Goal: Task Accomplishment & Management: Manage account settings

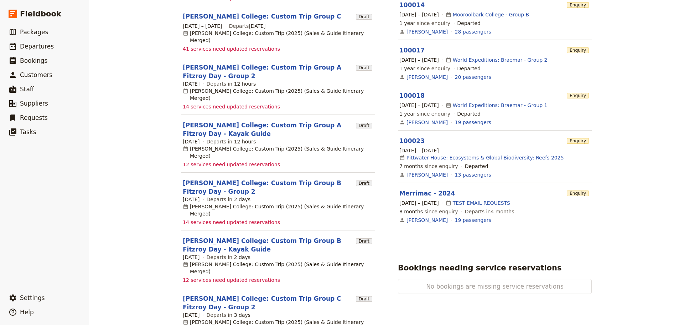
scroll to position [321, 0]
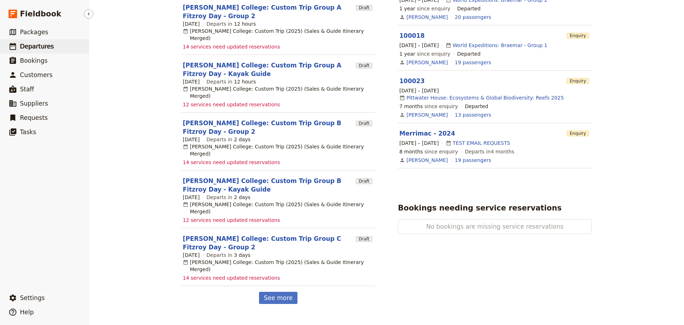
click at [40, 48] on span "Departures" at bounding box center [37, 46] width 34 height 7
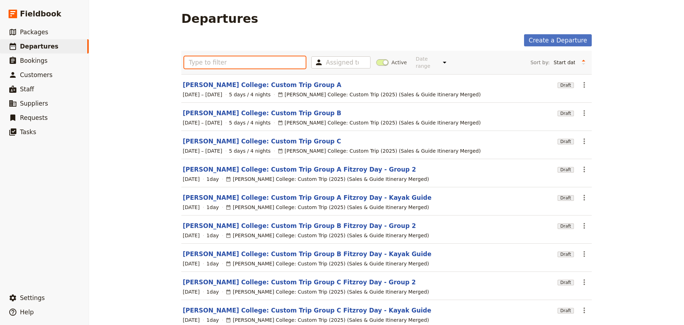
click at [227, 62] on input "text" at bounding box center [244, 62] width 121 height 12
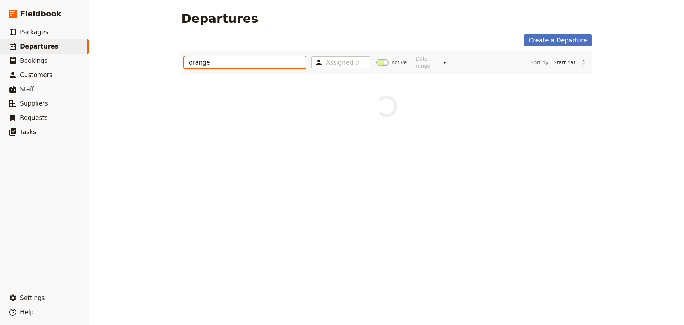
type input "orange"
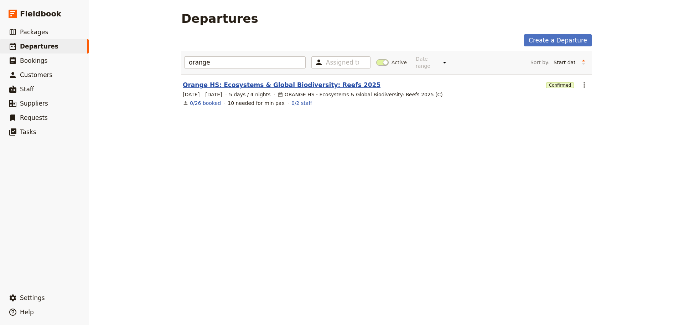
click at [241, 82] on link "Orange HS: Ecosystems & Global Biodiversity: Reefs 2025" at bounding box center [282, 85] width 198 height 9
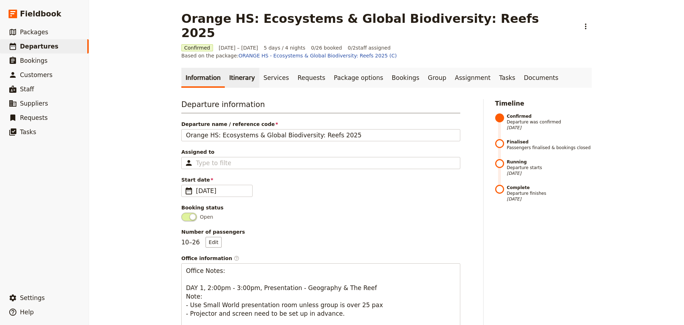
click at [235, 68] on link "Itinerary" at bounding box center [242, 78] width 34 height 20
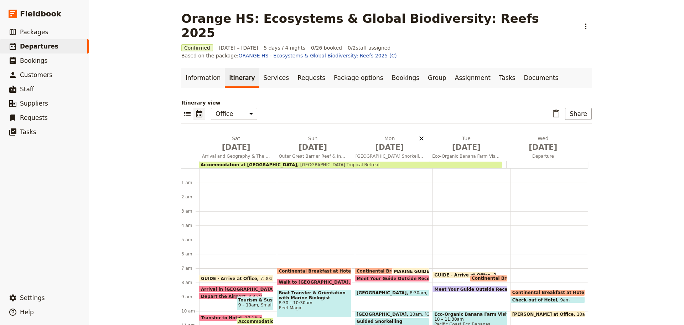
scroll to position [93, 0]
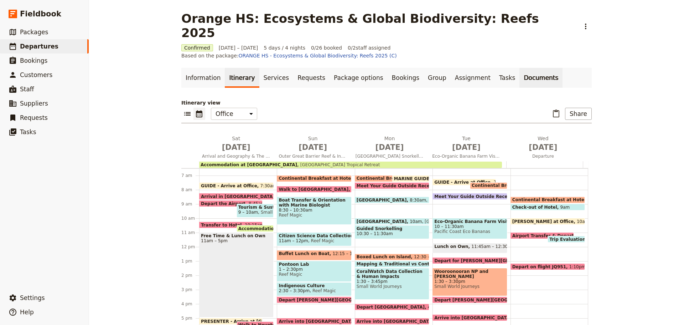
click at [519, 68] on link "Documents" at bounding box center [540, 78] width 43 height 20
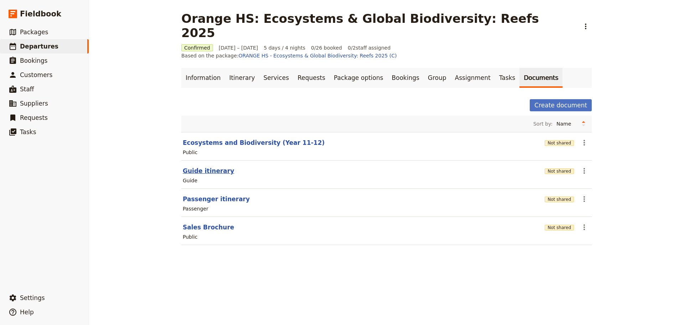
click at [202, 166] on button "Guide itinerary" at bounding box center [208, 170] width 51 height 9
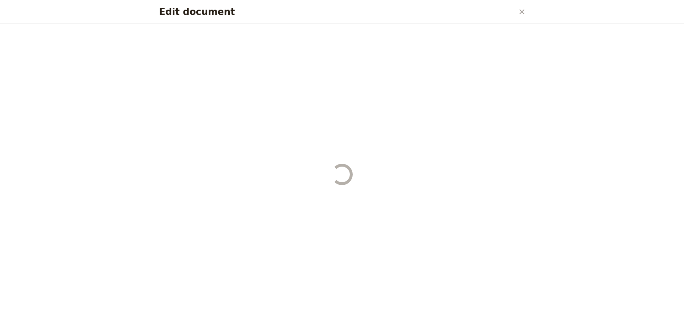
select select "STAFF"
select select "RUN_SHEET"
select select "DEFAULT"
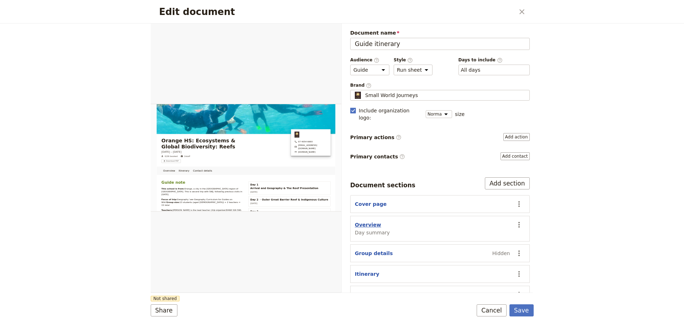
click at [368, 221] on button "Overview" at bounding box center [368, 224] width 26 height 7
select select "DAY_SUMMARY"
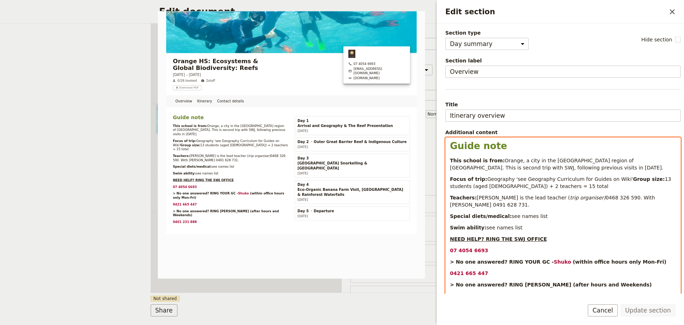
click at [531, 167] on span "Orange, a city in the Central West region of New South Wales. This is second tr…" at bounding box center [556, 163] width 213 height 13
click at [614, 178] on p "Focus of trip: Geography 'see Geography Curriculum for Guides on Wiki' Group si…" at bounding box center [563, 182] width 226 height 14
click at [509, 177] on span "Geography 'see Geography Curriculum for Guides on Wiki" at bounding box center [559, 179] width 144 height 6
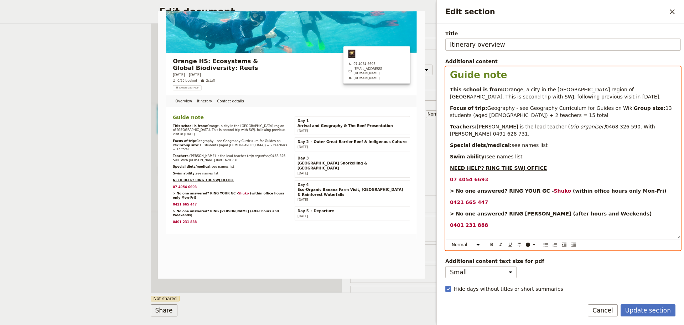
scroll to position [71, 0]
click at [554, 193] on strong "Shuko" at bounding box center [562, 190] width 17 height 6
click at [532, 243] on icon "Edit section" at bounding box center [534, 244] width 6 height 6
click at [528, 254] on div "button" at bounding box center [528, 255] width 4 height 4
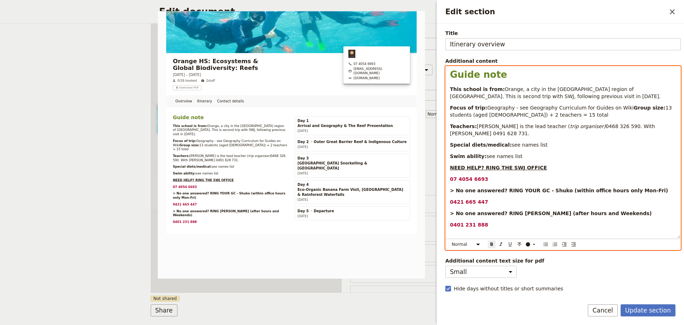
click at [604, 217] on p "> No one answered? RING Laurie (after hours and Weekends)" at bounding box center [563, 212] width 226 height 7
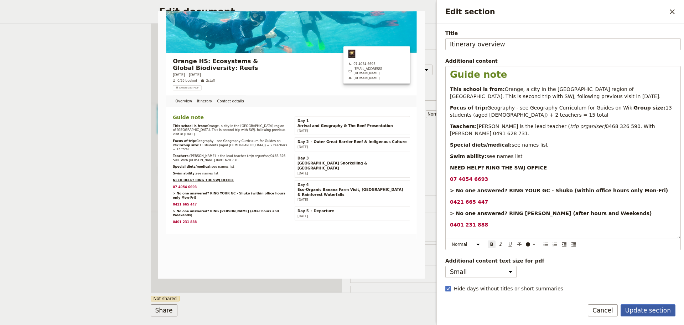
drag, startPoint x: 660, startPoint y: 309, endPoint x: 656, endPoint y: 307, distance: 5.0
click at [660, 309] on button "Update section" at bounding box center [648, 310] width 55 height 12
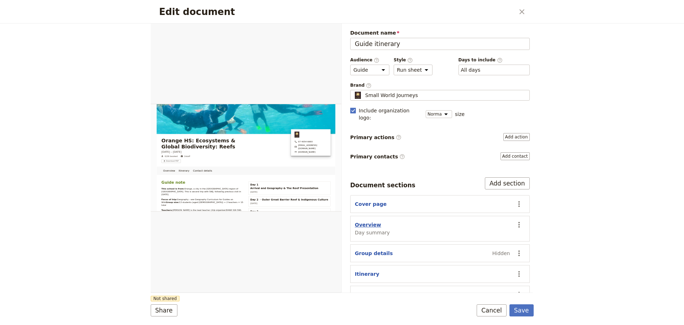
click at [372, 221] on button "Overview" at bounding box center [368, 224] width 26 height 7
select select "DAY_SUMMARY"
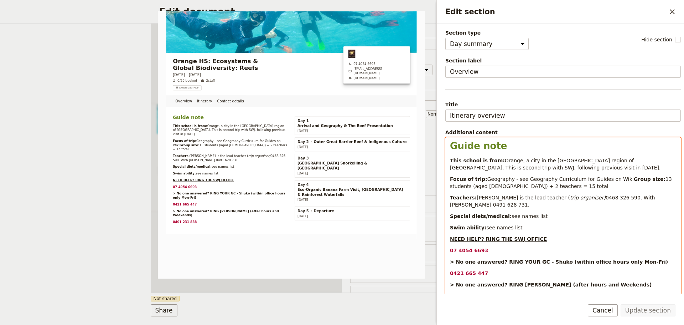
click at [507, 179] on span "Geography - see Geography Curriculum for Guides on Wiki" at bounding box center [560, 179] width 146 height 6
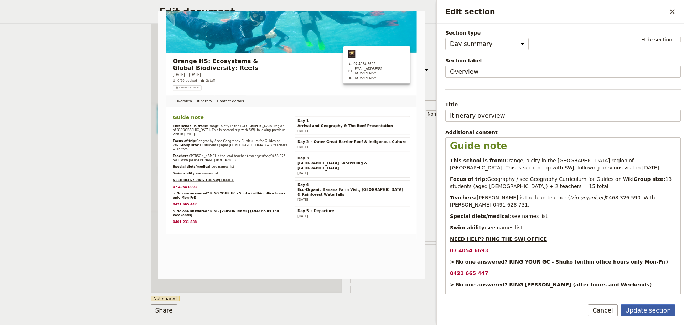
drag, startPoint x: 660, startPoint y: 310, endPoint x: 650, endPoint y: 316, distance: 11.5
click at [660, 310] on button "Update section" at bounding box center [648, 310] width 55 height 12
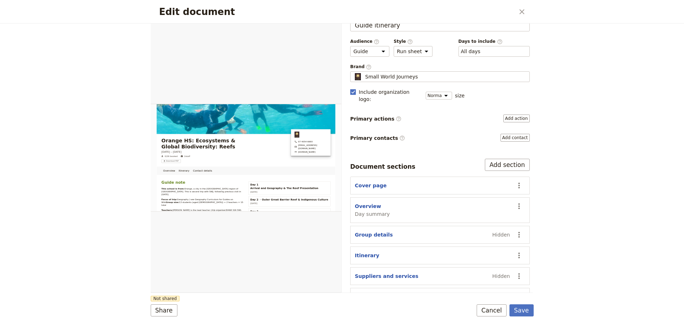
scroll to position [27, 0]
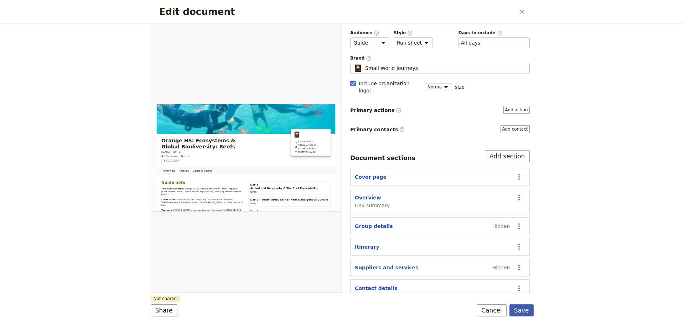
click at [526, 307] on button "Save" at bounding box center [521, 310] width 24 height 12
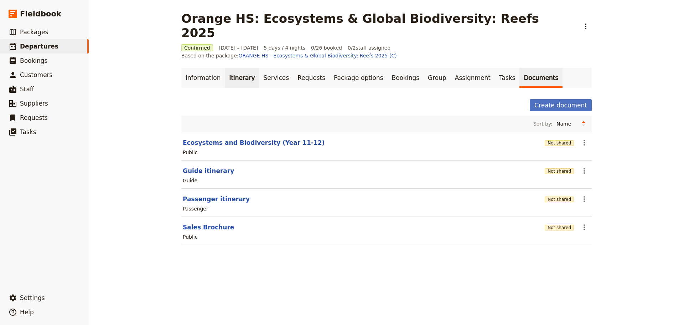
click at [232, 68] on link "Itinerary" at bounding box center [242, 78] width 34 height 20
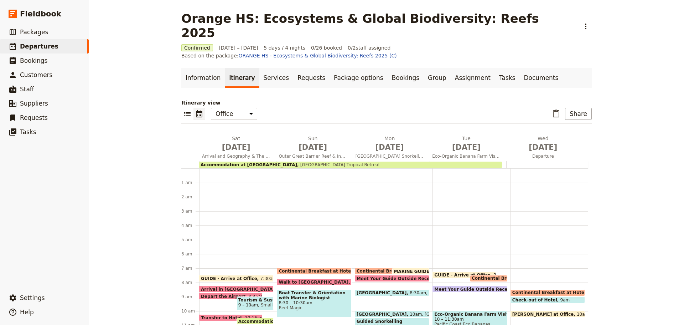
scroll to position [93, 0]
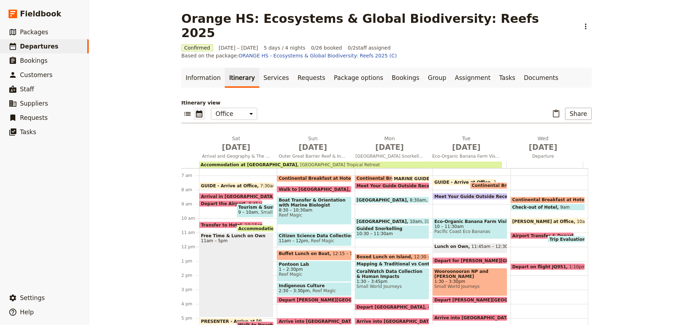
click at [234, 183] on span "GUIDE - Arrive at Office" at bounding box center [230, 185] width 59 height 5
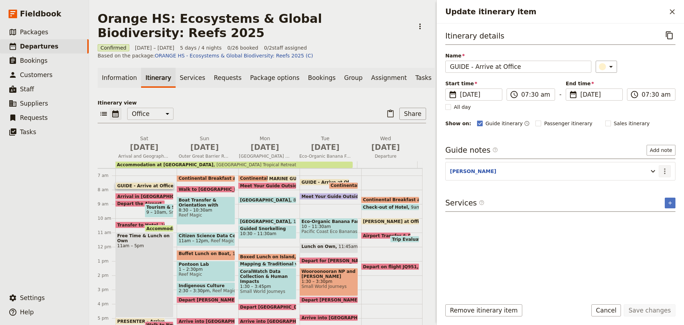
drag, startPoint x: 664, startPoint y: 171, endPoint x: 663, endPoint y: 175, distance: 4.0
click at [664, 171] on icon "Actions" at bounding box center [664, 171] width 1 height 6
click at [660, 182] on button "Edit note" at bounding box center [650, 186] width 42 height 10
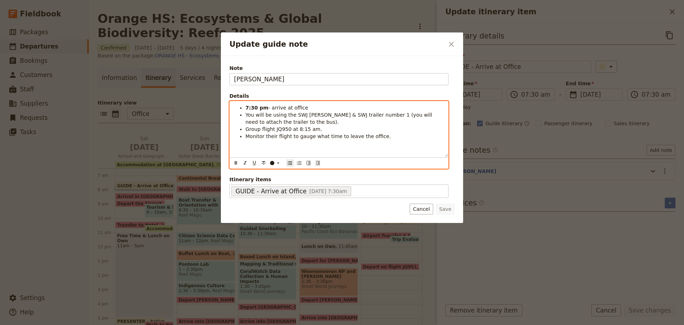
click at [309, 108] on li "7:30 pm - arrive at office" at bounding box center [344, 107] width 198 height 7
click at [258, 106] on strong "7:30 pm" at bounding box center [256, 108] width 23 height 6
click at [309, 123] on ul "7:30 am - arrive at office. You will be using the SWJ Rosa & SWJ trailer number…" at bounding box center [339, 122] width 210 height 36
click at [327, 129] on li "Group flight JQ950 at 8:15 am." at bounding box center [344, 128] width 198 height 7
click at [314, 109] on li "7:30 am - arrive at office." at bounding box center [344, 107] width 198 height 7
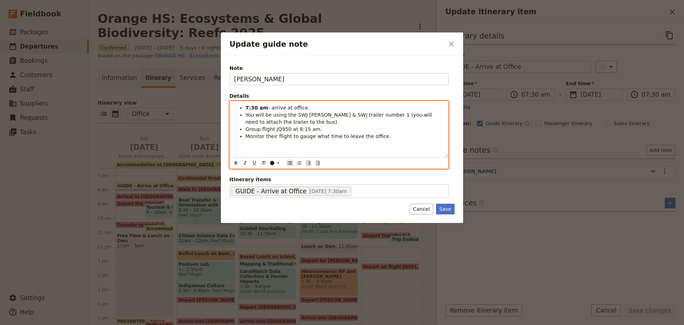
click at [281, 121] on li "You will be using the SWJ Rosa & SWJ trailer number 1 (you will need to attach …" at bounding box center [344, 118] width 198 height 14
click at [242, 128] on ul "7:30 am - arrive at office. You will be using the SWJ Rosa & SWJ trailer number…" at bounding box center [339, 125] width 210 height 43
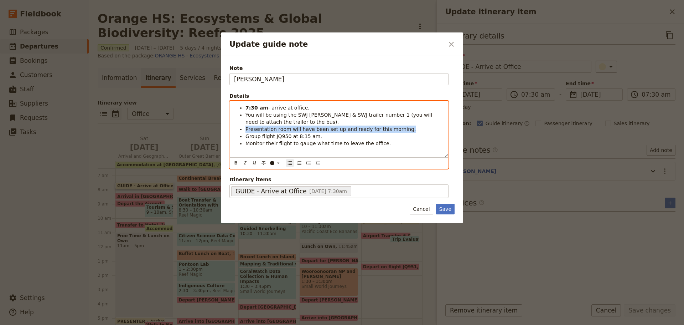
drag, startPoint x: 246, startPoint y: 128, endPoint x: 397, endPoint y: 131, distance: 150.7
click at [397, 131] on li "Presentation room will have been set up and ready for this morning." at bounding box center [344, 128] width 198 height 7
copy span "Presentation room will have been set up and ready for this morning."
click at [305, 129] on span "The presentation room will be set up and ready for this morning." at bounding box center [325, 129] width 161 height 6
drag, startPoint x: 320, startPoint y: 129, endPoint x: 330, endPoint y: 125, distance: 10.3
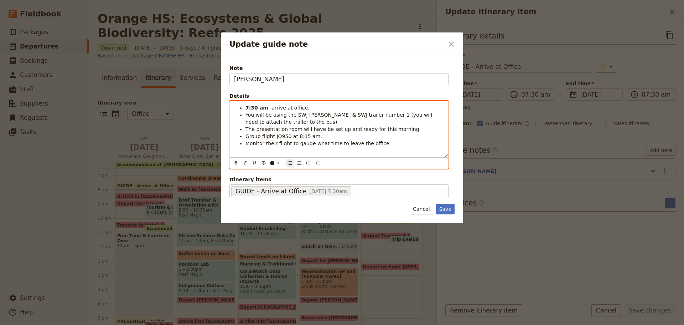
click at [320, 128] on span "The presentation room will have be set up and ready for this morning." at bounding box center [332, 129] width 175 height 6
click at [414, 130] on li "The presentation room will have been set up and ready for this morning." at bounding box center [344, 128] width 198 height 7
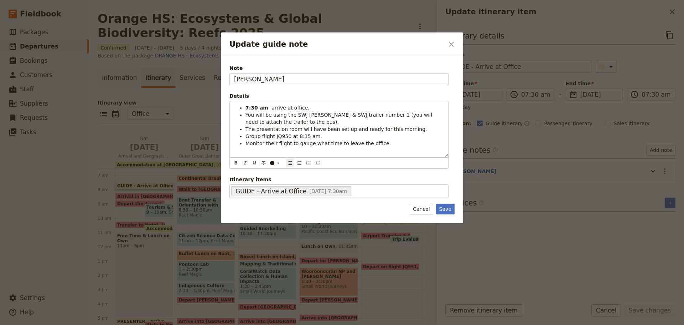
click at [443, 203] on form "Note LAURIE Details 7:30 am - arrive at office. You will be using the SWJ Rosa …" at bounding box center [341, 139] width 225 height 150
click at [443, 206] on button "Save" at bounding box center [445, 208] width 19 height 11
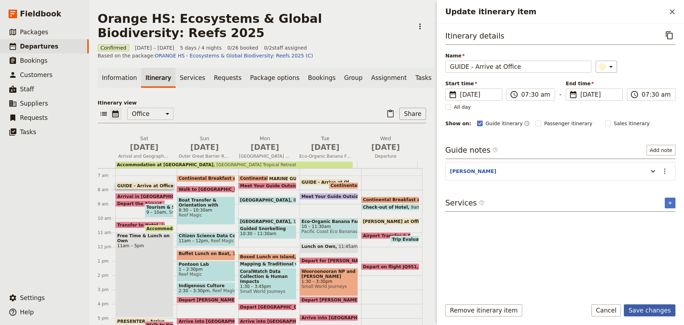
click at [655, 306] on button "Save changes" at bounding box center [650, 310] width 52 height 12
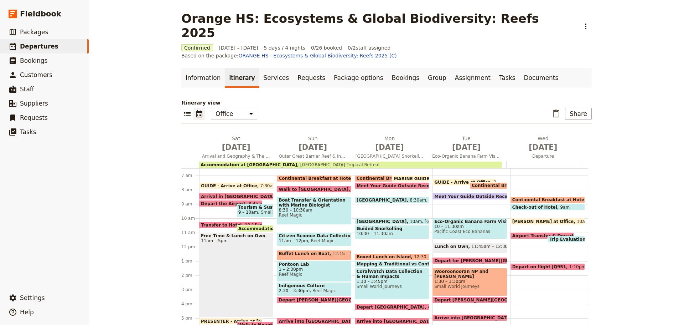
click at [217, 177] on div "GUIDE - Arrive at Office 7:30am Arrival in Cairns 8:15am Depart the Airport 8:4…" at bounding box center [238, 247] width 78 height 342
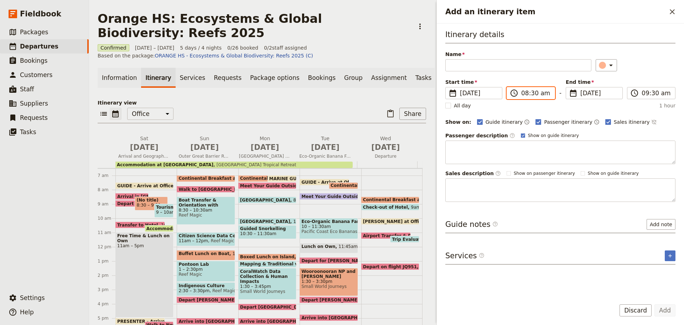
click at [528, 97] on input "08:30 am" at bounding box center [535, 93] width 29 height 9
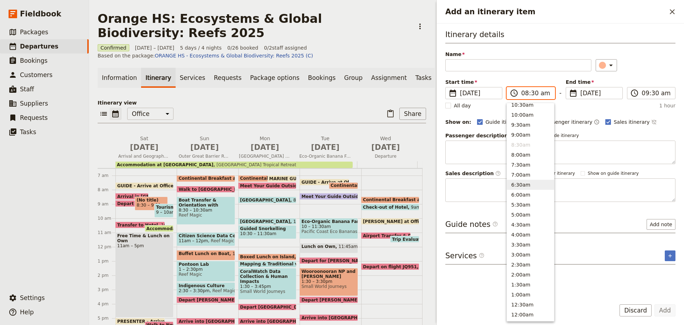
scroll to position [261, 0]
click at [527, 138] on button "9:00am" at bounding box center [530, 138] width 47 height 10
type input "09:00 am"
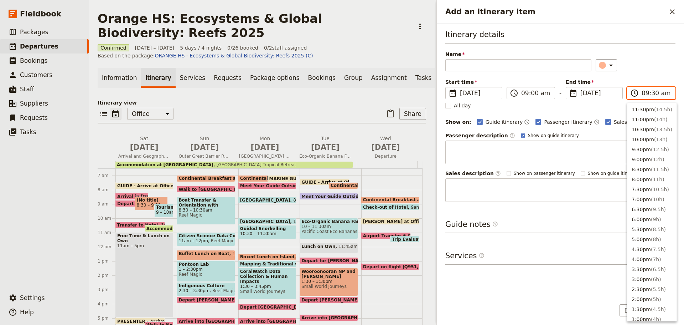
click at [659, 90] on input "09:30 am" at bounding box center [656, 93] width 29 height 9
click at [649, 139] on button "9:00am" at bounding box center [651, 138] width 49 height 10
type input "09:00 am"
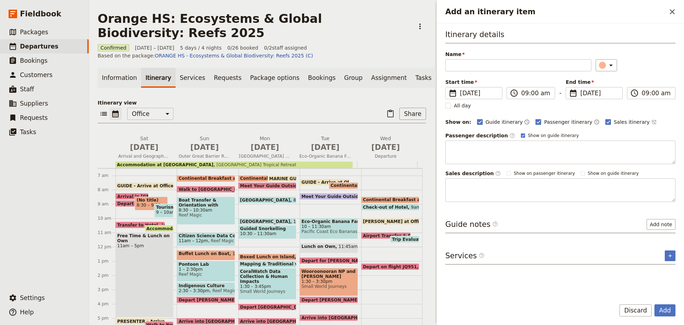
click at [607, 216] on div "Itinerary details Name ​ Please fill out this field. Start time ​ 18 Oct 2025 1…" at bounding box center [560, 160] width 230 height 263
click at [628, 311] on button "Discard" at bounding box center [635, 310] width 32 height 12
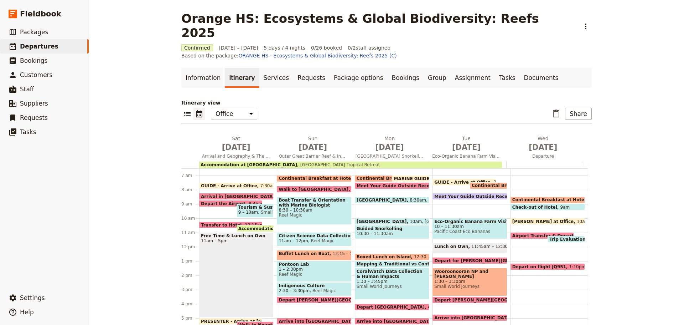
click at [203, 201] on span "Depart the Airport" at bounding box center [225, 203] width 48 height 5
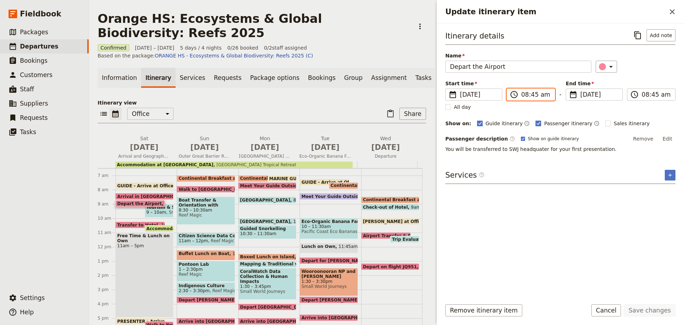
click at [530, 97] on input "08:45 am" at bounding box center [535, 94] width 29 height 9
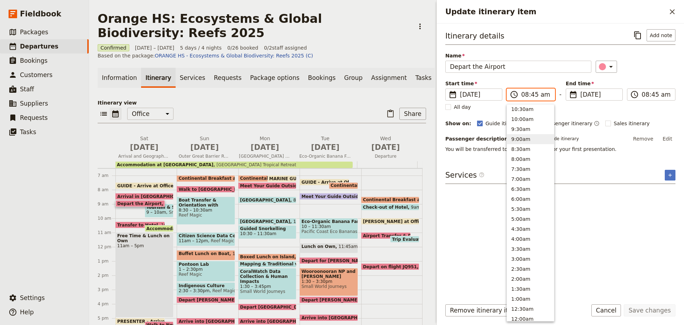
click at [517, 140] on button "9:00am" at bounding box center [530, 139] width 47 height 10
type input "09:00 am"
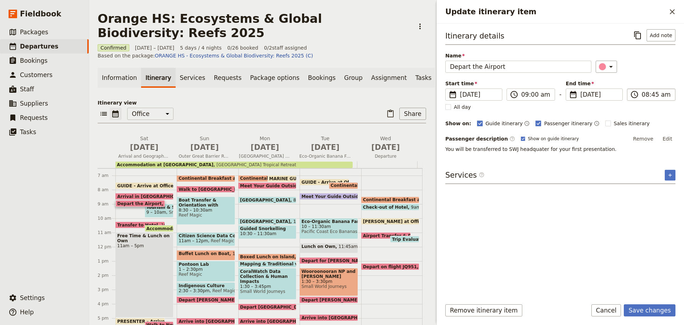
type input "09:00 am"
click at [653, 102] on div "Start time ​ 18 Oct 2025 18/10/2025 2025-10-18 09:00 ​ 09:00 am - End time ​ 18…" at bounding box center [560, 95] width 230 height 31
click at [657, 96] on input "09:00 am" at bounding box center [656, 94] width 29 height 9
click at [566, 165] on div "Itinerary details ​ Add note Name Depart the Airport ​ Start time ​ 18 Oct 2025…" at bounding box center [560, 160] width 230 height 263
drag, startPoint x: 673, startPoint y: 137, endPoint x: 664, endPoint y: 138, distance: 8.2
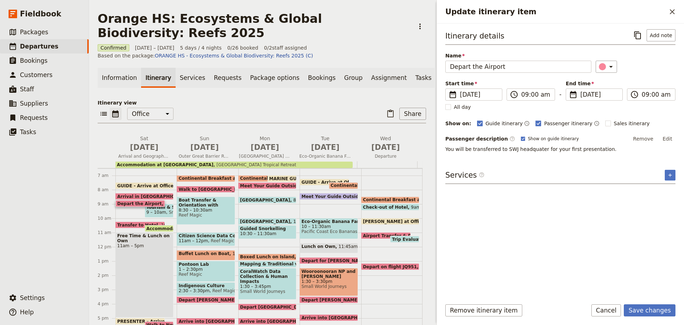
click at [673, 137] on button "Edit" at bounding box center [667, 138] width 16 height 11
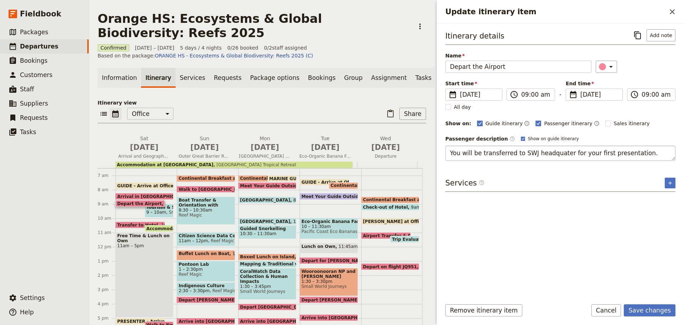
click at [561, 153] on textarea "You will be transferred to SWJ headquater for your first presentation." at bounding box center [560, 152] width 230 height 15
type textarea "You will be transferred to SWJ headquaters for your first presentation."
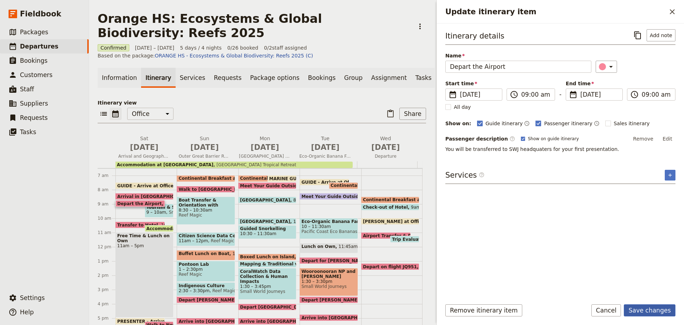
click at [648, 310] on button "Save changes" at bounding box center [650, 310] width 52 height 12
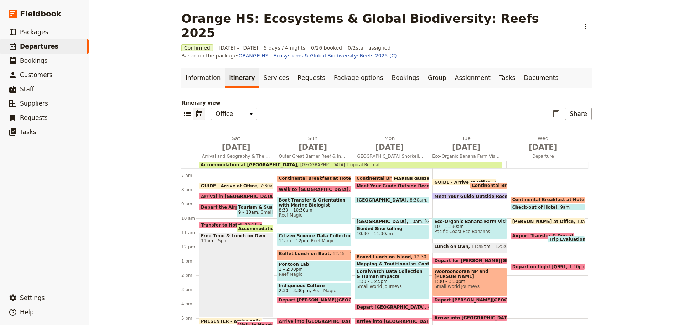
click at [251, 209] on span "9 – 10am" at bounding box center [248, 211] width 20 height 5
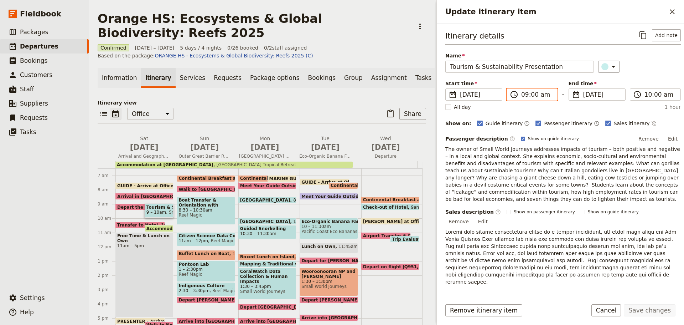
click at [533, 94] on input "09:00 am" at bounding box center [537, 94] width 32 height 9
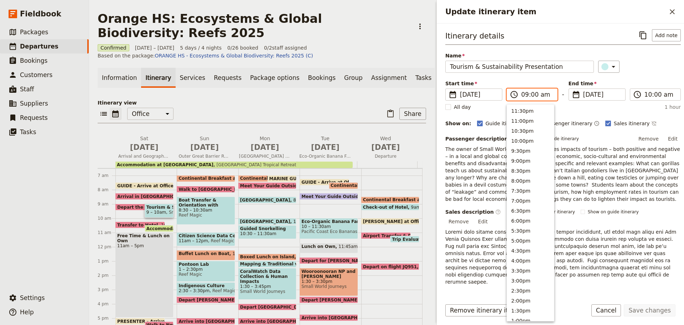
scroll to position [265, 0]
click at [533, 94] on input "09:00 am" at bounding box center [537, 94] width 32 height 9
type input "09:30 am"
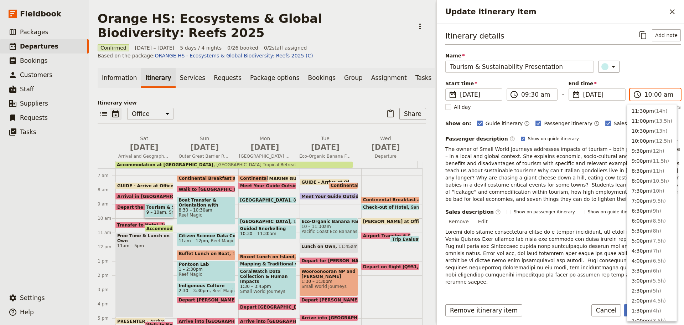
click at [653, 93] on input "10:00 am" at bounding box center [660, 94] width 32 height 9
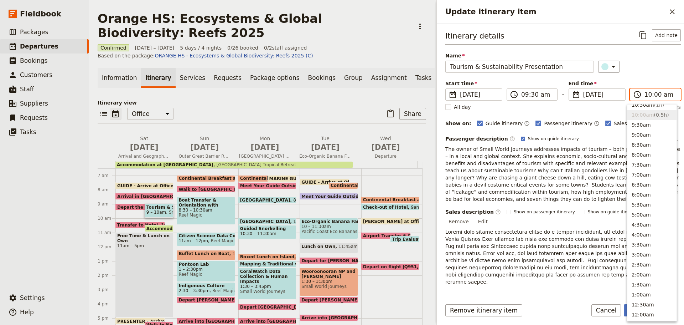
click at [653, 93] on input "10:00 am" at bounding box center [660, 94] width 32 height 9
type input "10:30 am"
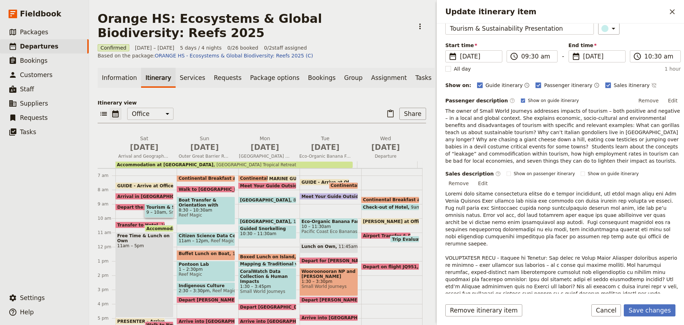
scroll to position [97, 0]
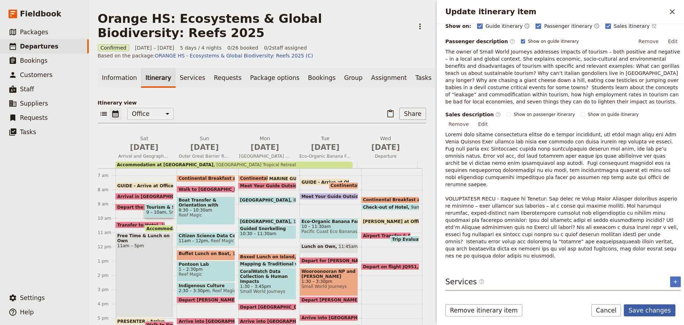
click at [651, 309] on button "Save changes" at bounding box center [650, 310] width 52 height 12
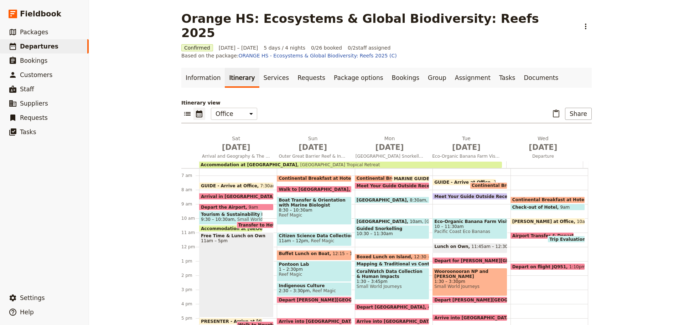
click at [211, 217] on span "9:30 – 10:30am" at bounding box center [217, 219] width 33 height 5
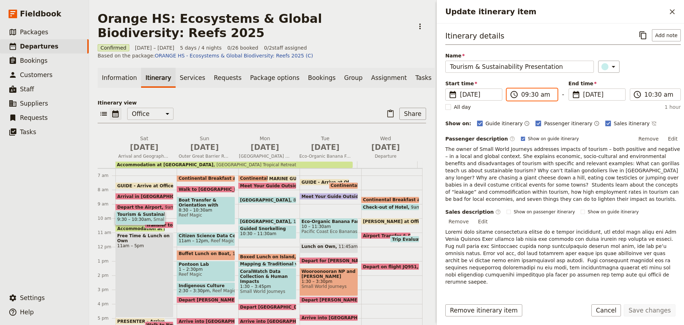
click at [530, 95] on input "09:30 am" at bounding box center [537, 94] width 32 height 9
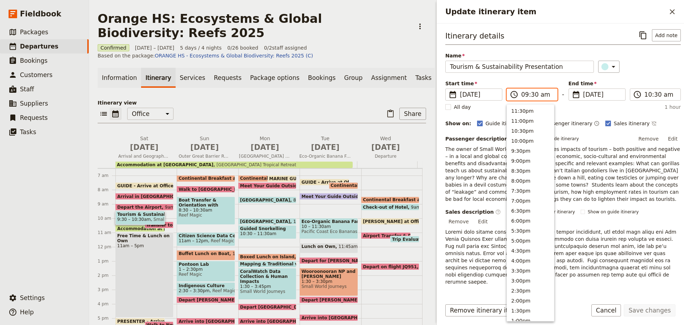
scroll to position [265, 0]
click at [531, 94] on input "09:30 am" at bounding box center [537, 94] width 32 height 9
type input "09:15 am"
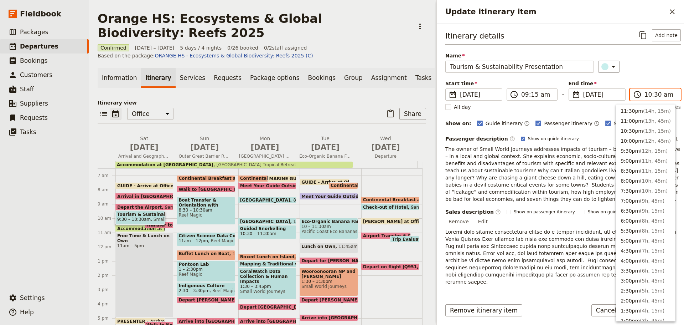
drag, startPoint x: 653, startPoint y: 96, endPoint x: 657, endPoint y: 92, distance: 6.1
click at [654, 95] on input "10:30 am" at bounding box center [660, 94] width 32 height 9
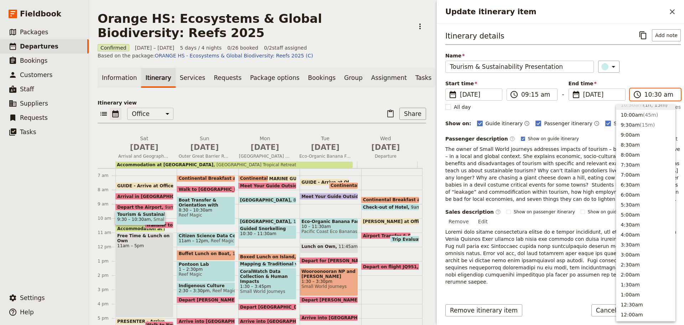
click at [657, 92] on input "10:30 am" at bounding box center [660, 94] width 32 height 9
click at [653, 95] on input "10:30 am" at bounding box center [660, 94] width 32 height 9
type input "10:15 am"
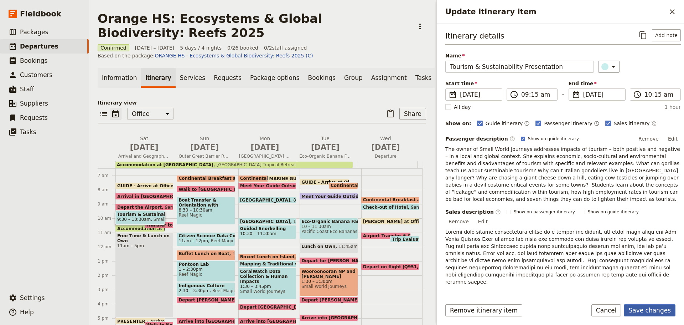
click at [658, 306] on button "Save changes" at bounding box center [650, 310] width 52 height 12
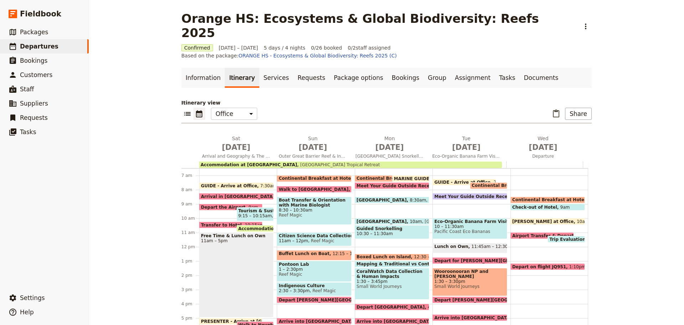
click at [214, 222] on span "Transfer to Hotel" at bounding box center [223, 224] width 44 height 5
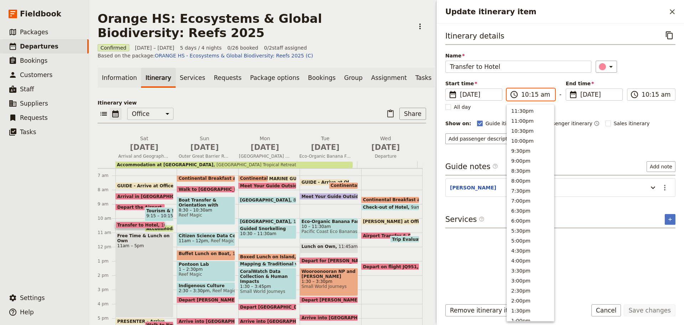
click at [533, 94] on input "10:15 am" at bounding box center [535, 94] width 29 height 9
type input "10:30 am"
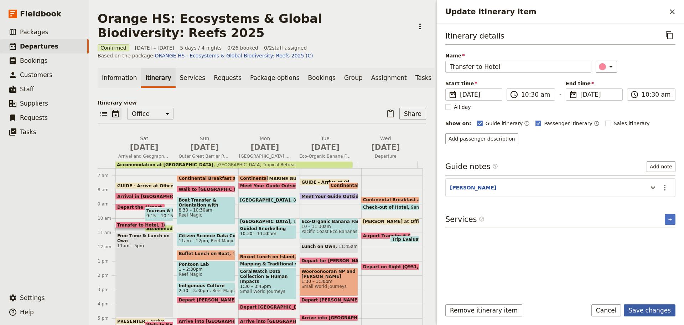
click at [664, 308] on button "Save changes" at bounding box center [650, 310] width 52 height 12
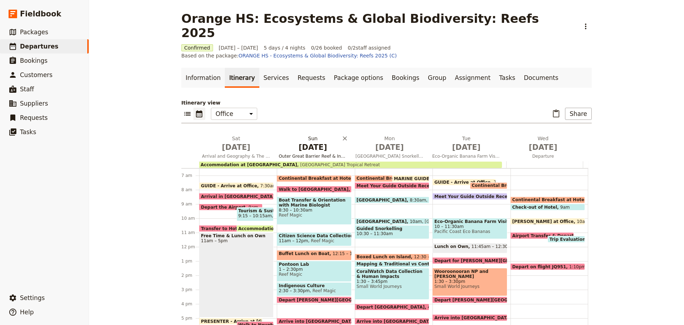
click at [330, 135] on button "Sun Oct 19 Outer Great Barrier Reef & Indigenous Culture" at bounding box center [314, 148] width 77 height 26
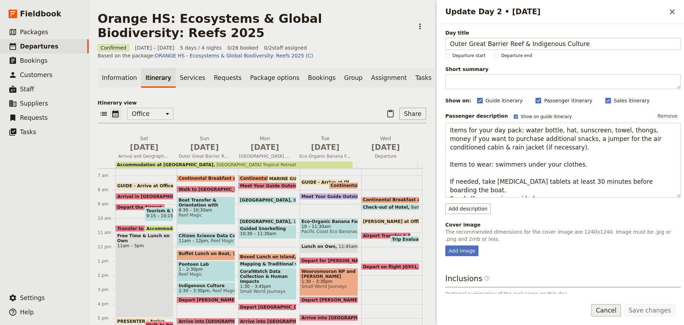
click at [612, 315] on button "Cancel" at bounding box center [606, 310] width 30 height 12
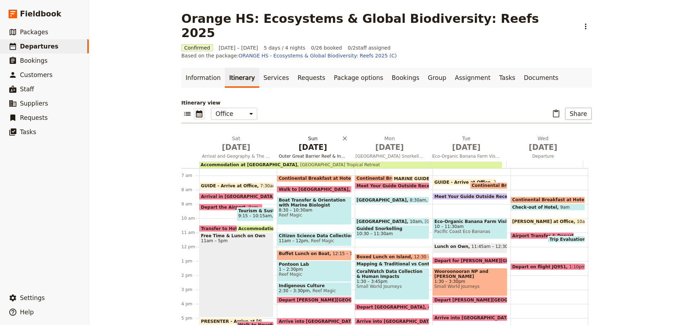
click at [306, 135] on button "Sun Oct 19 Outer Great Barrier Reef & Indigenous Culture" at bounding box center [314, 148] width 77 height 26
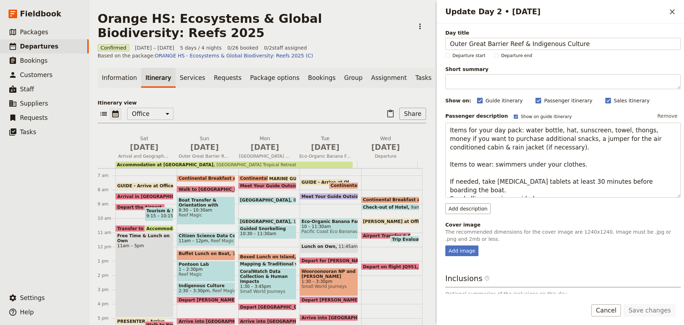
click at [610, 311] on button "Cancel" at bounding box center [606, 310] width 30 height 12
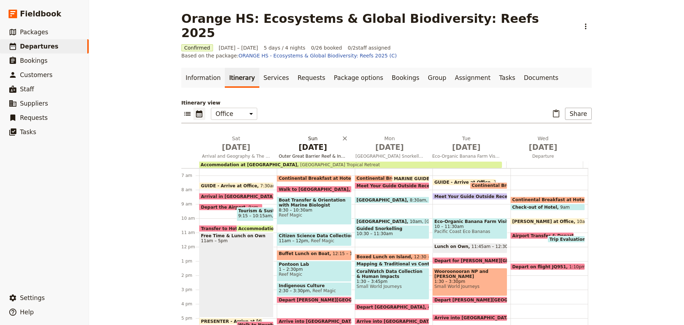
click at [308, 142] on span "Oct 19" at bounding box center [313, 147] width 68 height 11
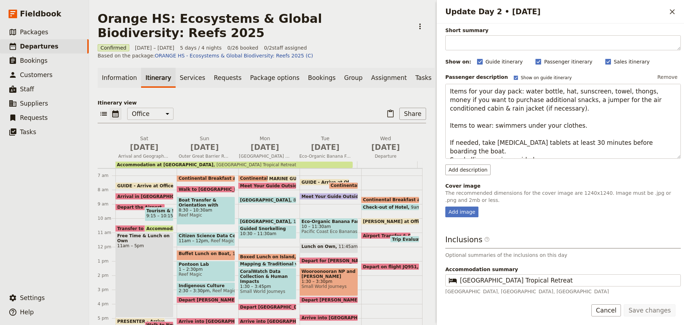
scroll to position [77, 0]
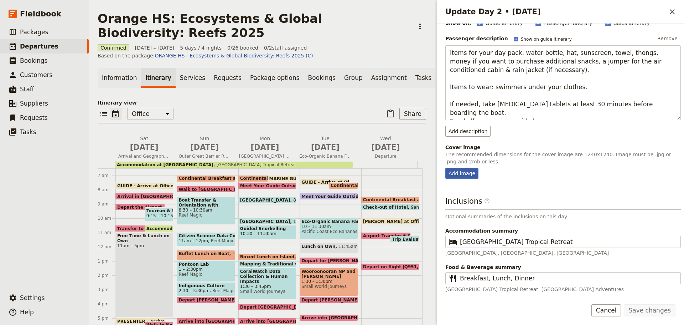
click at [466, 175] on div "Add image" at bounding box center [461, 173] width 33 height 11
click at [445, 168] on input "Add image" at bounding box center [445, 167] width 0 height 0
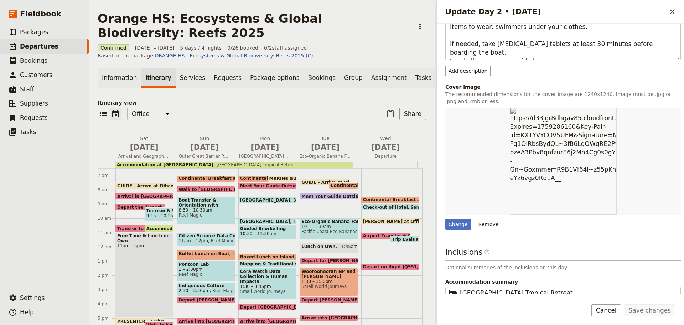
scroll to position [142, 0]
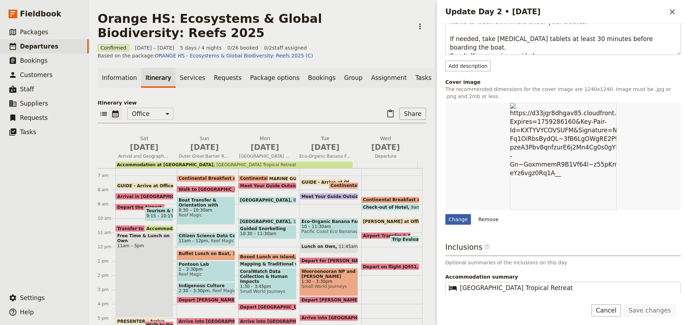
click at [463, 220] on div "Change" at bounding box center [458, 219] width 26 height 11
click at [445, 214] on input "Change" at bounding box center [445, 213] width 0 height 0
type input "C:\fakepath\Swim with sea turtles COVERFB.jpg"
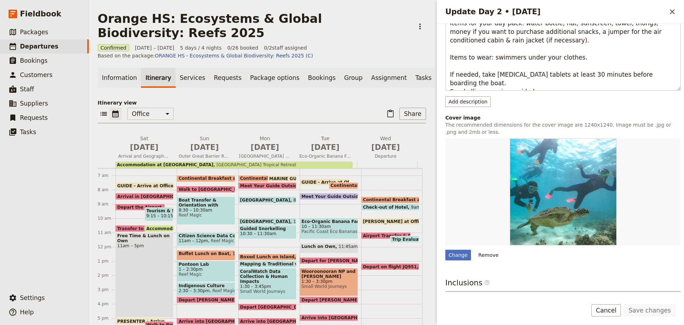
scroll to position [178, 0]
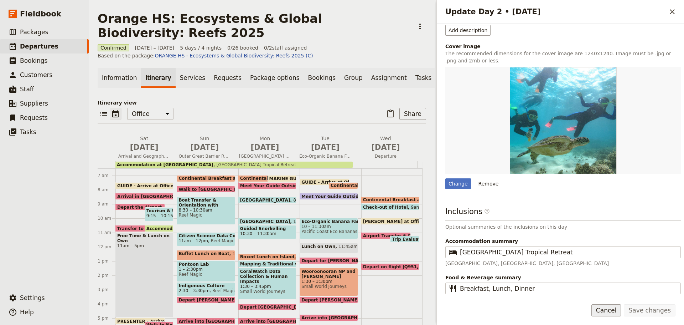
click at [618, 313] on button "Cancel" at bounding box center [606, 310] width 30 height 12
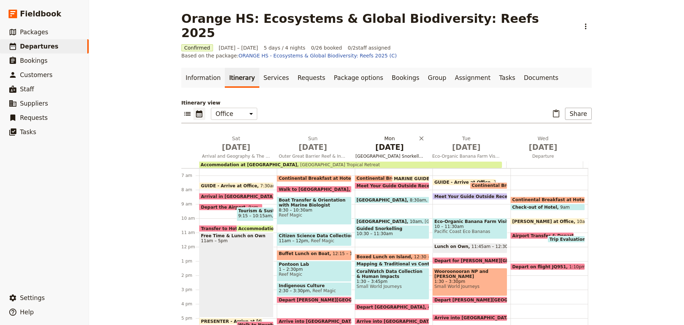
click at [372, 153] on span "[GEOGRAPHIC_DATA] Snorkelling & [GEOGRAPHIC_DATA]" at bounding box center [390, 156] width 74 height 6
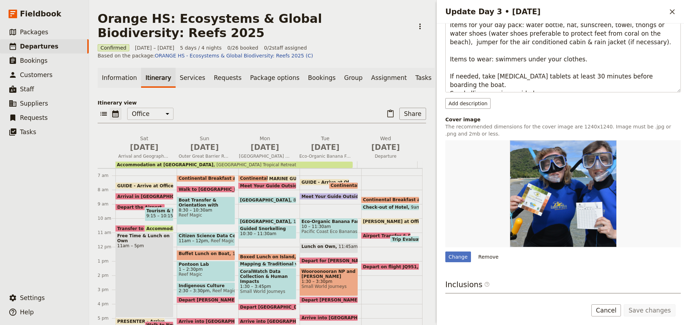
scroll to position [107, 0]
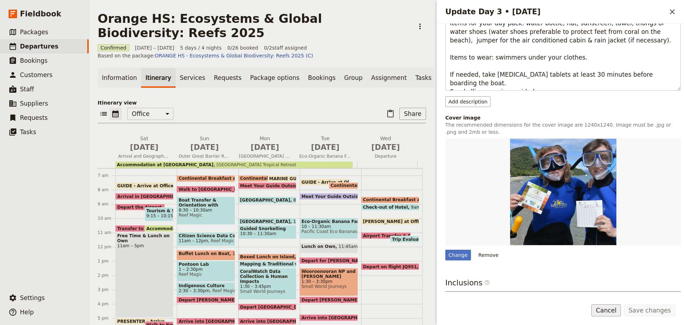
click at [613, 313] on button "Cancel" at bounding box center [606, 310] width 30 height 12
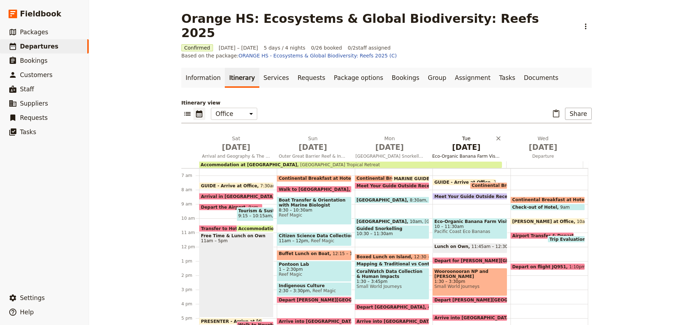
click at [454, 135] on button "Tue Oct 21 Eco-Organic Banana Farm Visit, National Park & Rainforest Waterfalls" at bounding box center [467, 148] width 77 height 26
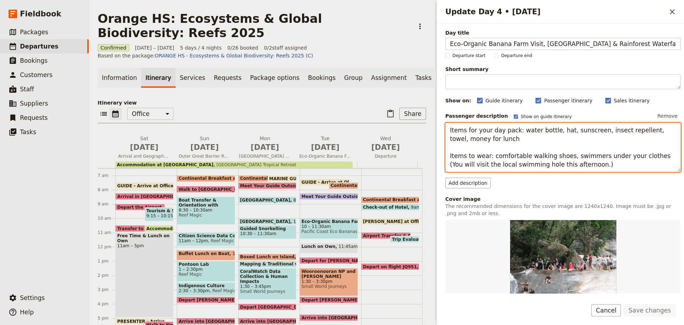
click at [614, 154] on textarea "Items for your day pack: water bottle, hat, sunscreen, insect repellent, towel,…" at bounding box center [562, 147] width 235 height 49
drag, startPoint x: 645, startPoint y: 155, endPoint x: 675, endPoint y: 166, distance: 32.4
click at [675, 166] on div "Day title Eco-Organic Banana Farm Visit, National Park & Rainforest Waterfalls …" at bounding box center [560, 159] width 247 height 270
drag, startPoint x: 644, startPoint y: 154, endPoint x: 662, endPoint y: 162, distance: 19.8
click at [662, 162] on textarea "Items for your day pack: water bottle, hat, sunscreen, insect repellent, towel,…" at bounding box center [562, 147] width 235 height 49
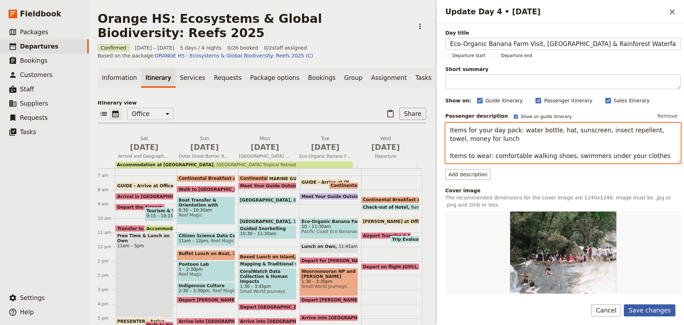
type textarea "Items for your day pack: water bottle, hat, sunscreen, insect repellent, towel,…"
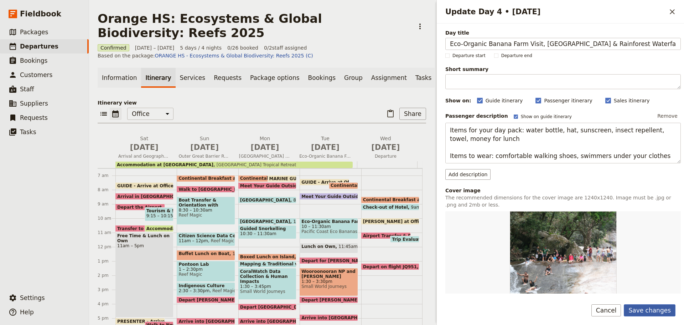
click at [643, 307] on button "Save changes" at bounding box center [650, 310] width 52 height 12
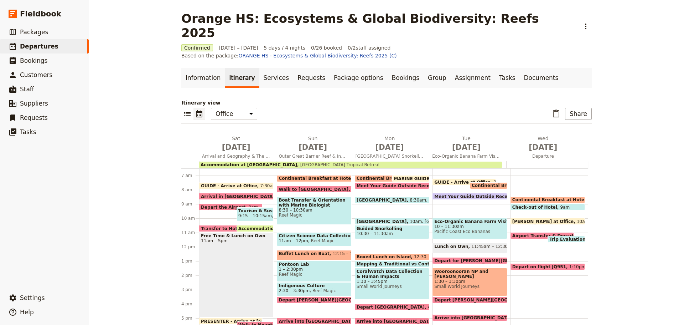
click at [469, 219] on span "Eco-Organic Banana Farm Visit" at bounding box center [469, 221] width 71 height 5
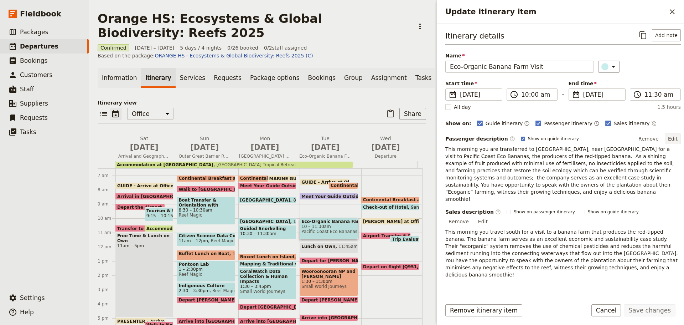
click at [668, 139] on button "Edit" at bounding box center [673, 138] width 16 height 11
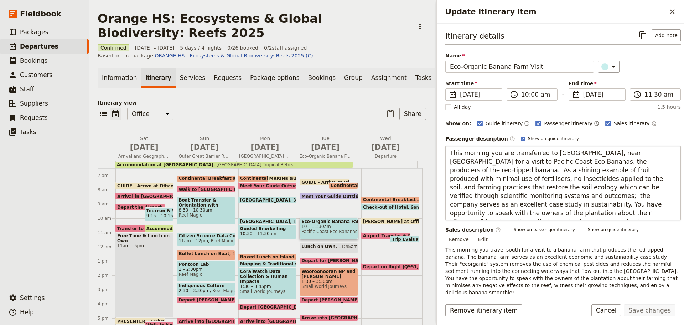
click at [612, 160] on textarea "This morning you are transferred to Mourilyan, near Innisfail for a visit to Pa…" at bounding box center [562, 182] width 235 height 75
type textarea "This morning you are transferred to Mourilyan, near Innisfail for a visit to Pa…"
click at [661, 306] on button "Save changes" at bounding box center [650, 310] width 52 height 12
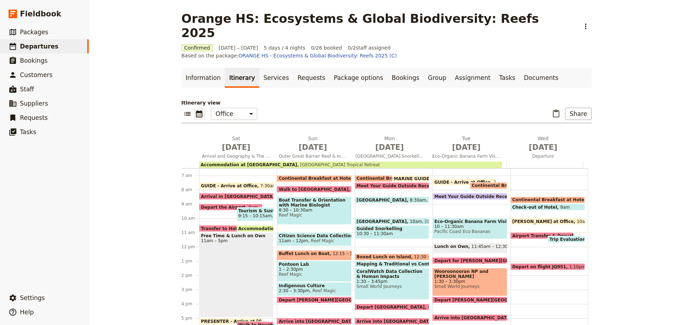
click at [478, 244] on span "11:45am – 12:30pm" at bounding box center [492, 248] width 43 height 8
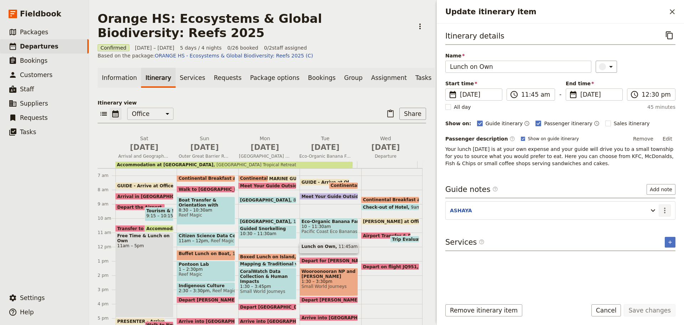
click at [668, 210] on icon "Actions" at bounding box center [664, 210] width 9 height 9
click at [651, 229] on span "Edit note" at bounding box center [644, 225] width 22 height 7
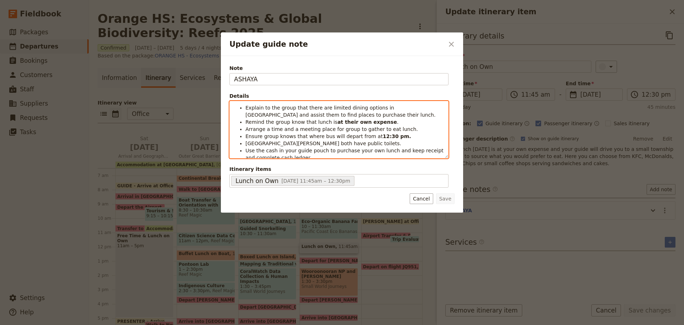
click at [274, 112] on span "Explain to the group that there are limited dining options in Innisfail and ass…" at bounding box center [340, 111] width 190 height 13
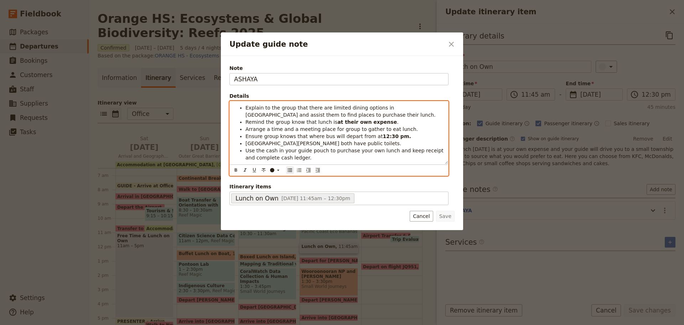
drag, startPoint x: 279, startPoint y: 121, endPoint x: 304, endPoint y: 121, distance: 24.9
click at [279, 121] on span "Remind the group know that lunch is" at bounding box center [291, 122] width 92 height 6
click at [304, 121] on span "Remind the group know that lunch is" at bounding box center [291, 122] width 92 height 6
click at [283, 119] on span "Remind the group know that lunch is" at bounding box center [291, 122] width 92 height 6
click at [289, 121] on span "Remind the group know that lunch is" at bounding box center [291, 122] width 92 height 6
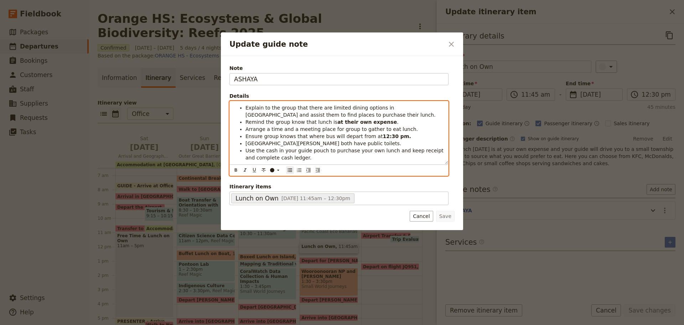
click at [293, 120] on span "Remind the group know that lunch is" at bounding box center [291, 122] width 92 height 6
click at [313, 123] on span "Remind the group that lunch is" at bounding box center [283, 122] width 77 height 6
drag, startPoint x: 245, startPoint y: 122, endPoint x: 368, endPoint y: 125, distance: 122.6
click at [367, 121] on ul "Explain to the group that there are limited dining options in Innisfail and ass…" at bounding box center [339, 132] width 210 height 57
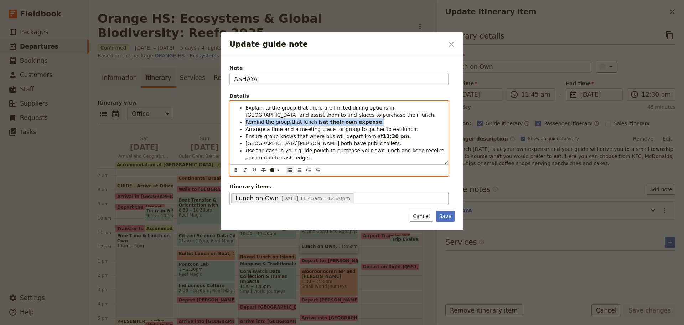
copy li "Remind the group that lunch is at their own expense ."
click at [364, 127] on span "Arrange a time and a meeting place for group to gather to eat lunch." at bounding box center [331, 129] width 172 height 6
click at [347, 123] on strong "at their own expense" at bounding box center [352, 122] width 59 height 6
click at [295, 135] on span "Ensure group knows that where bus will depart from at" at bounding box center [313, 136] width 137 height 6
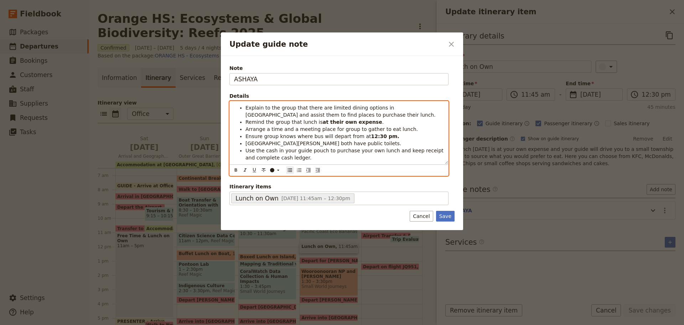
click at [371, 134] on strong "12:30 pm." at bounding box center [385, 136] width 28 height 6
click at [355, 156] on li "Use the cash in your guide pouch to purchase your own lunch and keep receipt an…" at bounding box center [344, 154] width 198 height 14
drag, startPoint x: 382, startPoint y: 150, endPoint x: 434, endPoint y: 164, distance: 53.7
click at [434, 164] on div "Explain to the group that there are limited dining options in Innisfail and ass…" at bounding box center [339, 132] width 218 height 63
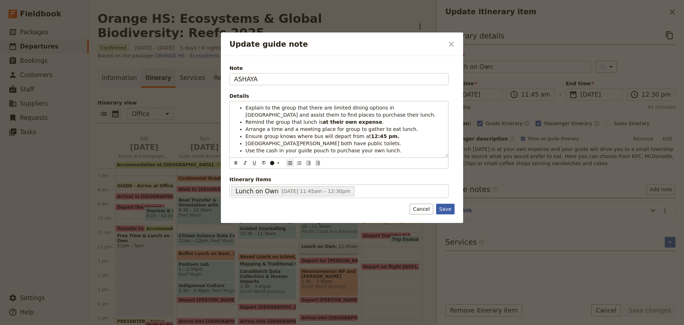
click at [448, 206] on button "Save" at bounding box center [445, 208] width 19 height 11
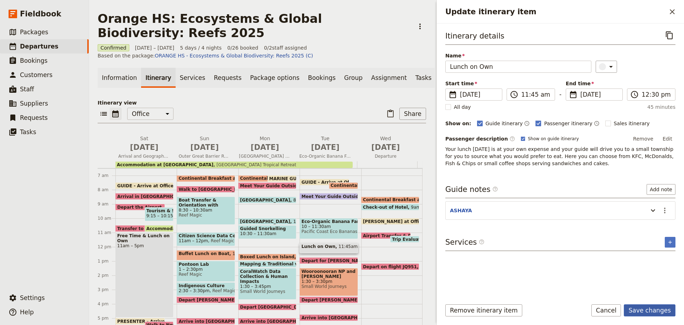
click at [654, 310] on button "Save changes" at bounding box center [650, 310] width 52 height 12
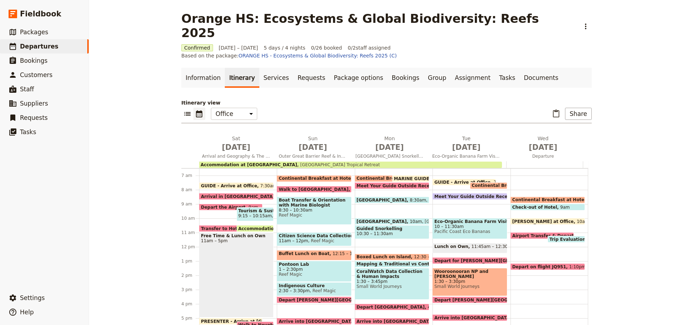
click at [465, 317] on span at bounding box center [470, 318] width 74 height 3
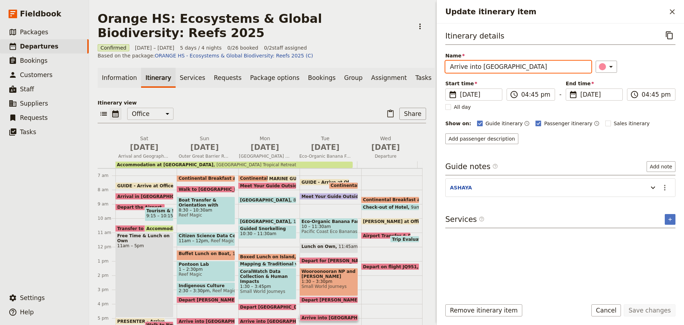
drag, startPoint x: 467, startPoint y: 67, endPoint x: 623, endPoint y: 20, distance: 162.7
click at [604, 55] on div "Name Arrive into Cairns ​" at bounding box center [560, 62] width 230 height 21
type input "Arrive at Hotel"
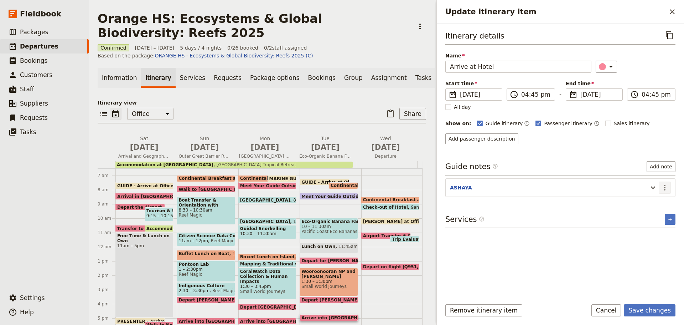
click at [664, 187] on icon "Actions" at bounding box center [664, 187] width 9 height 9
click at [657, 205] on span "Edit note" at bounding box center [649, 202] width 33 height 7
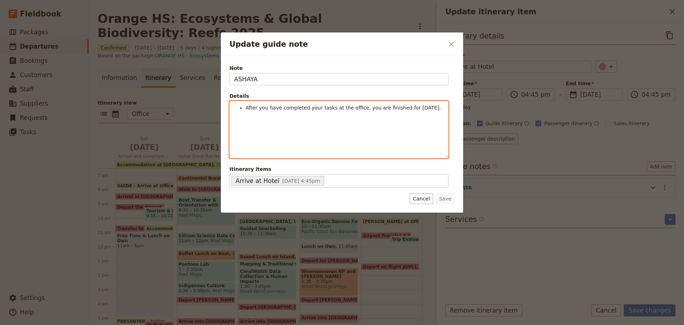
click at [389, 113] on div "After you have completed your tasks at the office, you are finished for today." at bounding box center [339, 129] width 218 height 57
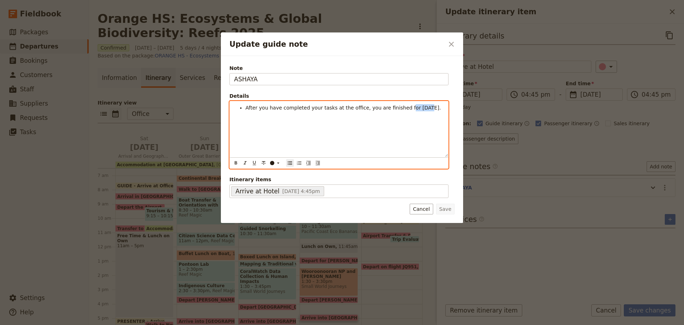
drag, startPoint x: 393, startPoint y: 109, endPoint x: 410, endPoint y: 109, distance: 17.1
click at [410, 109] on span "After you have completed your tasks at the office, you are finished for today." at bounding box center [343, 108] width 196 height 6
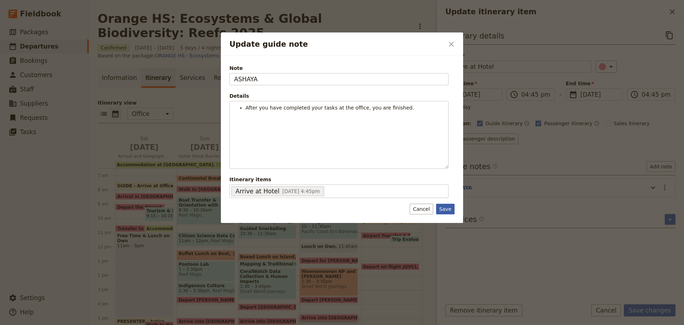
click at [452, 208] on button "Save" at bounding box center [445, 208] width 19 height 11
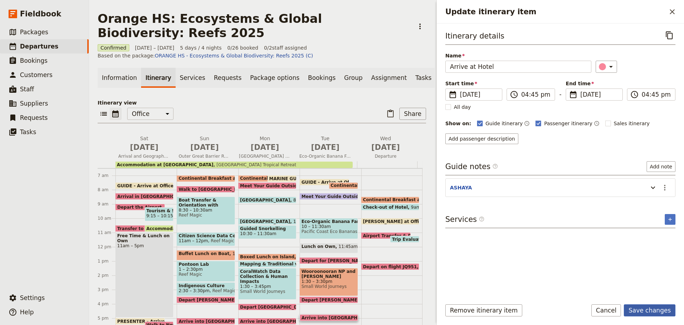
click at [658, 305] on button "Save changes" at bounding box center [650, 310] width 52 height 12
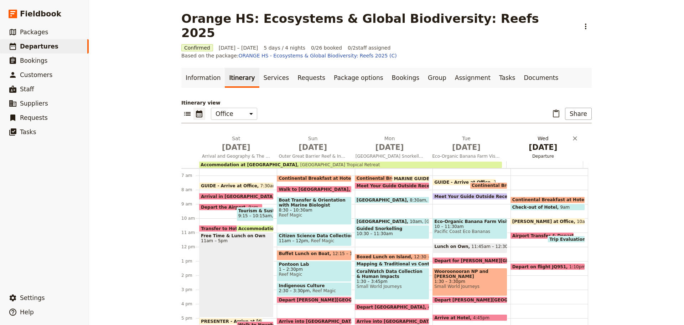
click at [531, 153] on span "Departure" at bounding box center [543, 156] width 74 height 6
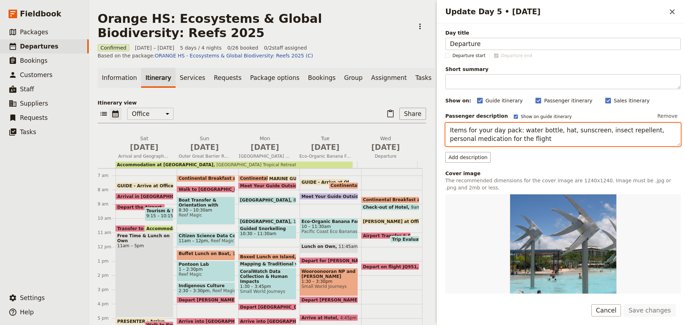
drag, startPoint x: 644, startPoint y: 137, endPoint x: 640, endPoint y: 135, distance: 4.9
click at [643, 137] on textarea "Items for your day pack: water bottle, hat, sunscreen, insect repellent, person…" at bounding box center [562, 135] width 235 height 24
drag, startPoint x: 594, startPoint y: 130, endPoint x: 633, endPoint y: 132, distance: 38.9
click at [633, 132] on textarea "Items for your day pack: water bottle, hat, sunscreen, insect repellent, person…" at bounding box center [562, 135] width 235 height 24
type textarea "Items for your day pack: water bottle, hat, sunscreen, personal medication for …"
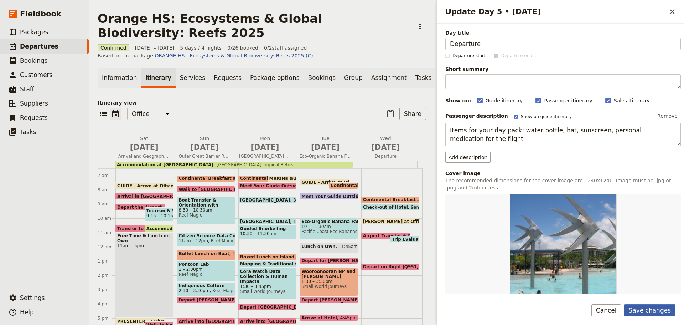
click at [658, 309] on button "Save changes" at bounding box center [650, 310] width 52 height 12
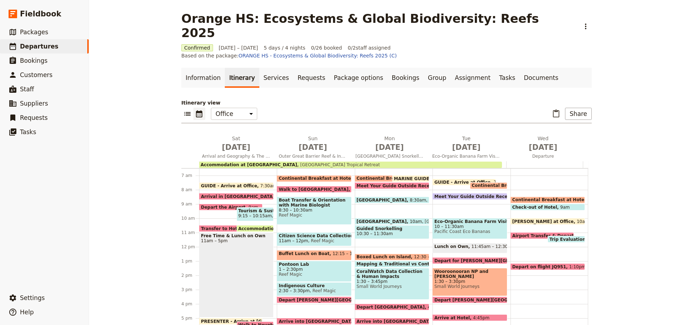
click at [561, 263] on div "Depart on flight JQ951 1:10pm" at bounding box center [547, 266] width 74 height 7
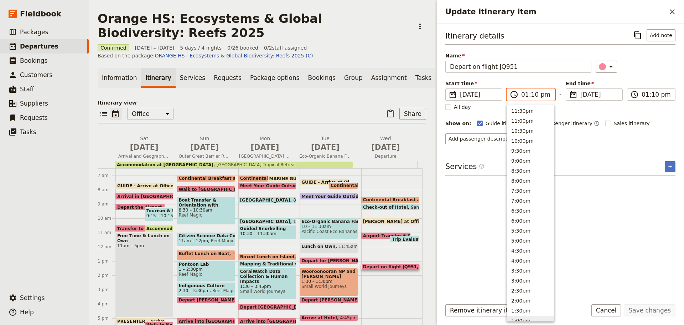
click at [527, 94] on input "01:10 pm" at bounding box center [535, 94] width 29 height 9
click at [516, 136] on button "9:00am" at bounding box center [530, 135] width 47 height 10
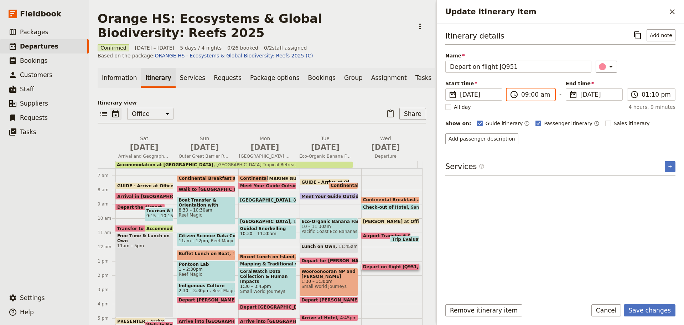
click at [532, 93] on input "09:00 am" at bounding box center [535, 94] width 29 height 9
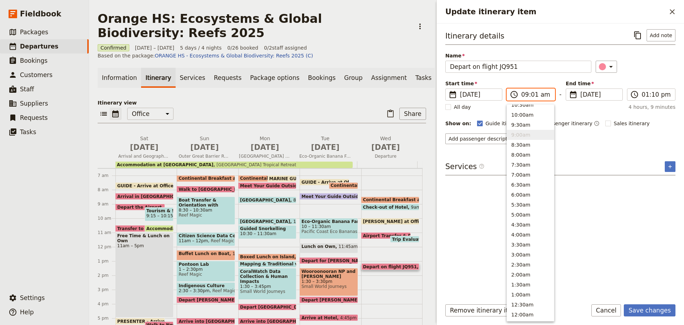
type input "09:15 am"
click at [640, 95] on label "​ 01:10 pm" at bounding box center [651, 94] width 48 height 12
click at [642, 95] on input "01:10 pm" at bounding box center [656, 94] width 29 height 9
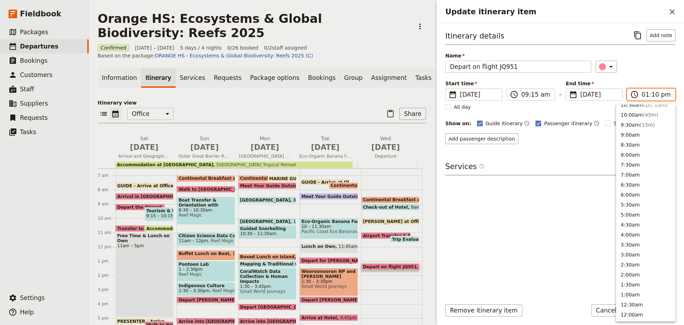
scroll to position [261, 0]
click at [640, 141] on button "9:00am" at bounding box center [645, 139] width 59 height 10
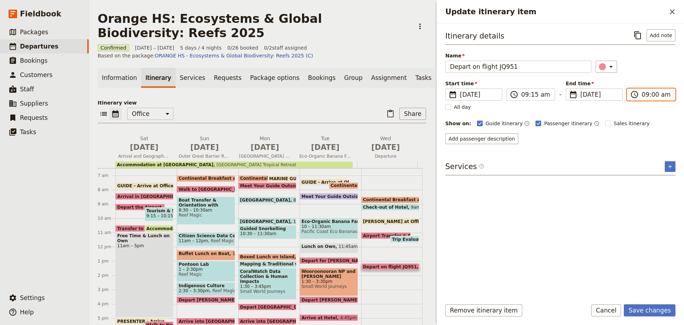
click at [653, 91] on input "09:00 am" at bounding box center [656, 94] width 29 height 9
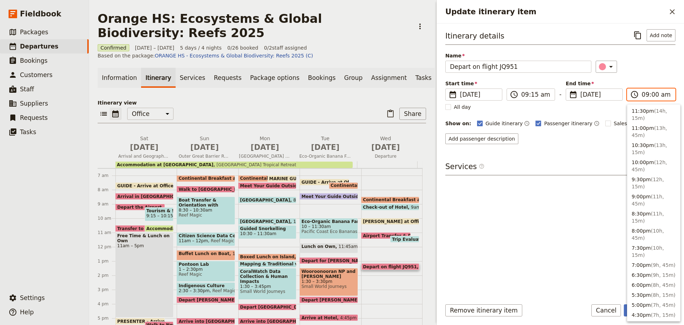
scroll to position [265, 0]
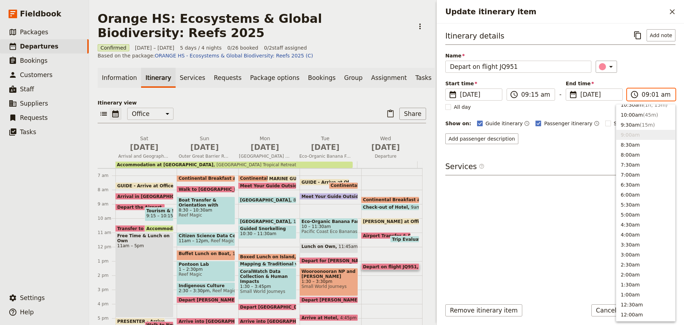
type input "09:15 am"
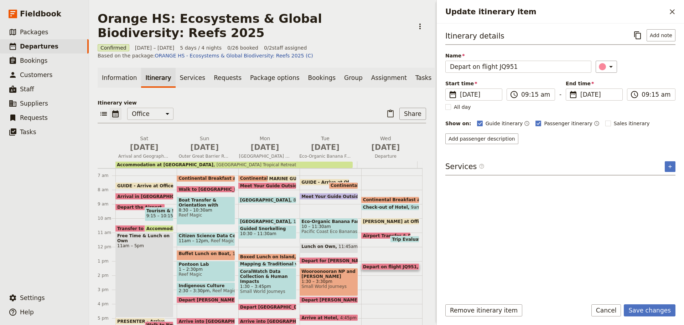
drag, startPoint x: 558, startPoint y: 180, endPoint x: 596, endPoint y: 302, distance: 128.0
click at [560, 186] on div "Itinerary details ​ Add note Name Depart on flight JQ951 ​ Start time ​ 22 Oct …" at bounding box center [560, 160] width 230 height 263
click at [668, 312] on button "Save changes" at bounding box center [650, 310] width 52 height 12
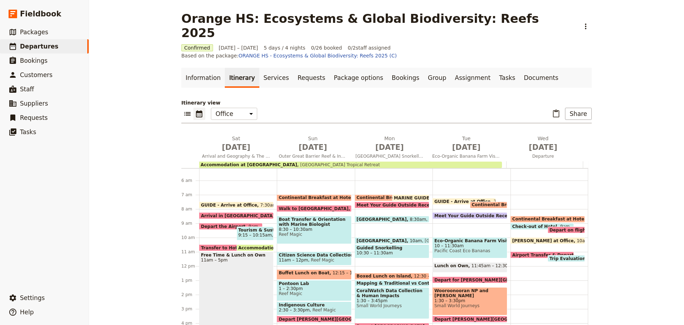
scroll to position [57, 0]
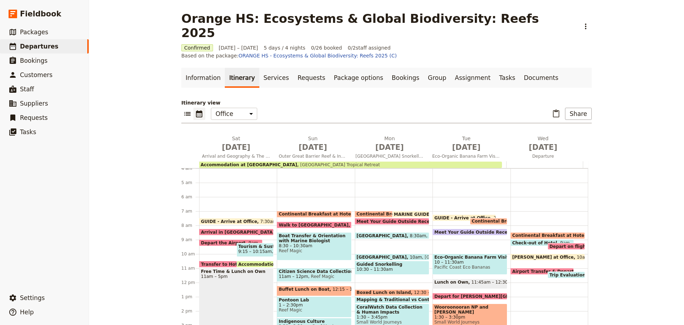
click at [517, 269] on span "Airport Transfer & Depart" at bounding box center [544, 271] width 65 height 5
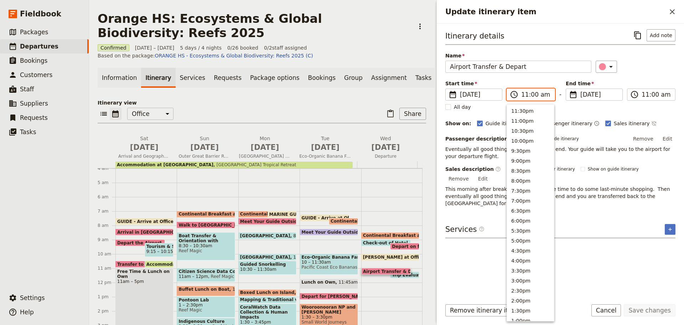
click at [533, 97] on input "11:00 am" at bounding box center [535, 94] width 29 height 9
click at [530, 223] on button "7:00am" at bounding box center [530, 225] width 47 height 10
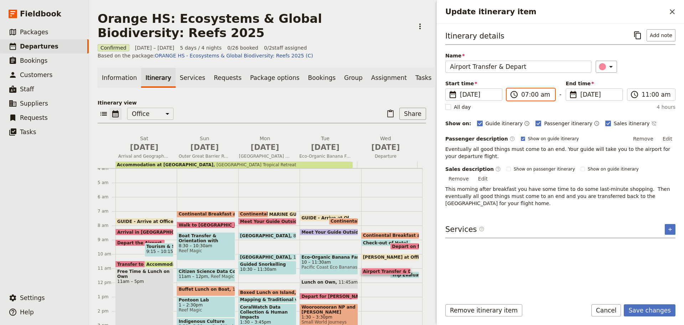
click at [532, 96] on input "07:00 am" at bounding box center [535, 94] width 29 height 9
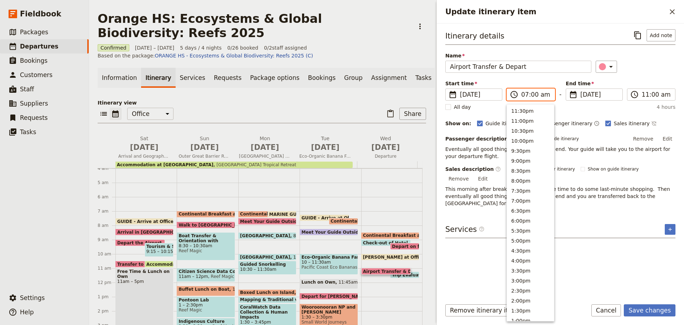
scroll to position [265, 0]
type input "07:15 am"
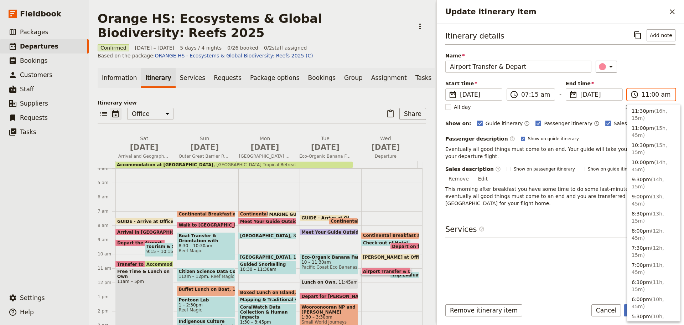
click at [648, 95] on input "11:00 am" at bounding box center [656, 94] width 29 height 9
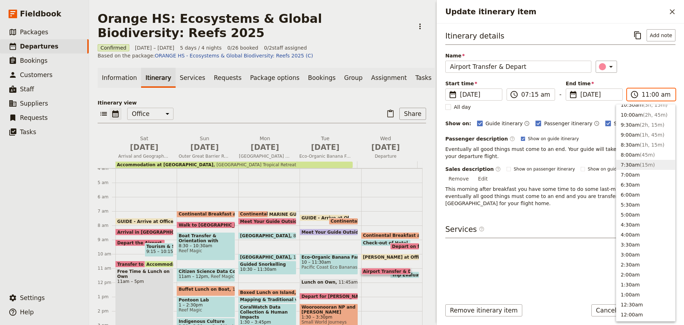
scroll to position [261, 0]
click at [639, 165] on button "7:30am ( 15m )" at bounding box center [645, 169] width 59 height 10
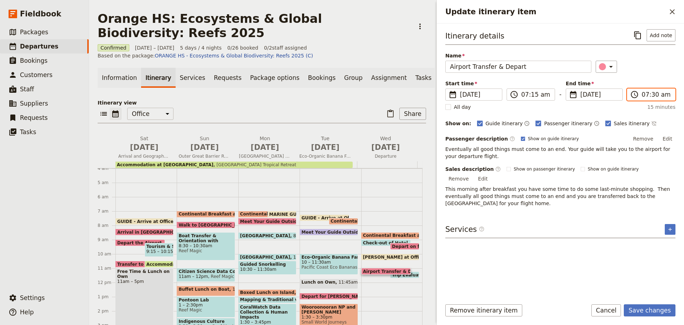
click at [654, 94] on input "07:30 am" at bounding box center [656, 94] width 29 height 9
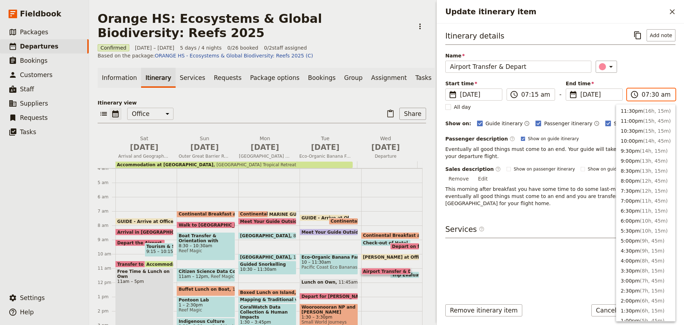
scroll to position [265, 0]
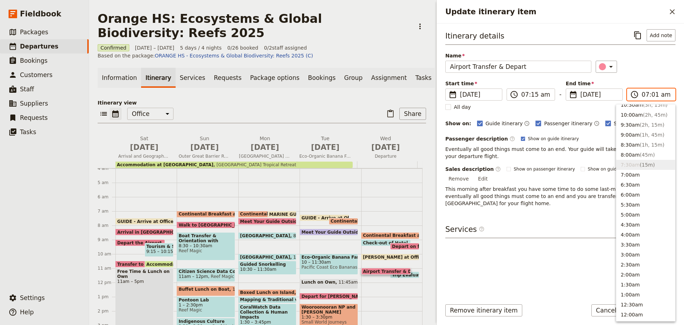
type input "07:15 am"
click at [586, 224] on div "Services ​ ​" at bounding box center [560, 231] width 230 height 14
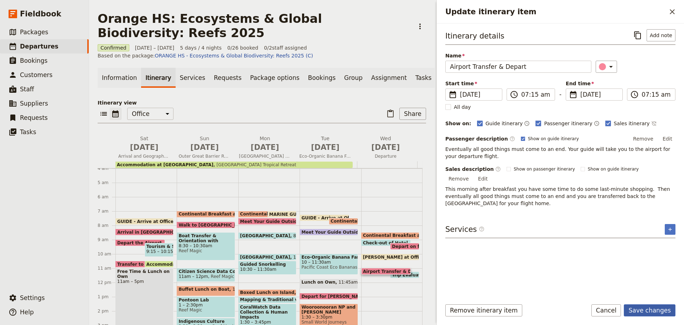
click at [659, 317] on div "Remove itinerary item Save changes Cancel" at bounding box center [560, 314] width 247 height 21
click at [658, 313] on button "Save changes" at bounding box center [650, 310] width 52 height 12
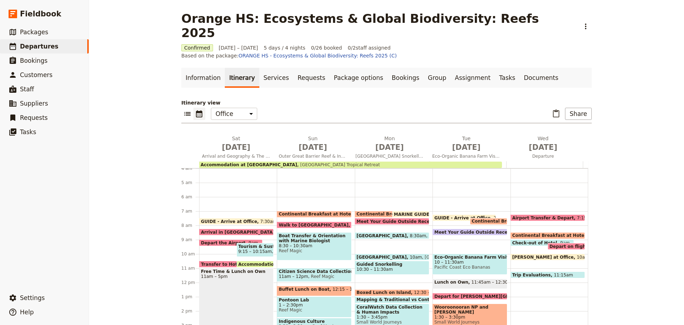
drag, startPoint x: 663, startPoint y: 261, endPoint x: 658, endPoint y: 260, distance: 5.5
click at [663, 261] on div "Orange HS: Ecosystems & Global Biodiversity: Reefs 2025 ​ Confirmed 18 – 22 Oct…" at bounding box center [386, 162] width 595 height 325
click at [589, 233] on span "8:30 – 9am" at bounding box center [601, 235] width 24 height 5
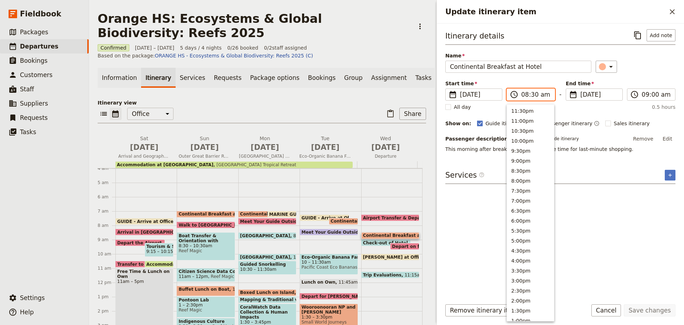
click at [531, 99] on label "​ 08:30 am" at bounding box center [531, 94] width 48 height 12
click at [514, 185] on button "6:30am" at bounding box center [530, 189] width 47 height 10
type input "06:30 am"
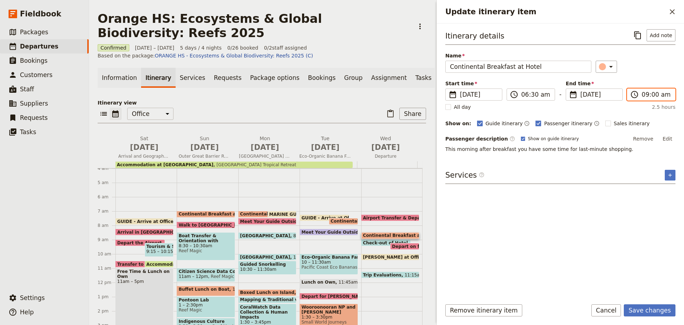
click at [646, 95] on input "09:00 am" at bounding box center [656, 94] width 29 height 9
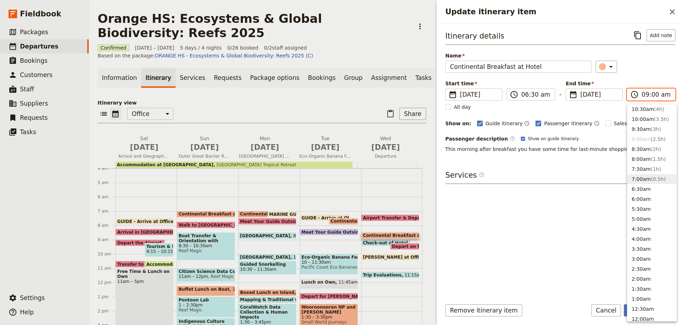
click at [643, 180] on button "7:00am ( 0.5h )" at bounding box center [651, 179] width 49 height 10
type input "07:00 am"
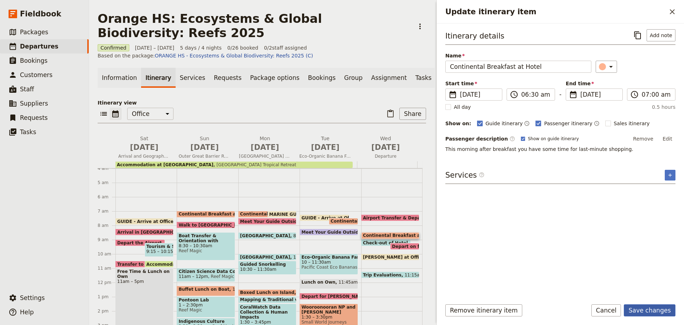
click at [658, 305] on button "Save changes" at bounding box center [650, 310] width 52 height 12
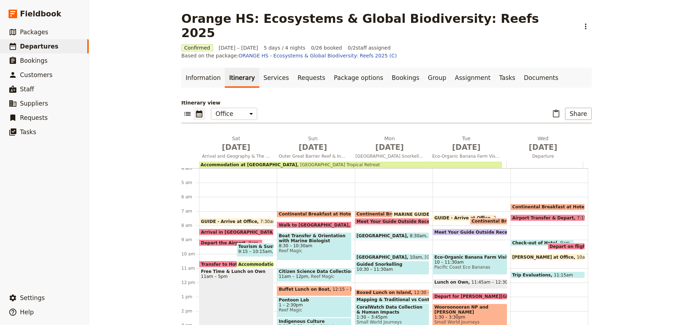
click at [530, 240] on span "Check-out of Hotel" at bounding box center [536, 242] width 48 height 5
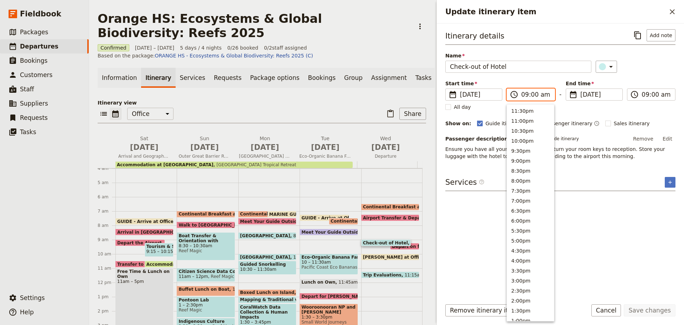
click at [531, 93] on input "09:00 am" at bounding box center [535, 94] width 29 height 9
click at [526, 174] on button "7:00am" at bounding box center [530, 175] width 47 height 10
type input "07:00 am"
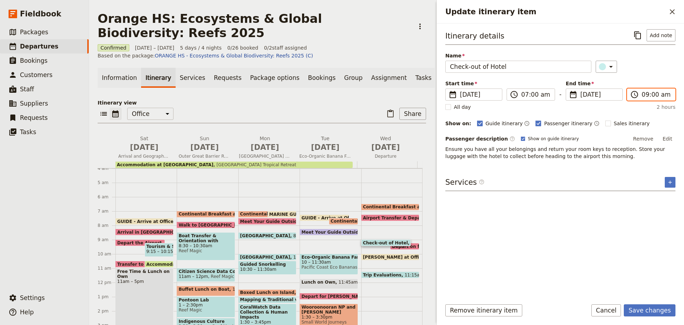
click at [645, 93] on input "09:00 am" at bounding box center [656, 94] width 29 height 9
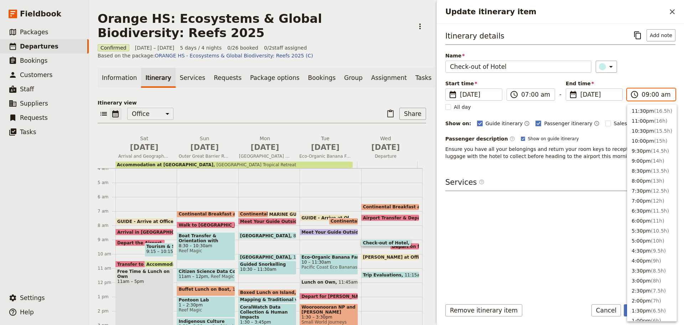
scroll to position [261, 0]
click at [640, 178] on button "7:00am" at bounding box center [651, 179] width 49 height 10
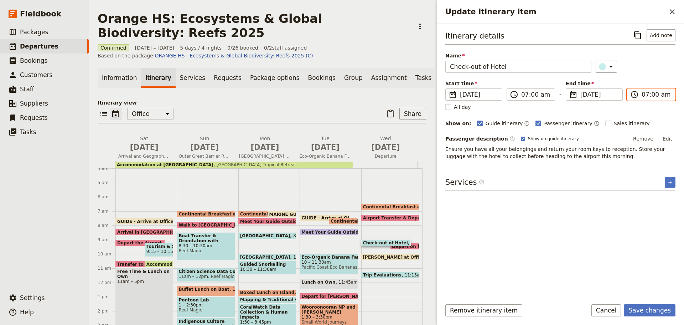
click at [653, 94] on input "07:00 am" at bounding box center [656, 94] width 29 height 9
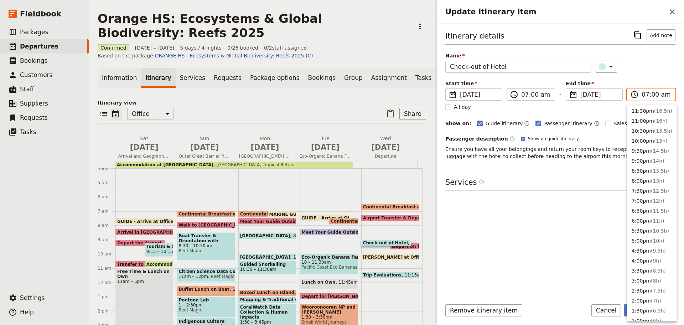
scroll to position [265, 0]
type input "07:15 am"
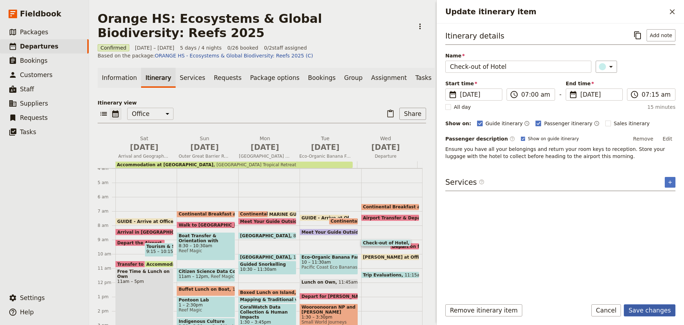
click at [653, 313] on button "Save changes" at bounding box center [650, 310] width 52 height 12
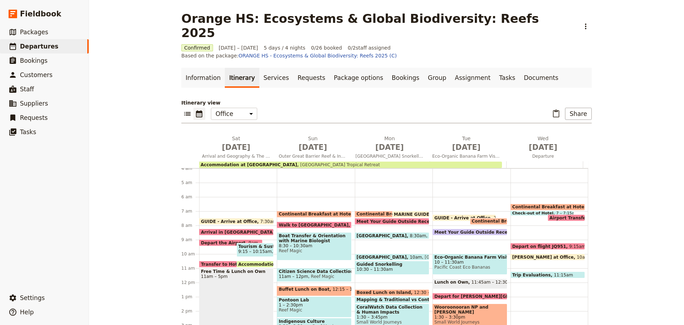
click at [574, 215] on span "Airport Transfer & Depart" at bounding box center [581, 217] width 65 height 5
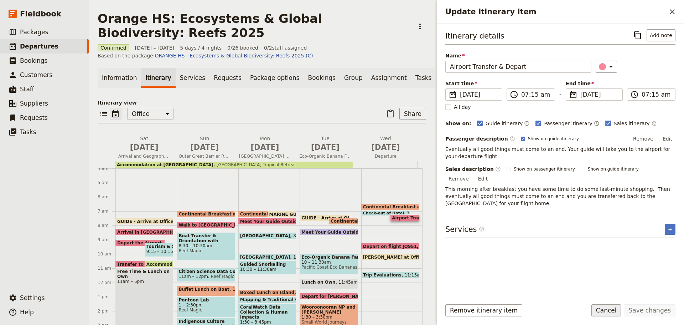
click at [603, 311] on button "Cancel" at bounding box center [606, 310] width 30 height 12
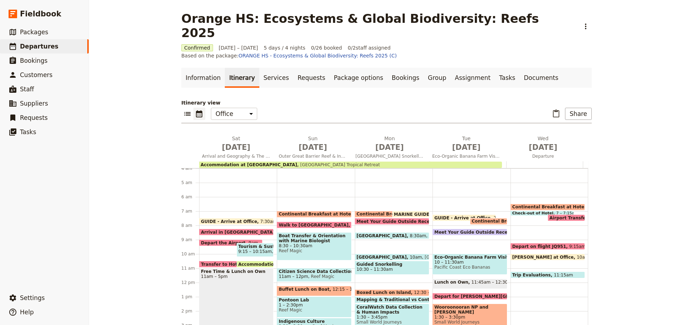
click at [540, 257] on span at bounding box center [548, 258] width 74 height 3
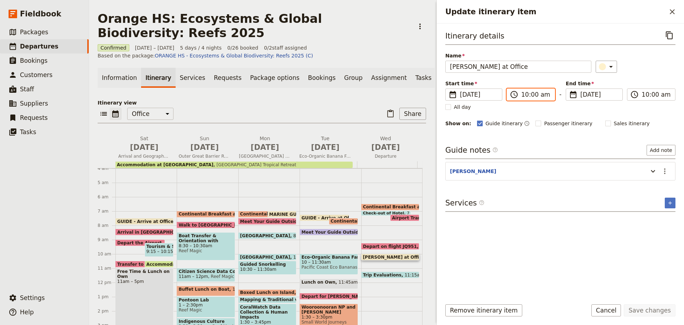
click at [528, 90] on input "10:00 am" at bounding box center [535, 94] width 29 height 9
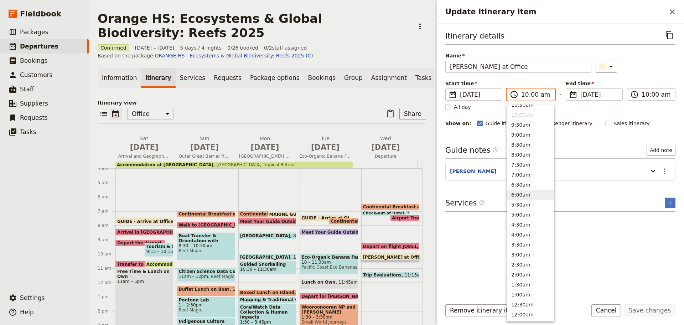
click at [522, 193] on button "6:00am" at bounding box center [530, 195] width 47 height 10
type input "06:00 am"
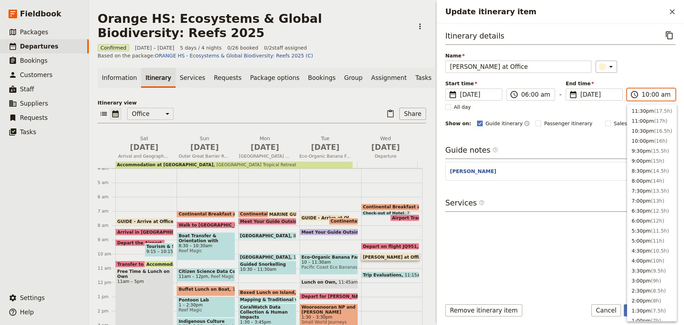
click at [652, 92] on input "10:00 am" at bounding box center [656, 94] width 29 height 9
click at [636, 193] on button "6:00am" at bounding box center [651, 195] width 49 height 10
type input "06:00 am"
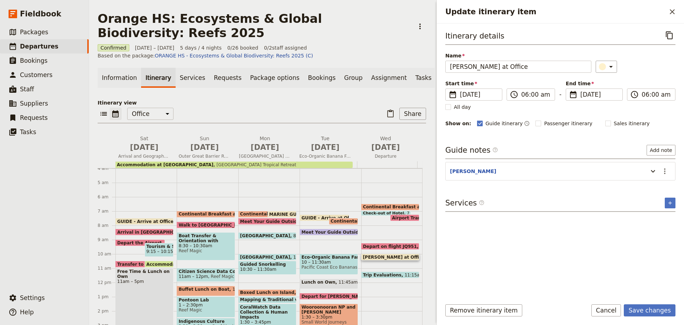
click at [536, 147] on div "Guide notes ​ Add note" at bounding box center [560, 152] width 230 height 14
click at [663, 168] on icon "Actions" at bounding box center [664, 171] width 9 height 9
click at [655, 185] on span "Edit note" at bounding box center [644, 186] width 22 height 7
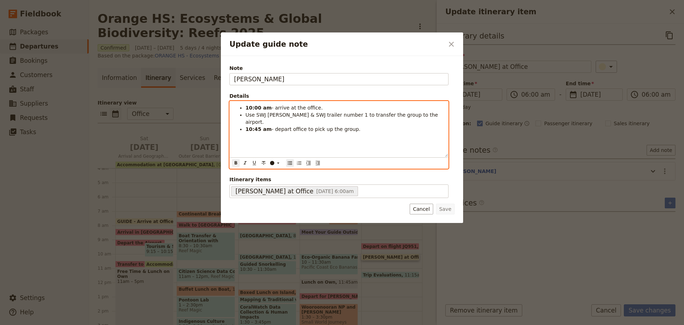
click at [247, 106] on strong "10:00 am" at bounding box center [258, 108] width 26 height 6
drag, startPoint x: 391, startPoint y: 126, endPoint x: 388, endPoint y: 119, distance: 8.0
click at [391, 125] on div "6:00 am - arrive at the office. Use SWJ Rosa & SWJ trailer number 1 to transfer…" at bounding box center [339, 129] width 218 height 56
click at [249, 126] on strong "10:45 am" at bounding box center [258, 129] width 26 height 6
click at [323, 136] on div "6:00 am - arrive at the office. Use SWJ Rosa & SWJ trailer number 1 to transfer…" at bounding box center [339, 129] width 218 height 56
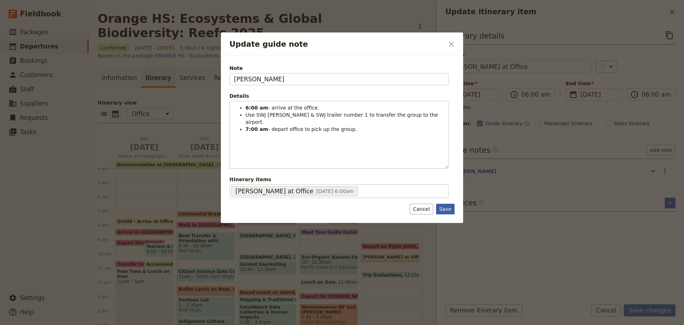
click at [447, 206] on button "Save" at bounding box center [445, 208] width 19 height 11
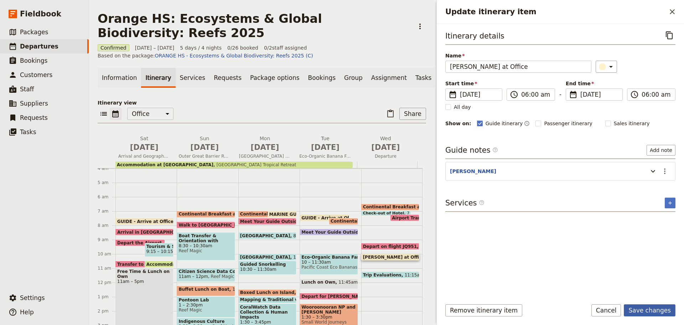
click at [643, 309] on button "Save changes" at bounding box center [650, 310] width 52 height 12
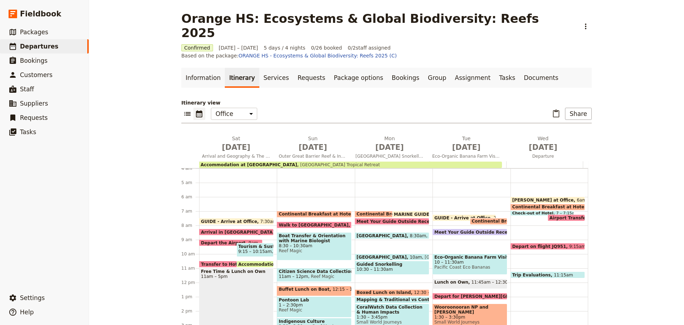
click at [554, 197] on span "ANDREW - Arrive at Office" at bounding box center [544, 199] width 64 height 5
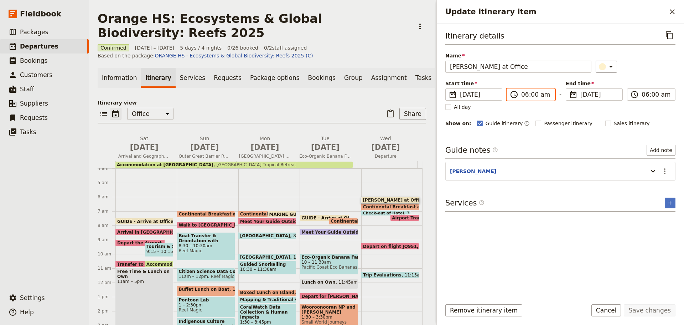
click at [530, 94] on input "06:00 am" at bounding box center [535, 94] width 29 height 9
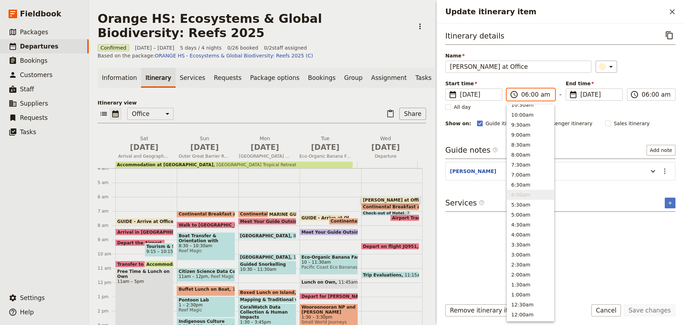
click at [532, 93] on input "06:00 am" at bounding box center [535, 94] width 29 height 9
type input "06:15 am"
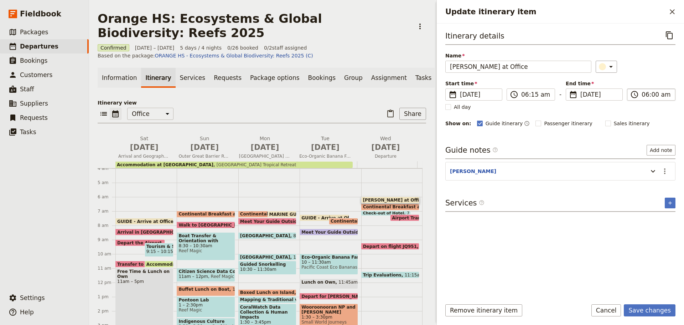
type input "06:15 am"
click at [651, 97] on input "06:15 am" at bounding box center [656, 94] width 29 height 9
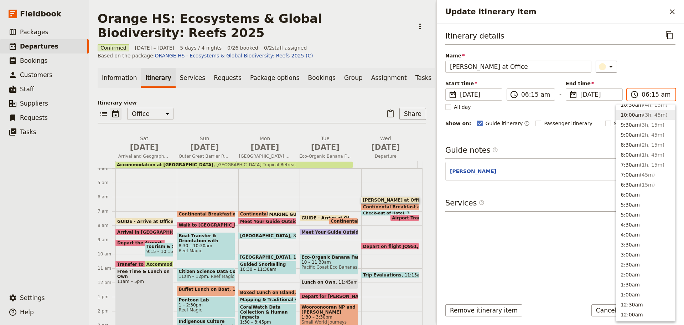
scroll to position [261, 0]
click at [558, 137] on div "Itinerary details ​ Name ANDREW - Arrive at Office ​ Start time ​ 22 Oct 2025 2…" at bounding box center [560, 160] width 230 height 263
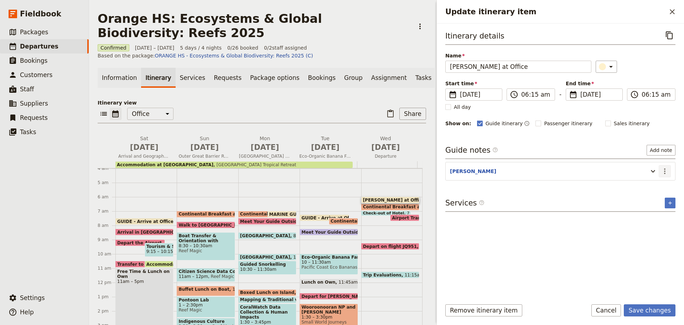
click at [666, 168] on icon "Actions" at bounding box center [664, 171] width 9 height 9
click at [648, 188] on span "Edit note" at bounding box center [644, 186] width 22 height 7
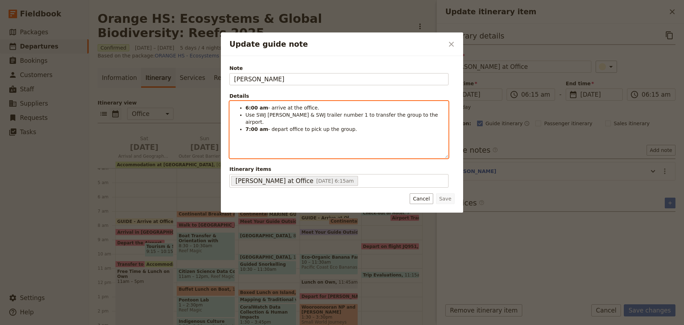
click at [251, 105] on strong "6:00 am" at bounding box center [256, 108] width 23 height 6
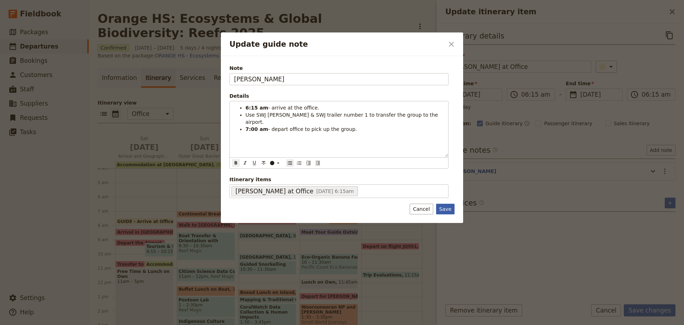
click at [439, 206] on button "Save" at bounding box center [445, 208] width 19 height 11
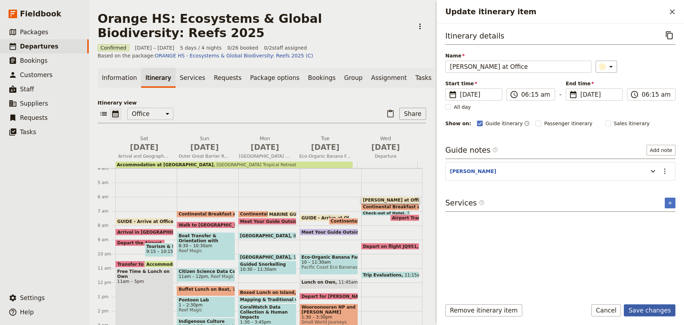
click at [651, 310] on button "Save changes" at bounding box center [650, 310] width 52 height 12
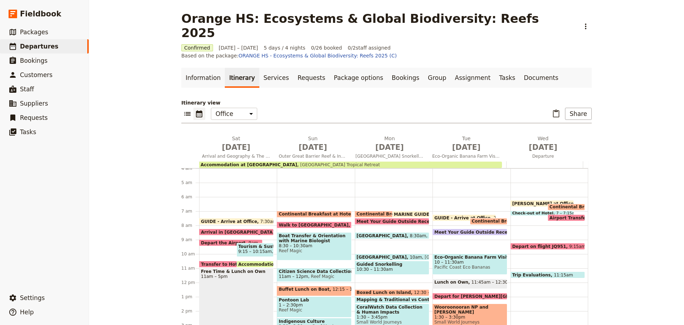
click at [535, 201] on span "ANDREW - Arrive at Office" at bounding box center [544, 203] width 64 height 5
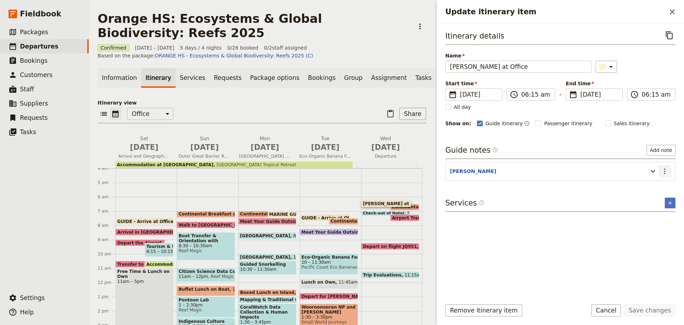
click at [666, 172] on icon "Actions" at bounding box center [664, 171] width 9 height 9
click at [661, 186] on span "Edit note" at bounding box center [649, 186] width 33 height 7
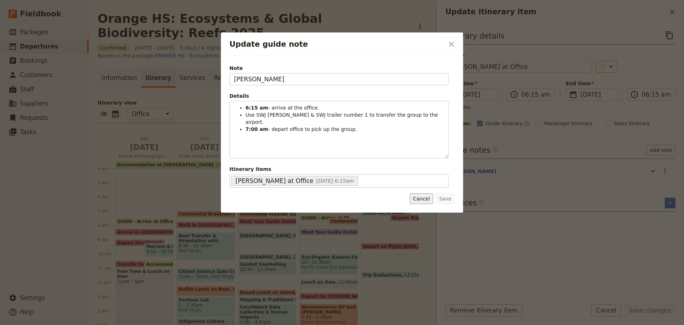
click at [419, 195] on button "Cancel" at bounding box center [421, 198] width 23 height 11
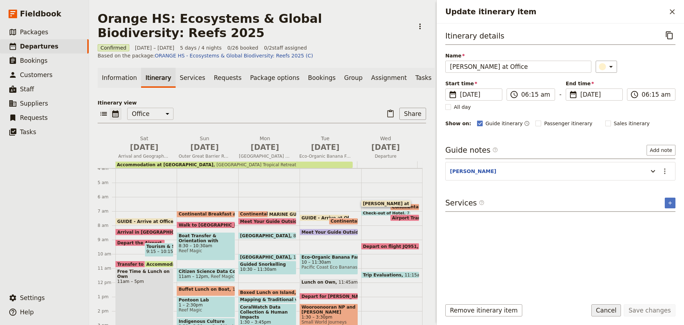
click at [617, 313] on button "Cancel" at bounding box center [606, 310] width 30 height 12
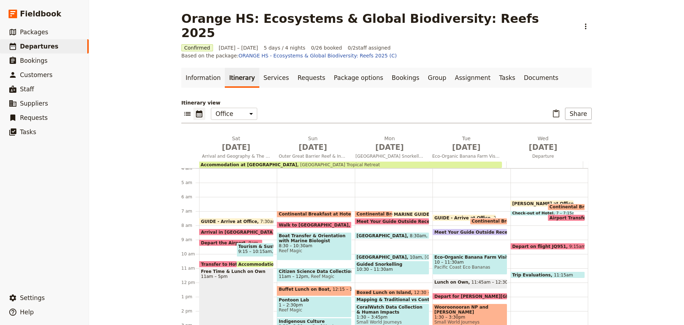
click at [557, 204] on span "Continental Breakfast at Hotel" at bounding box center [587, 206] width 77 height 5
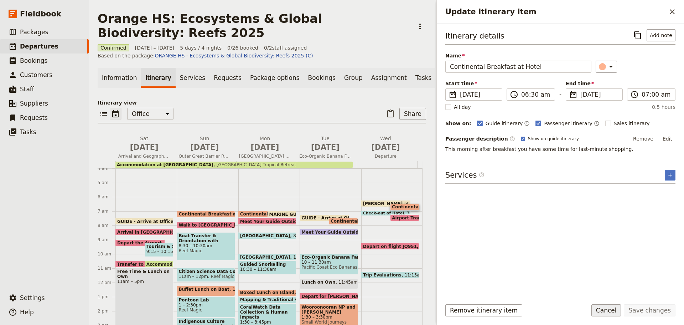
click at [606, 310] on button "Cancel" at bounding box center [606, 310] width 30 height 12
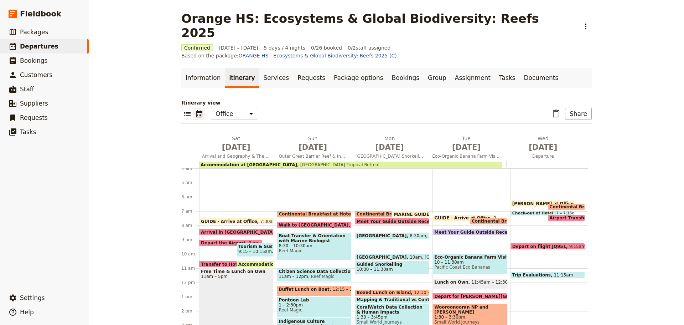
click at [570, 218] on span at bounding box center [566, 219] width 37 height 3
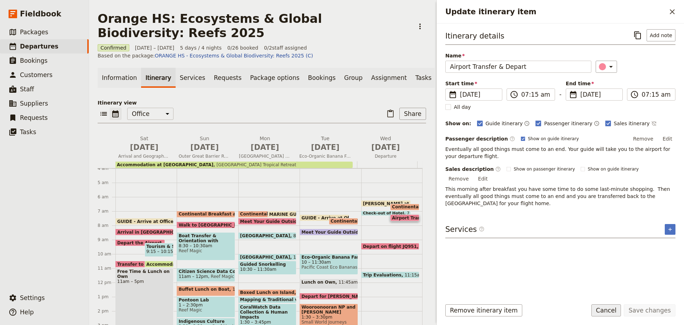
click at [605, 307] on button "Cancel" at bounding box center [606, 310] width 30 height 12
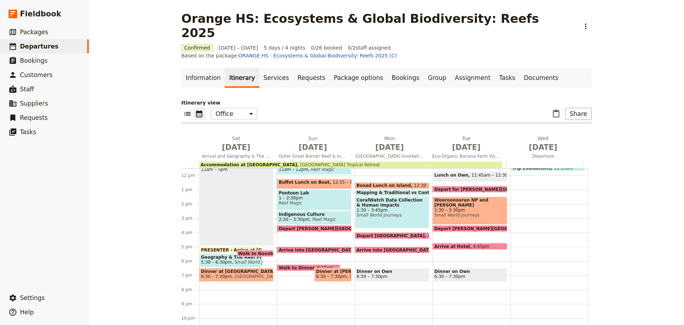
scroll to position [128, 0]
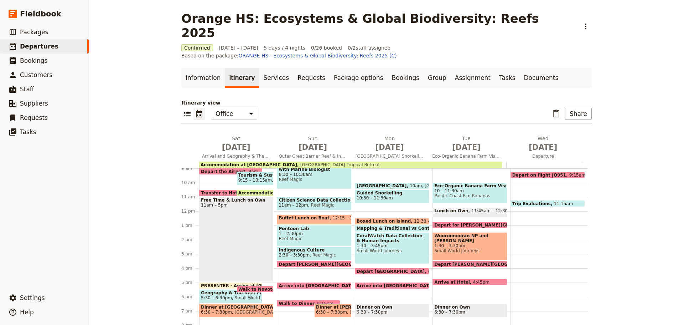
click at [554, 201] on span "11:15am" at bounding box center [563, 203] width 19 height 5
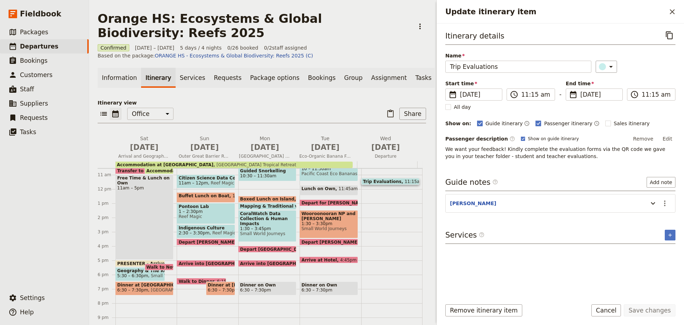
scroll to position [169, 0]
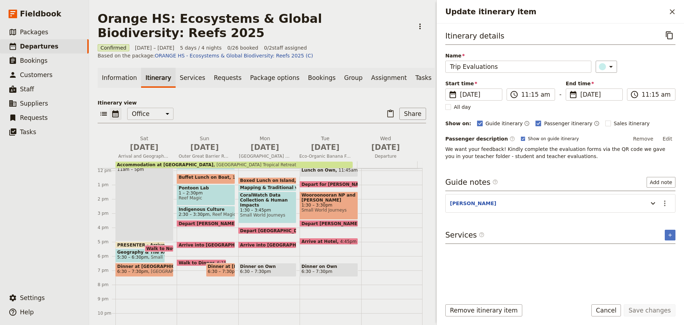
click at [331, 226] on span at bounding box center [328, 224] width 57 height 3
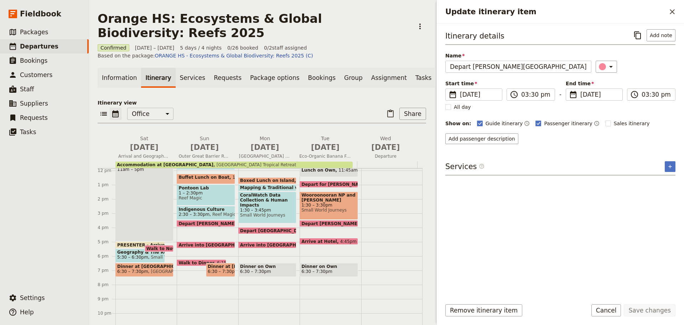
click at [321, 255] on div "GUIDE - Arrive at Office 7:15am Continental Breakfast at Hotel 7:30 – 8am Meet …" at bounding box center [330, 170] width 61 height 342
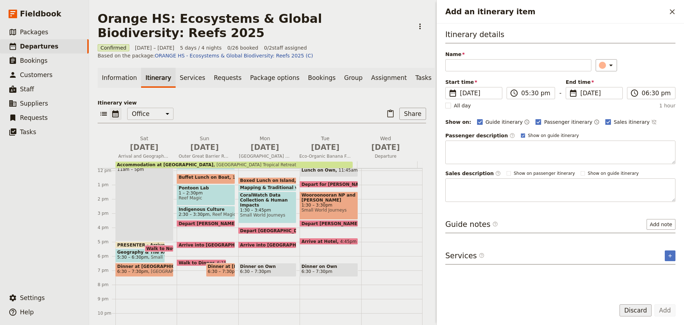
click at [639, 310] on button "Discard" at bounding box center [635, 310] width 32 height 12
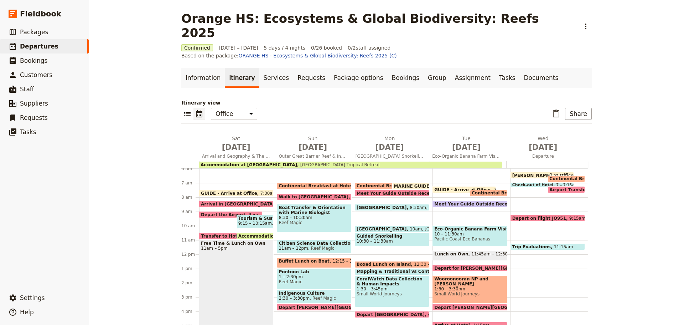
scroll to position [98, 0]
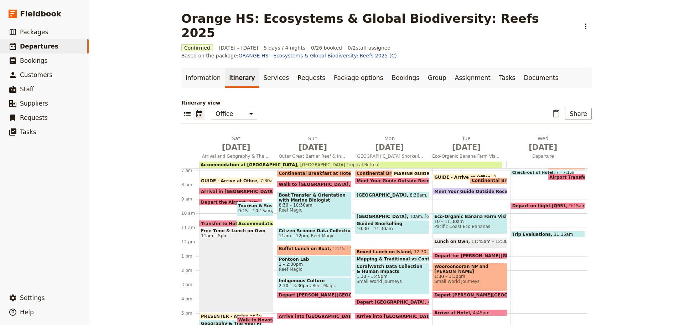
click at [521, 234] on span at bounding box center [548, 235] width 74 height 3
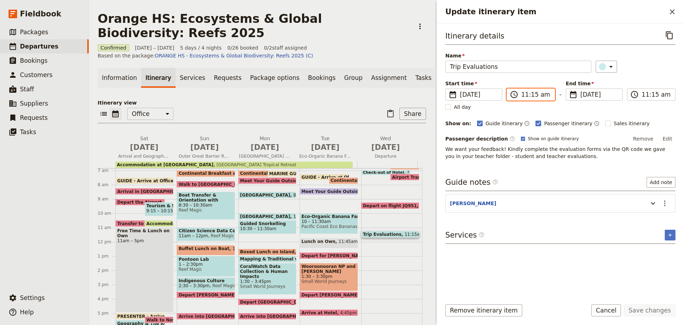
click at [521, 97] on input "11:15 am" at bounding box center [535, 94] width 29 height 9
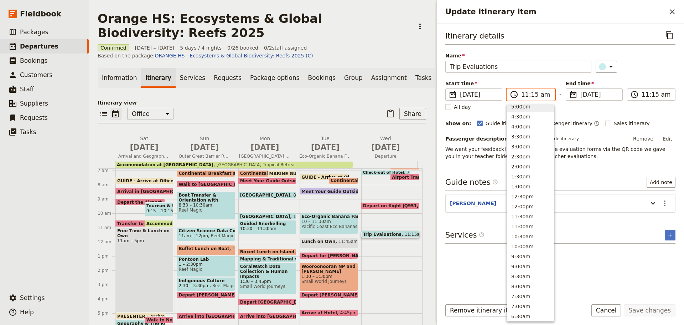
scroll to position [131, 0]
click at [528, 110] on button "5:00pm" at bounding box center [530, 109] width 47 height 10
type input "05:00 pm"
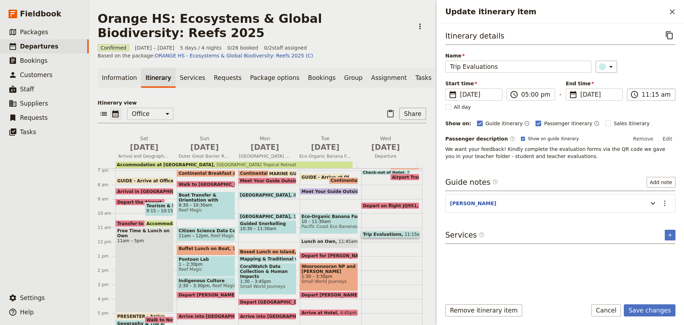
type input "05:00 pm"
click at [652, 93] on input "05:00 pm" at bounding box center [656, 94] width 29 height 9
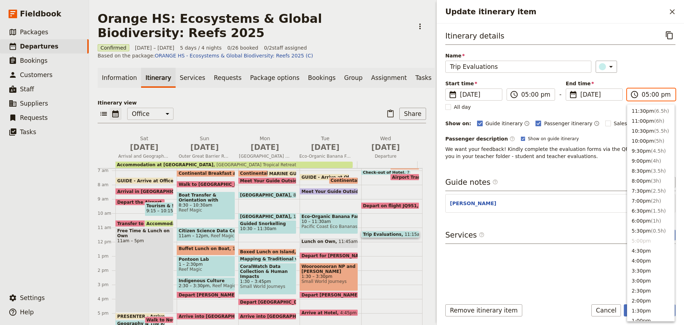
click at [644, 239] on li "5:00pm" at bounding box center [650, 240] width 47 height 10
click at [562, 257] on div "Itinerary details ​ Name Trip Evaluations ​ Start time ​ 22 Oct 2025 22/10/2025…" at bounding box center [560, 160] width 230 height 263
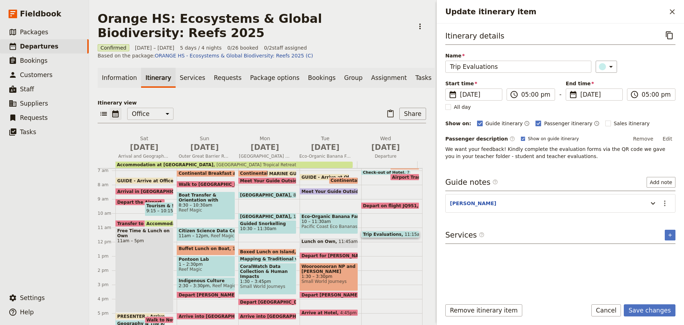
drag, startPoint x: 665, startPoint y: 203, endPoint x: 663, endPoint y: 210, distance: 7.2
click at [666, 203] on icon "Actions" at bounding box center [664, 203] width 9 height 9
click at [659, 213] on ul "Edit note Remove note" at bounding box center [649, 224] width 42 height 24
click at [654, 214] on button "Edit note" at bounding box center [650, 218] width 42 height 10
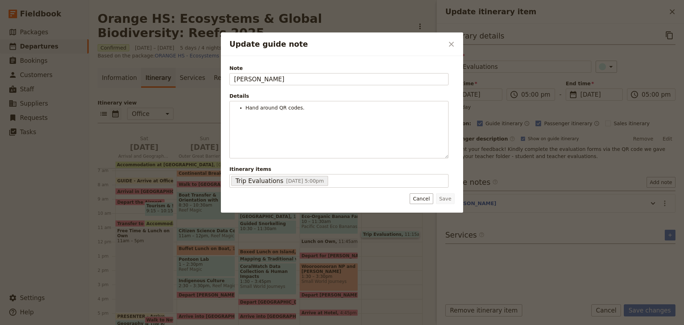
drag, startPoint x: 265, startPoint y: 79, endPoint x: 115, endPoint y: 66, distance: 150.2
click at [115, 324] on div "Update guide note ​ Note ANDREW Details Hand around QR codes. ​ ​ ​ ​ ​ ​ ​ ​ ​…" at bounding box center [342, 325] width 684 height 0
type input "SHUKO"
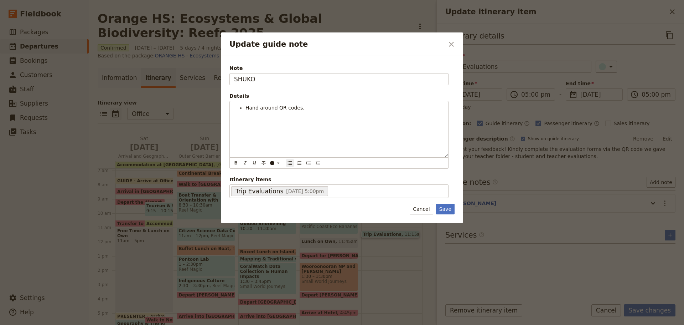
drag, startPoint x: 427, startPoint y: 207, endPoint x: 418, endPoint y: 208, distance: 9.1
click at [426, 207] on button "Cancel" at bounding box center [421, 208] width 23 height 11
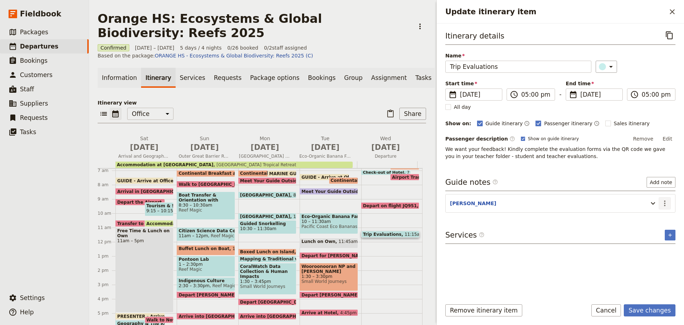
click at [666, 202] on icon "Actions" at bounding box center [664, 203] width 9 height 9
click at [658, 224] on button "Remove note" at bounding box center [650, 228] width 42 height 10
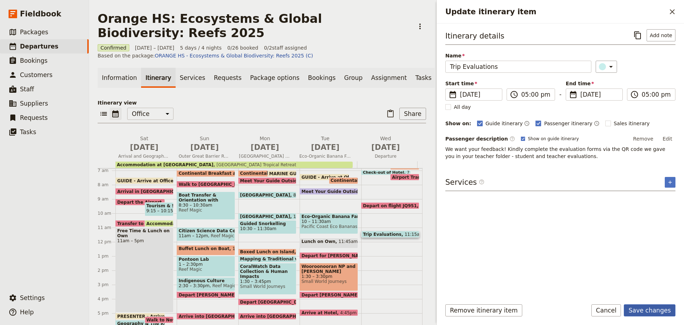
click at [641, 313] on button "Save changes" at bounding box center [650, 310] width 52 height 12
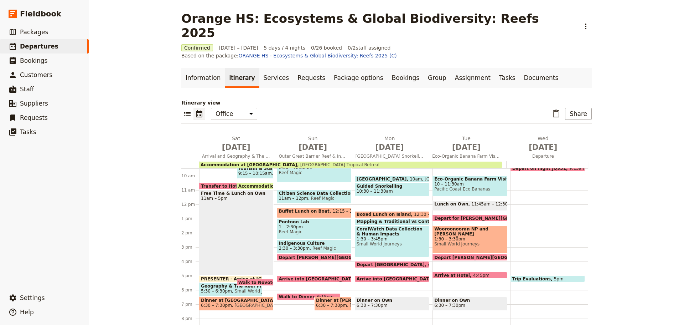
scroll to position [169, 0]
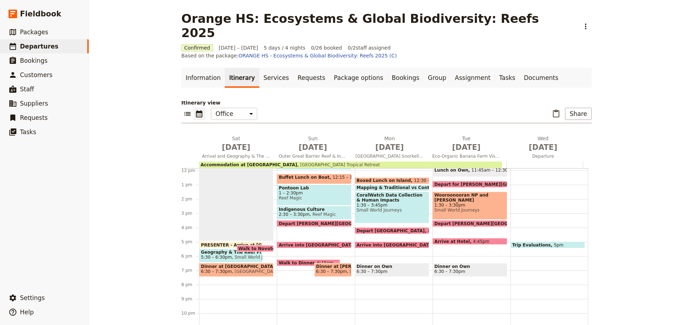
click at [517, 245] on span at bounding box center [548, 246] width 74 height 3
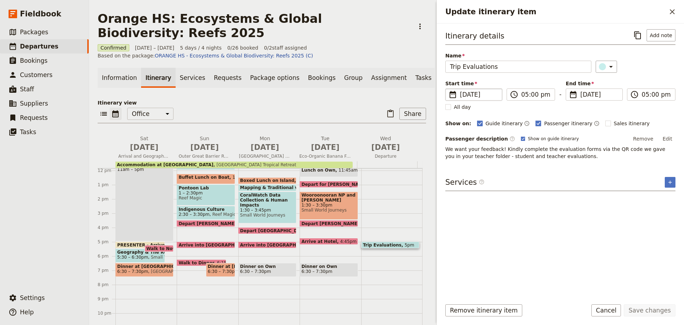
click at [498, 95] on fieldset "​ 22 Oct 2025 22/10/2025" at bounding box center [473, 94] width 57 height 12
click at [448, 89] on input "22/10/2025" at bounding box center [448, 88] width 0 height 0
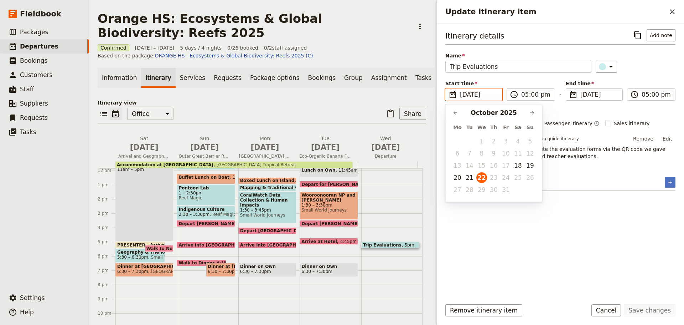
scroll to position [0, 0]
drag, startPoint x: 472, startPoint y: 173, endPoint x: 481, endPoint y: 166, distance: 12.2
click at [471, 173] on button "21" at bounding box center [469, 177] width 11 height 11
type input "21/10/2025"
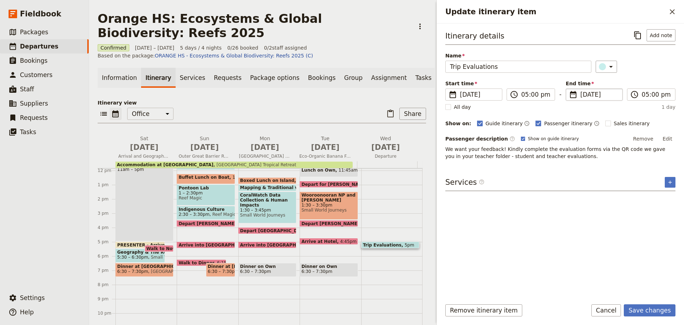
click at [582, 98] on span "22 Oct 2025" at bounding box center [599, 94] width 38 height 9
click at [569, 89] on input "22/10/2025" at bounding box center [569, 88] width 0 height 0
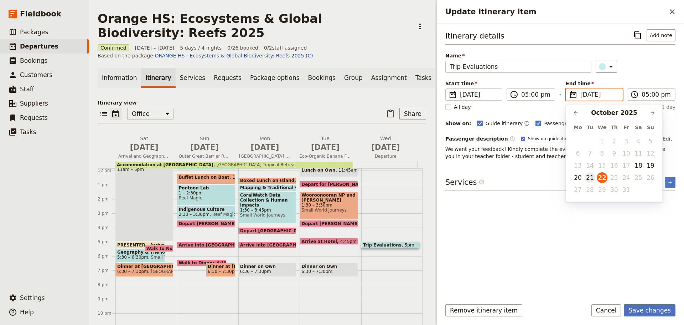
click at [590, 172] on button "21" at bounding box center [590, 177] width 11 height 11
type input "21/10/2025"
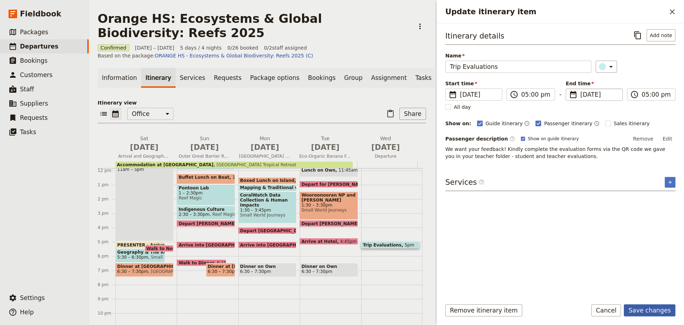
click at [664, 309] on button "Save changes" at bounding box center [650, 310] width 52 height 12
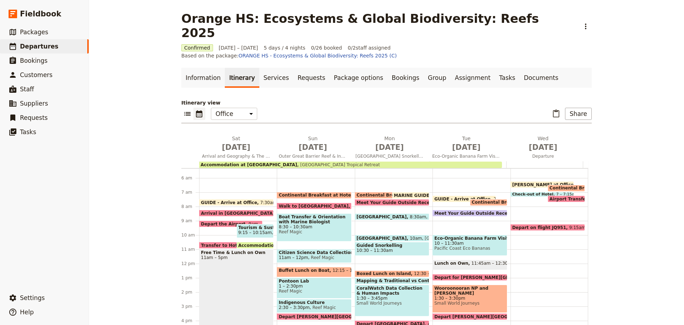
scroll to position [155, 0]
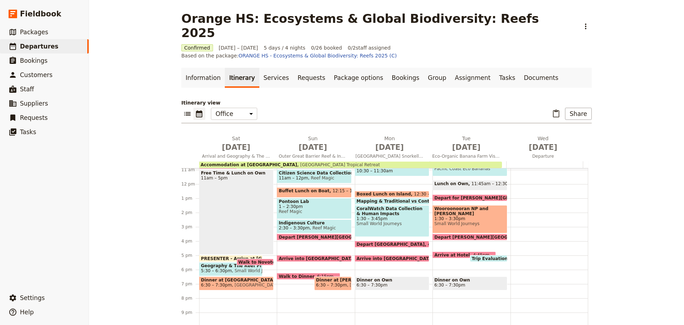
click at [452, 255] on span at bounding box center [464, 256] width 63 height 3
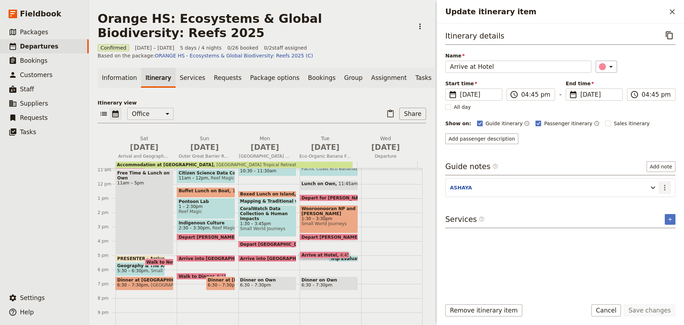
click at [669, 184] on icon "Actions" at bounding box center [664, 187] width 9 height 9
click at [650, 201] on span "Edit note" at bounding box center [644, 202] width 22 height 7
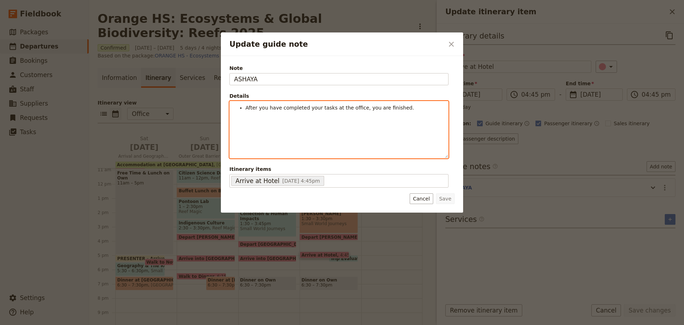
click at [412, 115] on div "After you have completed your tasks at the office, you are finished." at bounding box center [339, 129] width 218 height 57
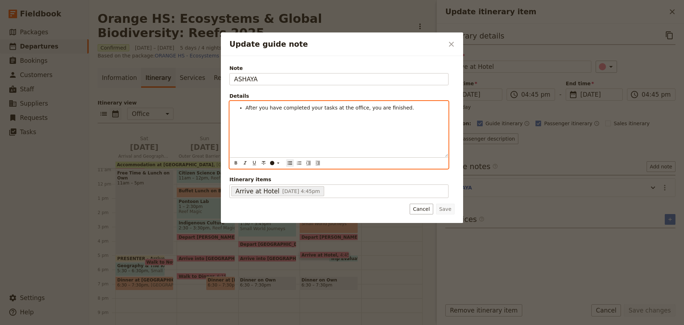
click at [246, 108] on ul "After you have completed your tasks at the office, you are finished." at bounding box center [339, 107] width 210 height 7
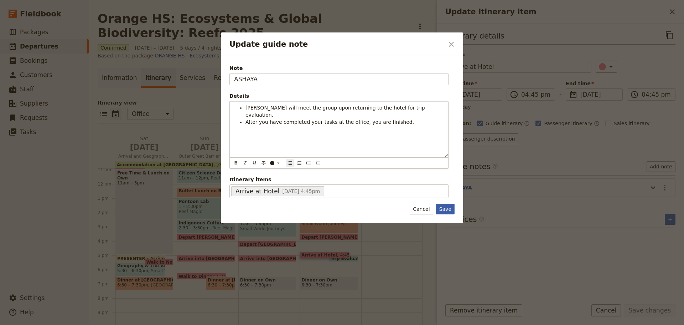
click at [450, 211] on button "Save" at bounding box center [445, 208] width 19 height 11
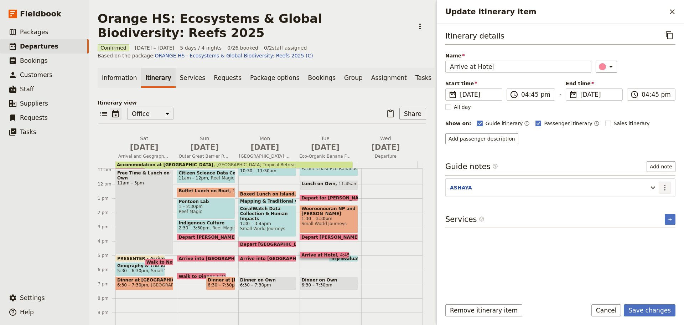
click at [663, 188] on icon "Actions" at bounding box center [664, 187] width 9 height 9
click at [644, 202] on span "Edit note" at bounding box center [644, 202] width 22 height 7
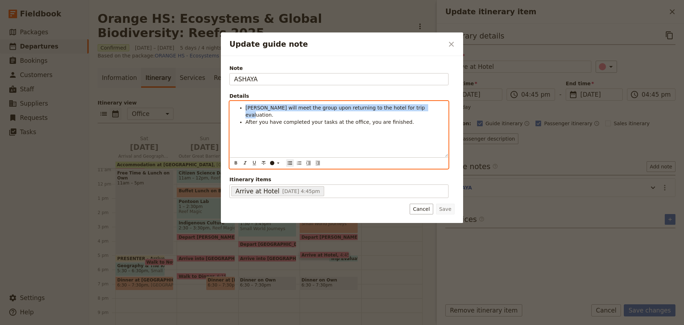
drag, startPoint x: 419, startPoint y: 105, endPoint x: 197, endPoint y: 103, distance: 221.6
click at [196, 324] on div "Update guide note ​ Note ASHAYA Details Shuko will meet the group upon returnin…" at bounding box center [342, 325] width 684 height 0
copy span "Shuko will meet the group upon returning to the hotel for trip evaluation."
drag, startPoint x: 310, startPoint y: 110, endPoint x: 306, endPoint y: 108, distance: 4.2
click at [309, 109] on span "Shuko will meet the group upon returning to the hotel for trip evaluation." at bounding box center [335, 111] width 181 height 13
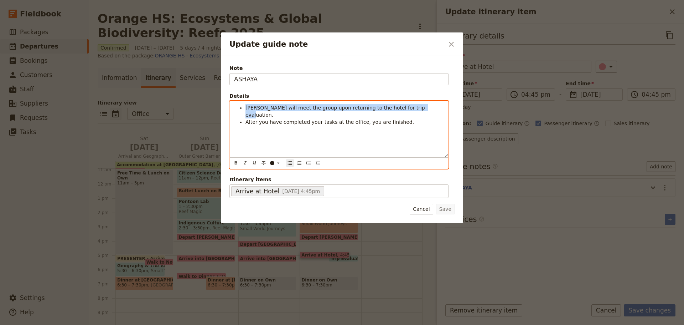
click at [306, 108] on span "Shuko will meet the group upon returning to the hotel for trip evaluation." at bounding box center [335, 111] width 181 height 13
click at [297, 105] on span "Shuko will meet the group upon returning to the hotel for trip evaluation." at bounding box center [335, 111] width 181 height 13
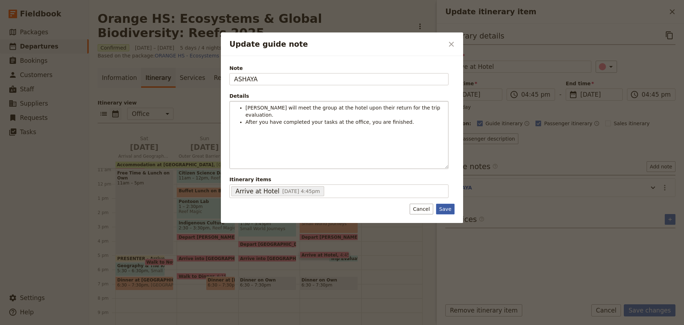
click at [447, 203] on form "Note ASHAYA Details Shuko will meet the group at the hotel upon their return fo…" at bounding box center [341, 139] width 225 height 150
click at [447, 204] on button "Save" at bounding box center [445, 208] width 19 height 11
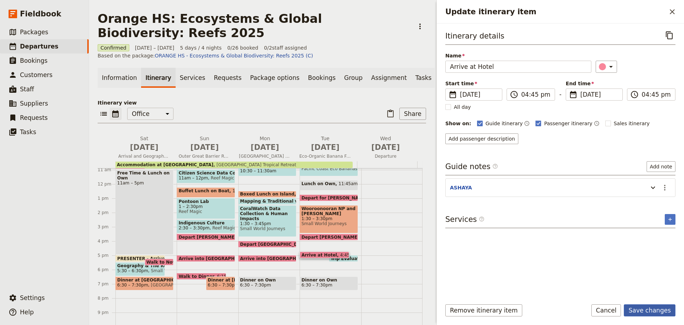
click at [653, 310] on button "Save changes" at bounding box center [650, 310] width 52 height 12
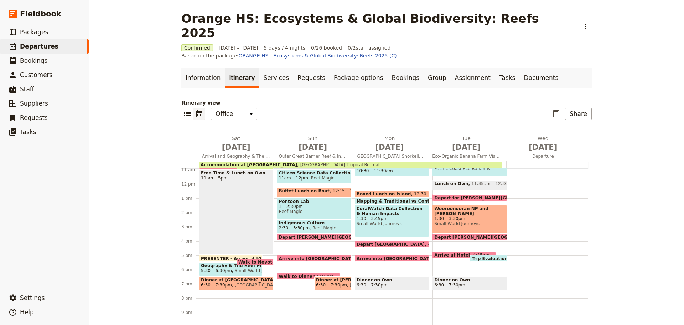
click at [476, 255] on div "Trip Evaluations 5pm" at bounding box center [488, 258] width 37 height 7
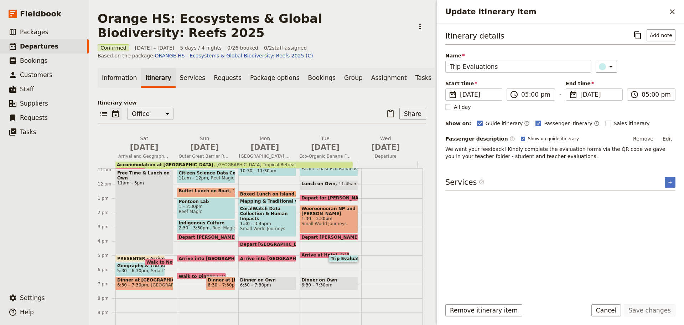
click at [621, 310] on button "Cancel" at bounding box center [606, 310] width 30 height 12
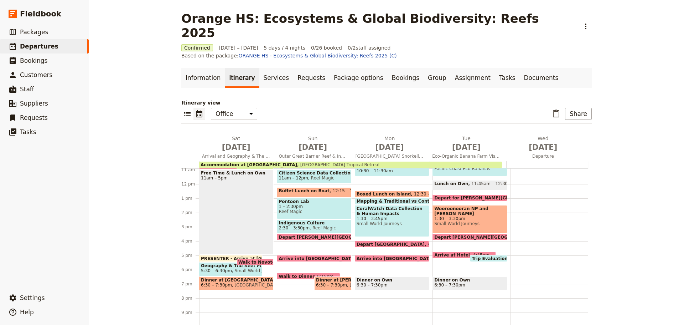
click at [491, 255] on div "Trip Evaluations 5pm" at bounding box center [488, 258] width 37 height 7
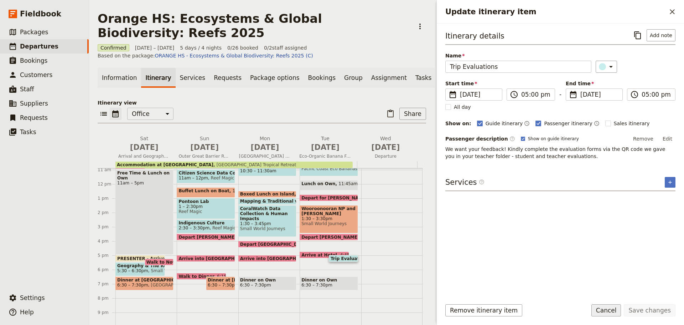
click at [617, 308] on button "Cancel" at bounding box center [606, 310] width 30 height 12
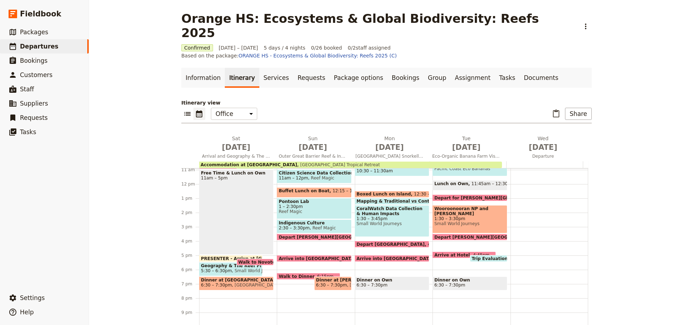
click at [463, 237] on span at bounding box center [470, 238] width 74 height 3
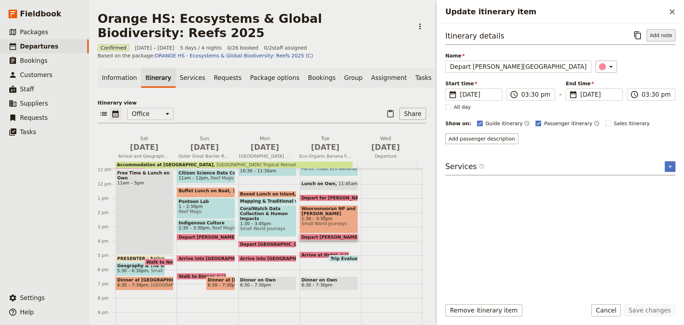
click at [663, 37] on button "Add note" at bounding box center [661, 35] width 29 height 12
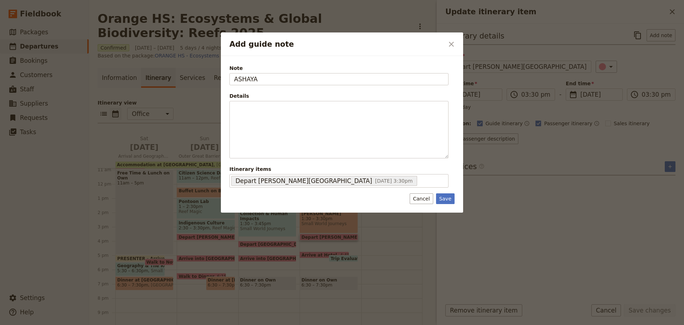
type input "ASHAYA"
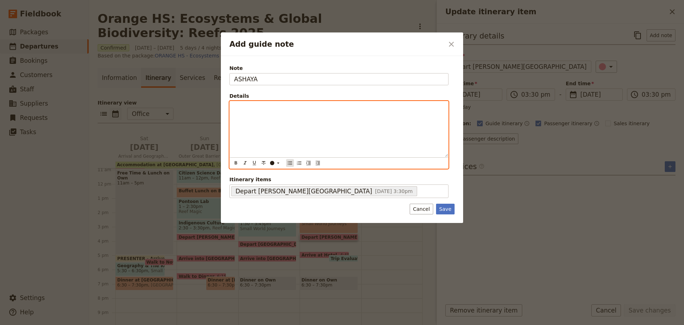
click at [289, 161] on icon "Bulleted list" at bounding box center [290, 163] width 6 height 6
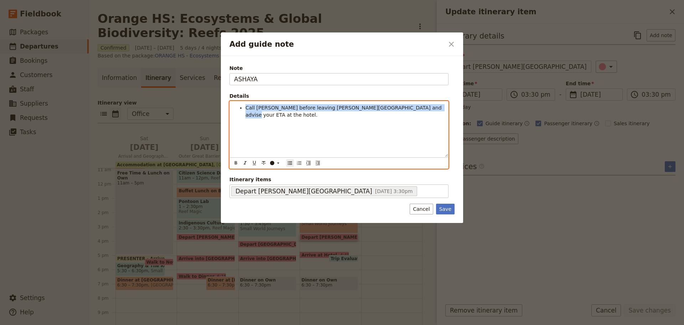
drag, startPoint x: 246, startPoint y: 105, endPoint x: 420, endPoint y: 119, distance: 174.7
click at [420, 119] on div "Call Shuko before leaving Josephine Falls and advise your ETA at the hotel." at bounding box center [339, 129] width 218 height 56
copy span "Call Shuko before leaving Josephine Falls and advise your ETA at the hotel."
click at [249, 104] on div "Call Shuko before leaving Josephine Falls and advise your ETA at the hotel." at bounding box center [339, 129] width 218 height 56
drag, startPoint x: 297, startPoint y: 117, endPoint x: 299, endPoint y: 123, distance: 6.6
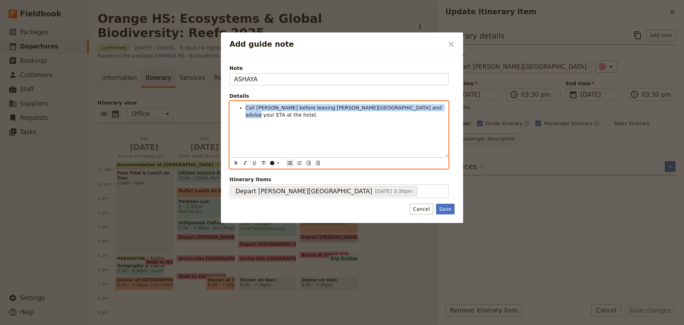
click at [297, 117] on div "Call Shuko before leaving Josephine Falls and advise your ETA at the hotel." at bounding box center [339, 129] width 218 height 56
click at [304, 155] on div "Call Shuko before leaving Josephine Falls and advise your ETA at the hotel." at bounding box center [339, 129] width 218 height 56
click at [256, 110] on li "Call Shuko before leaving Josephine Falls and advise your ETA at the hotel." at bounding box center [344, 111] width 198 height 14
drag, startPoint x: 246, startPoint y: 107, endPoint x: 429, endPoint y: 111, distance: 183.1
click at [415, 110] on li "Call Shuko before leaving Josephine Falls and advise your ETA at the hotel." at bounding box center [344, 111] width 198 height 14
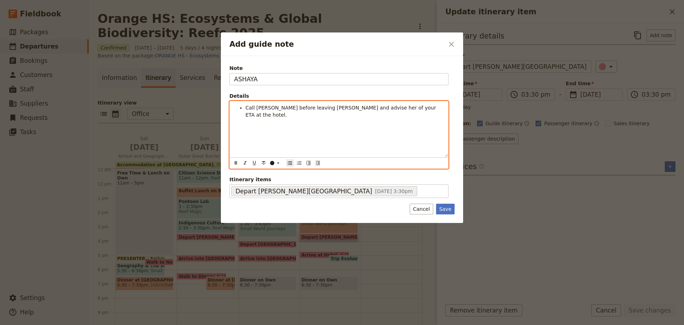
click at [264, 106] on span "Call Shuko before leaving Josephine Falls and advise her of your ETA at the hot…" at bounding box center [341, 111] width 192 height 13
click at [370, 105] on span "Call the office before leaving Josephine Falls and advise her of your ETA at th…" at bounding box center [344, 111] width 198 height 13
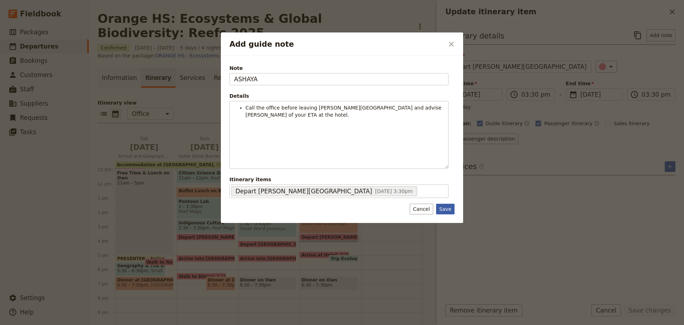
click at [443, 210] on button "Save" at bounding box center [445, 208] width 19 height 11
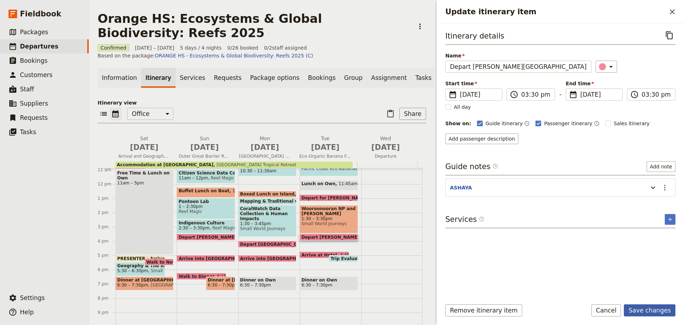
drag, startPoint x: 647, startPoint y: 308, endPoint x: 635, endPoint y: 305, distance: 12.3
click at [647, 308] on button "Save changes" at bounding box center [650, 310] width 52 height 12
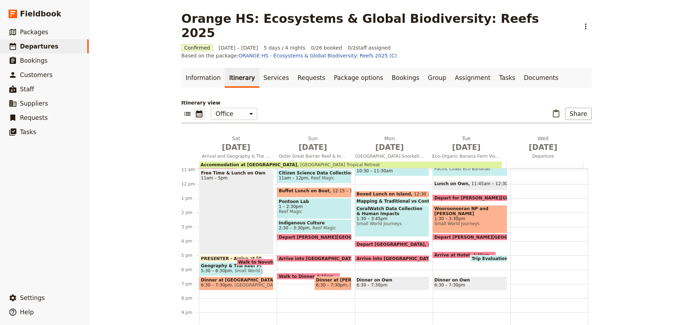
click at [450, 255] on span at bounding box center [464, 256] width 63 height 3
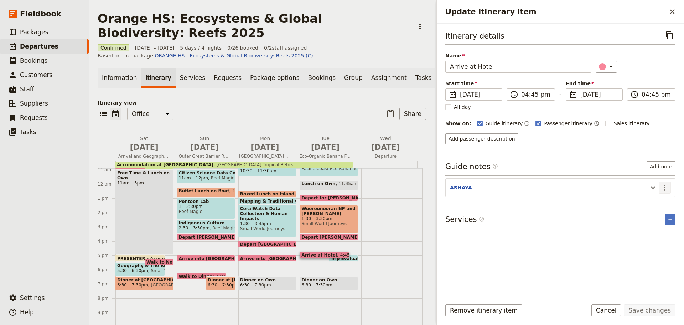
click at [668, 182] on button "​" at bounding box center [665, 187] width 12 height 12
click at [657, 207] on button "Edit note" at bounding box center [650, 203] width 42 height 10
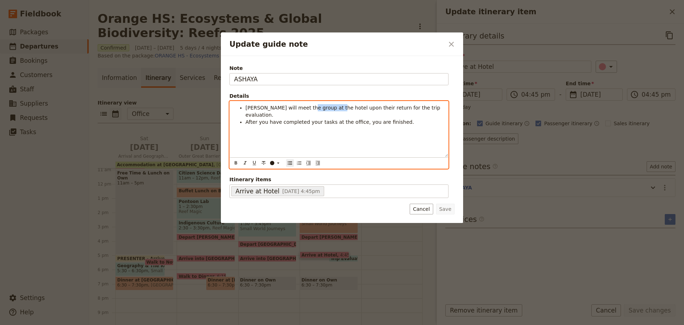
drag, startPoint x: 305, startPoint y: 106, endPoint x: 330, endPoint y: 107, distance: 24.6
click at [330, 107] on span "Shuko will meet the group at the hotel upon their return for the trip evaluatio…" at bounding box center [343, 111] width 196 height 13
click at [343, 131] on div "Shuko will meet the group at the hotel upon their return for the trip evaluatio…" at bounding box center [339, 129] width 218 height 56
click at [353, 106] on span "Shuko will meet the group at the hotel upon their return for the trip evaluatio…" at bounding box center [343, 111] width 196 height 13
drag, startPoint x: 343, startPoint y: 110, endPoint x: 339, endPoint y: 109, distance: 3.6
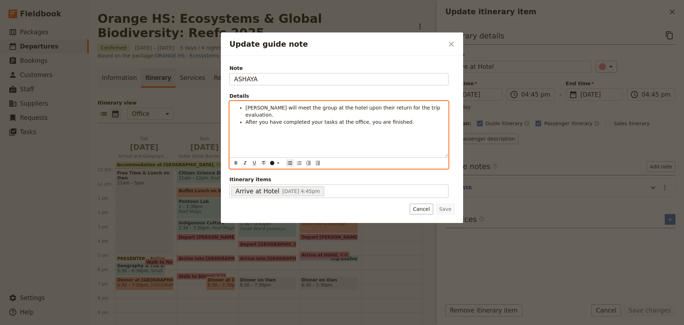
click at [343, 110] on span "Shuko will meet the group at the hotel upon their return for the trip evaluatio…" at bounding box center [343, 111] width 196 height 13
drag, startPoint x: 332, startPoint y: 107, endPoint x: 371, endPoint y: 106, distance: 38.8
click at [371, 106] on span "Shuko will meet the group at the hotel upon their return for the trip evaluatio…" at bounding box center [343, 111] width 196 height 13
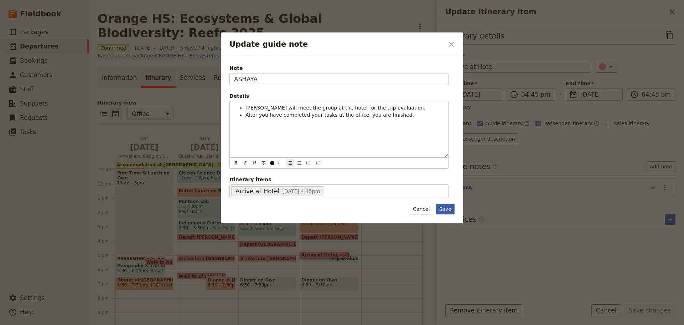
click at [446, 211] on button "Save" at bounding box center [445, 208] width 19 height 11
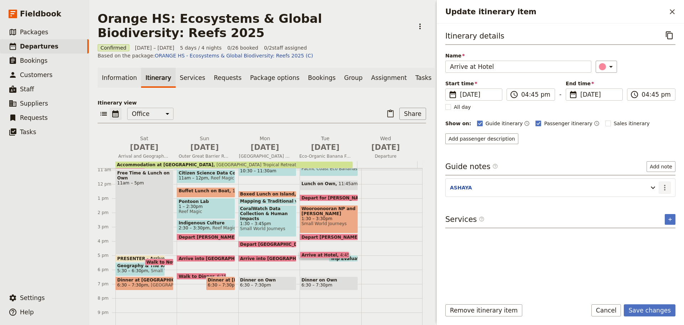
click at [666, 185] on icon "Actions" at bounding box center [664, 187] width 9 height 9
click at [655, 199] on span "Edit note" at bounding box center [644, 202] width 22 height 7
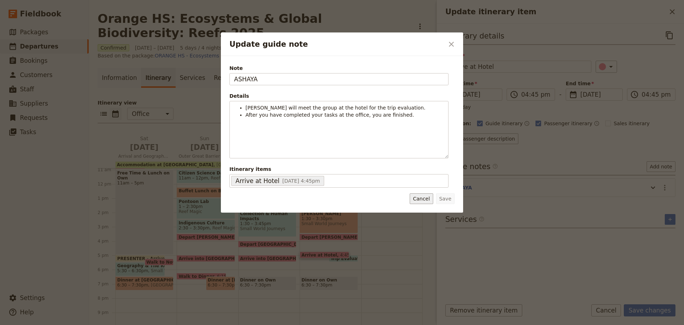
click at [420, 198] on button "Cancel" at bounding box center [421, 198] width 23 height 11
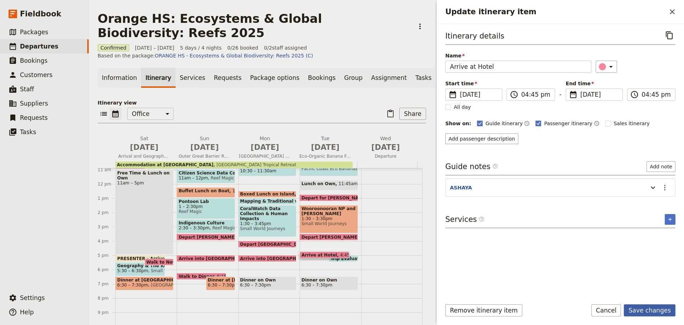
click at [633, 309] on button "Save changes" at bounding box center [650, 310] width 52 height 12
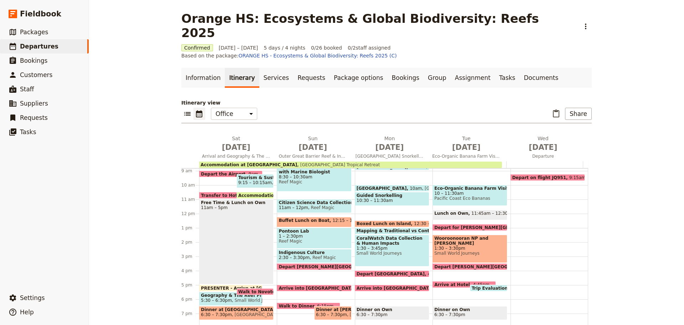
scroll to position [48, 0]
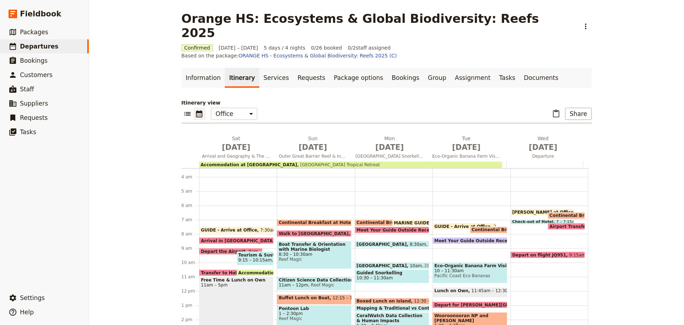
click at [561, 224] on span "Airport Transfer & Depart" at bounding box center [581, 226] width 65 height 5
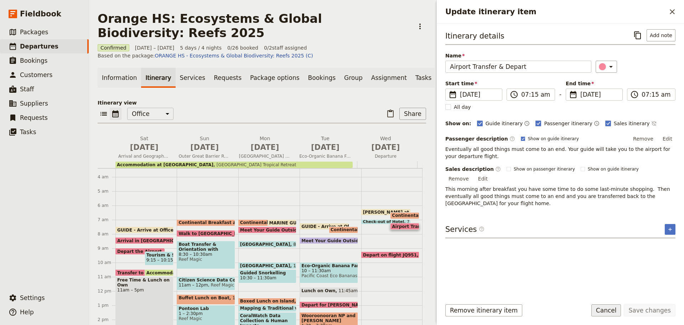
click at [616, 311] on button "Cancel" at bounding box center [606, 310] width 30 height 12
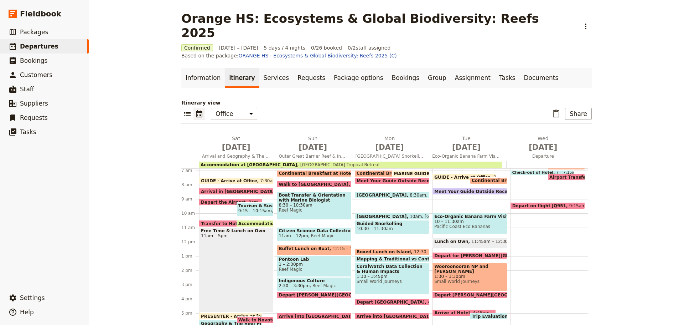
scroll to position [26, 0]
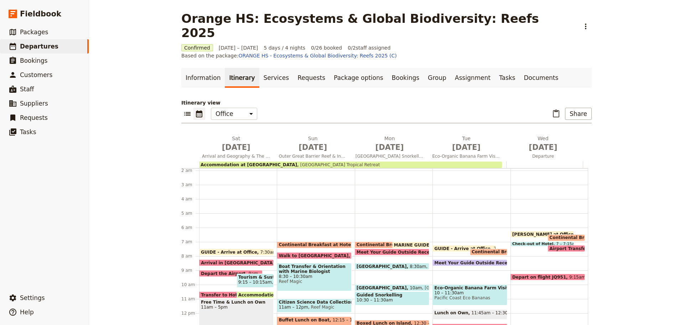
click at [561, 246] on span "Airport Transfer & Depart" at bounding box center [581, 248] width 65 height 5
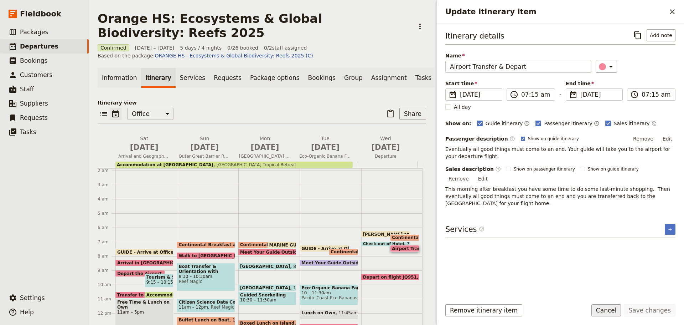
click at [616, 311] on button "Cancel" at bounding box center [606, 310] width 30 height 12
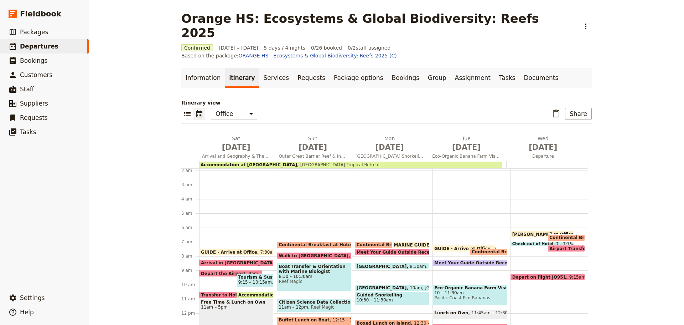
click at [516, 243] on span at bounding box center [542, 244] width 63 height 3
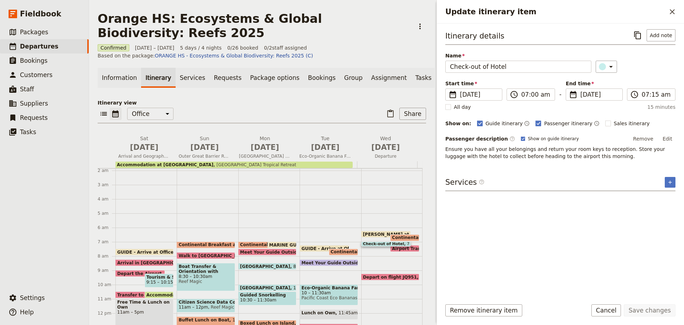
drag, startPoint x: 612, startPoint y: 310, endPoint x: 600, endPoint y: 301, distance: 14.8
click at [612, 311] on button "Cancel" at bounding box center [606, 310] width 30 height 12
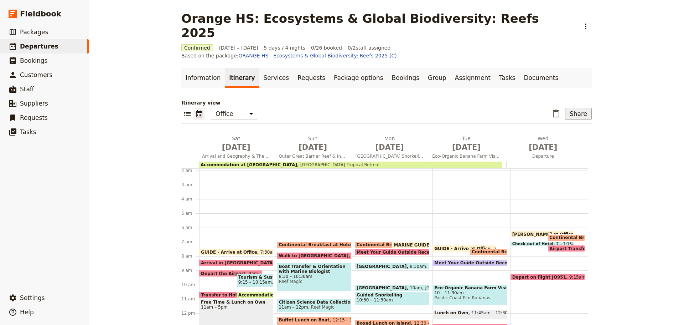
click at [572, 108] on button "Share" at bounding box center [578, 114] width 27 height 12
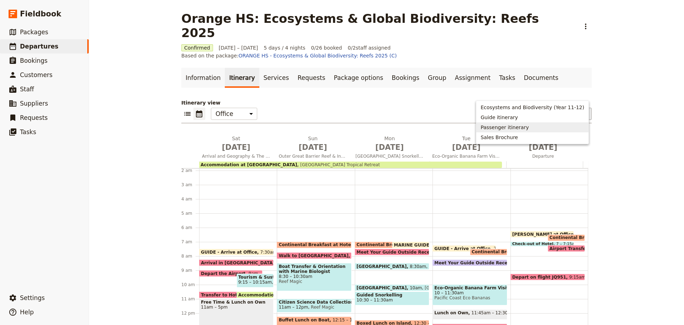
click at [512, 128] on span "Passenger itinerary" at bounding box center [505, 127] width 48 height 7
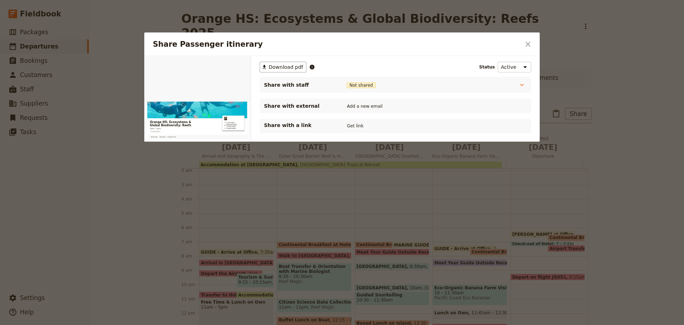
scroll to position [0, 0]
click at [291, 66] on span "Download pdf" at bounding box center [286, 66] width 35 height 7
drag, startPoint x: 533, startPoint y: 43, endPoint x: 504, endPoint y: 50, distance: 30.2
click at [533, 43] on button "​" at bounding box center [528, 44] width 12 height 12
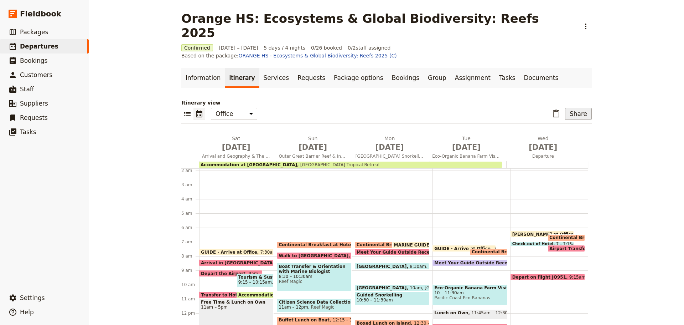
drag, startPoint x: 575, startPoint y: 88, endPoint x: 569, endPoint y: 87, distance: 5.7
click at [576, 108] on button "Share" at bounding box center [578, 114] width 27 height 12
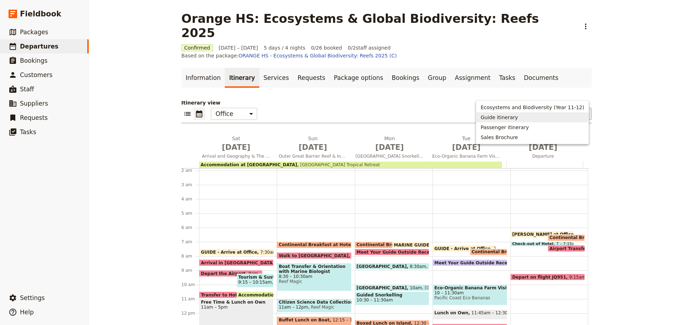
click at [531, 118] on span "Guide itinerary" at bounding box center [533, 117] width 104 height 7
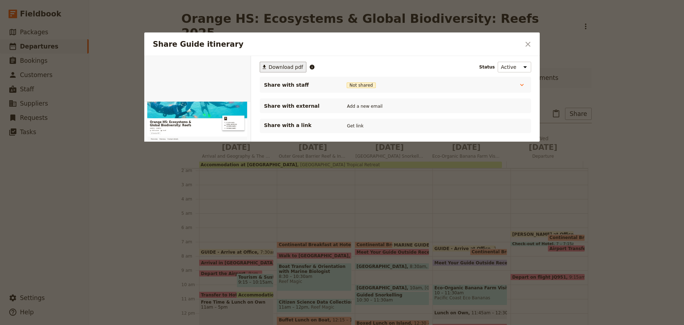
click at [281, 63] on span "Download pdf" at bounding box center [286, 66] width 35 height 7
click at [529, 46] on icon "Close dialog" at bounding box center [528, 44] width 9 height 9
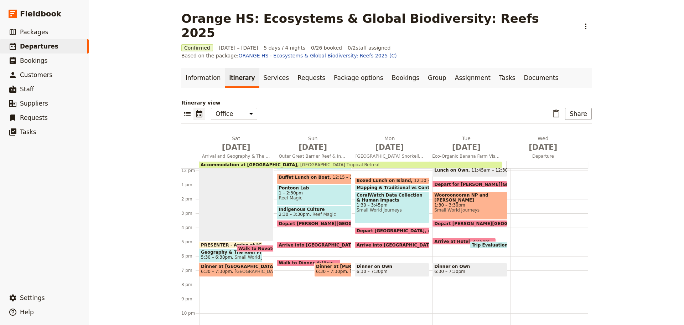
scroll to position [98, 0]
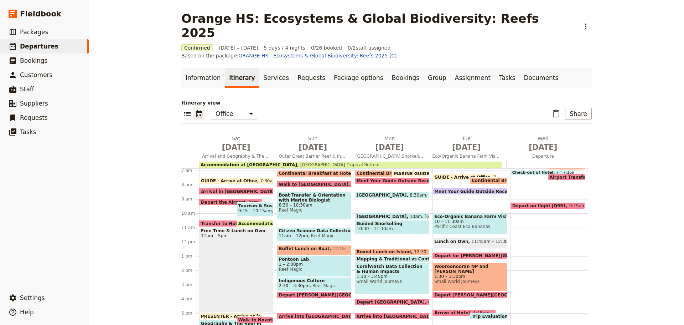
click at [456, 312] on span at bounding box center [464, 313] width 63 height 3
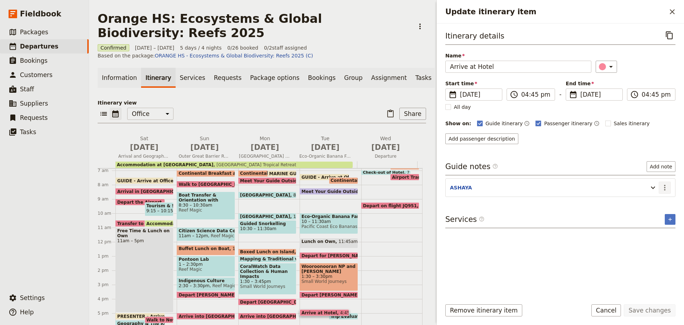
click at [662, 187] on icon "Actions" at bounding box center [664, 187] width 9 height 9
click at [646, 204] on span "Edit note" at bounding box center [644, 202] width 22 height 7
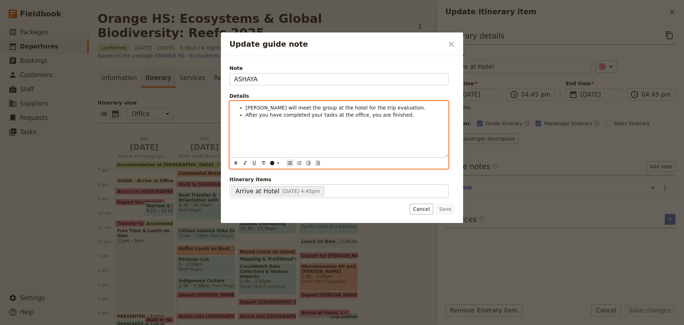
click at [316, 130] on div "Shuko will meet the group at the hotel for the trip evaluation. After you have …" at bounding box center [339, 129] width 218 height 56
drag, startPoint x: 244, startPoint y: 109, endPoint x: 428, endPoint y: 102, distance: 183.6
click at [428, 102] on div "Shuko will meet the group at the hotel for the trip evaluation. After you have …" at bounding box center [339, 129] width 218 height 56
copy span "Shuko will meet the group at the hotel for the trip evaluation."
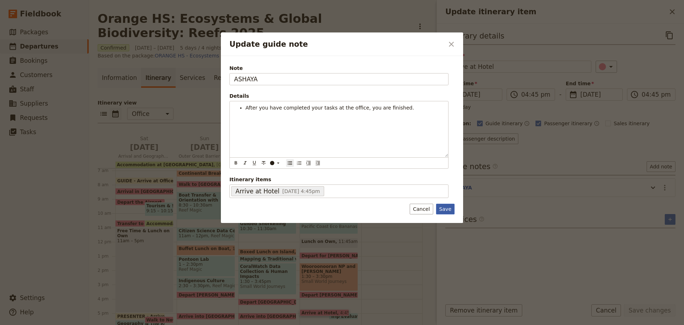
click at [442, 211] on button "Save" at bounding box center [445, 208] width 19 height 11
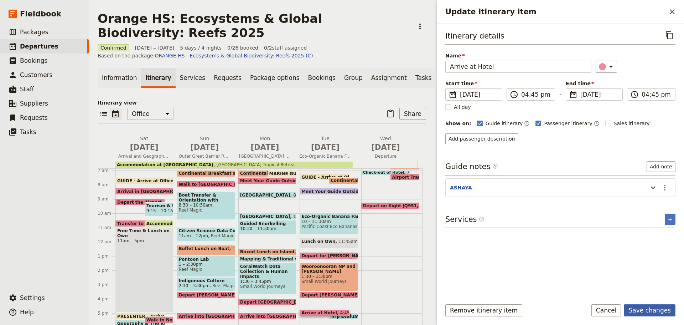
click at [632, 307] on button "Save changes" at bounding box center [650, 310] width 52 height 12
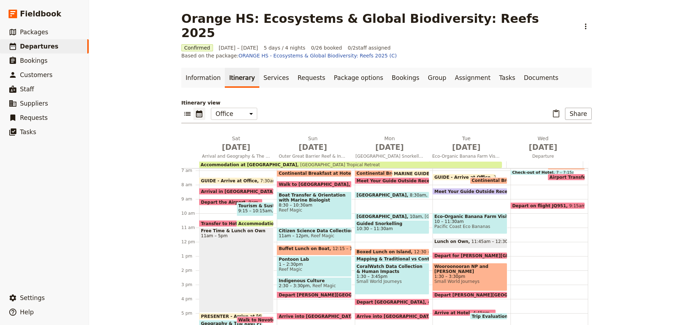
click at [458, 292] on span "Depart Josephine Falls" at bounding box center [489, 294] width 111 height 5
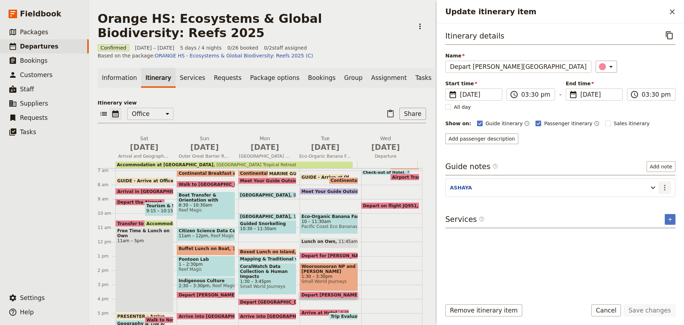
click at [666, 188] on icon "Actions" at bounding box center [664, 187] width 9 height 9
click at [645, 202] on span "Edit note" at bounding box center [644, 202] width 22 height 7
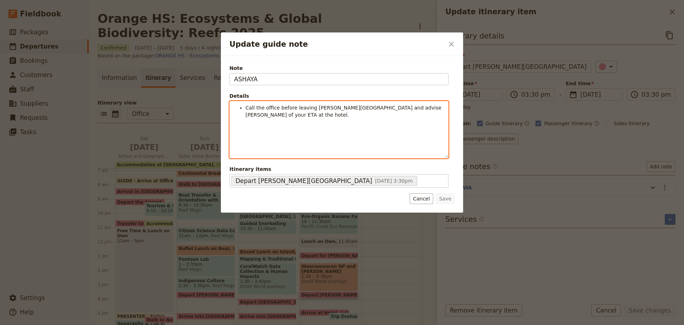
click at [441, 104] on div "Call the office before leaving Josephine Falls and advise Shuko of your ETA at …" at bounding box center [339, 129] width 218 height 57
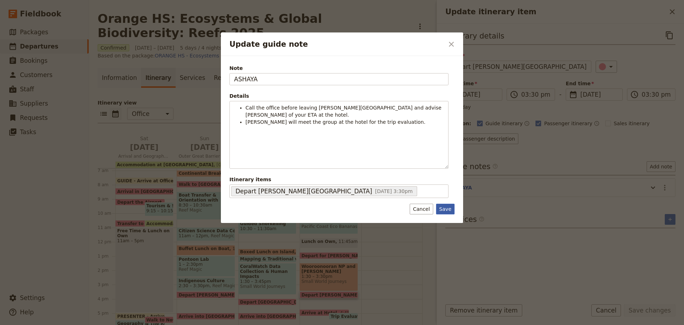
click at [443, 207] on button "Save" at bounding box center [445, 208] width 19 height 11
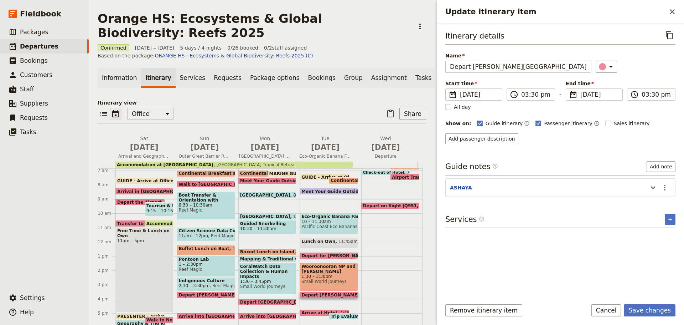
drag, startPoint x: 662, startPoint y: 311, endPoint x: 654, endPoint y: 301, distance: 12.2
click at [660, 305] on button "Save changes" at bounding box center [650, 310] width 52 height 12
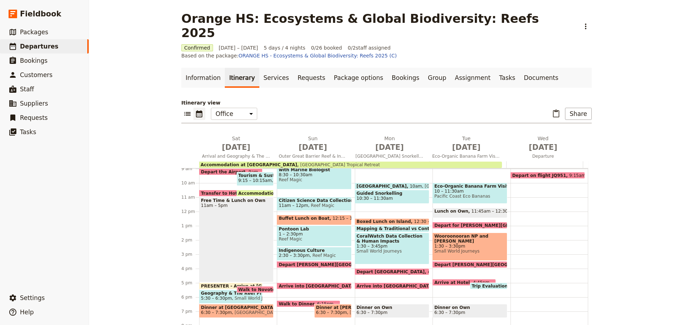
scroll to position [169, 0]
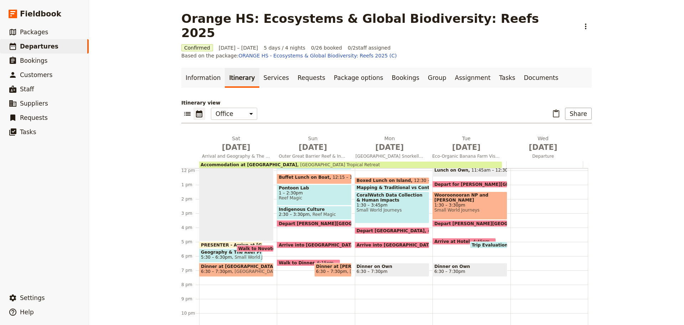
click at [455, 239] on span "Arrive at Hotel" at bounding box center [453, 241] width 38 height 5
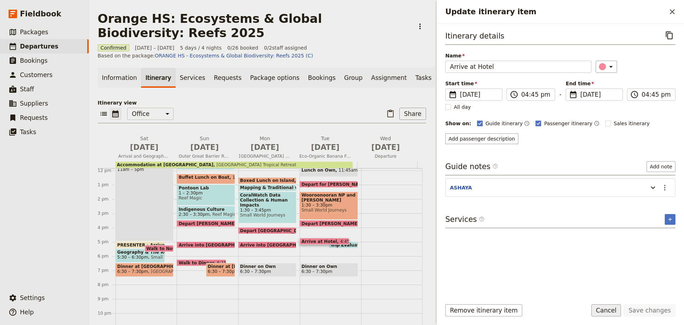
click at [617, 307] on button "Cancel" at bounding box center [606, 310] width 30 height 12
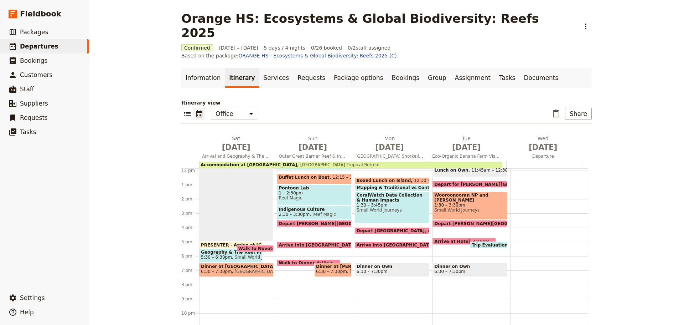
click at [480, 245] on span at bounding box center [488, 246] width 37 height 3
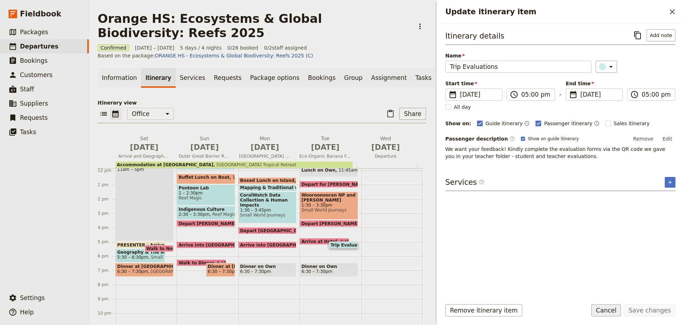
click at [619, 310] on button "Cancel" at bounding box center [606, 310] width 30 height 12
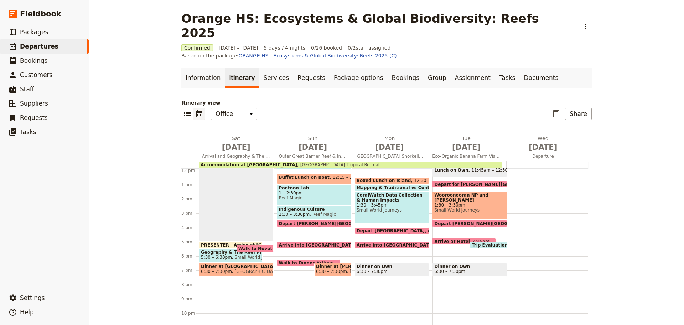
click at [456, 239] on span "Arrive at Hotel" at bounding box center [453, 241] width 38 height 5
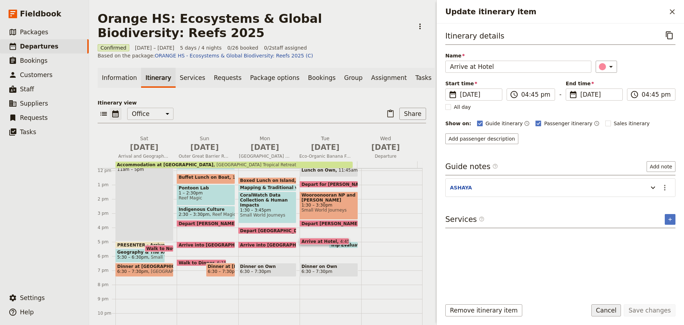
click at [604, 306] on button "Cancel" at bounding box center [606, 310] width 30 height 12
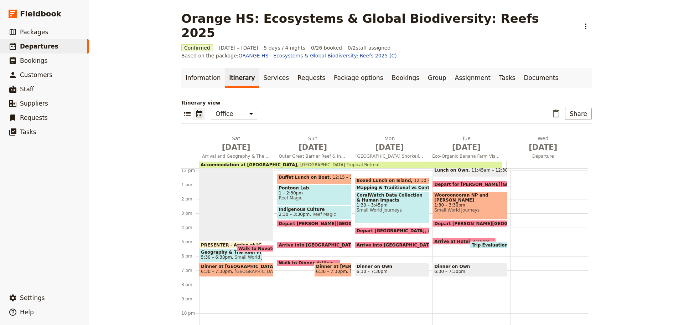
click at [487, 242] on span "Trip Evaluations" at bounding box center [493, 244] width 42 height 5
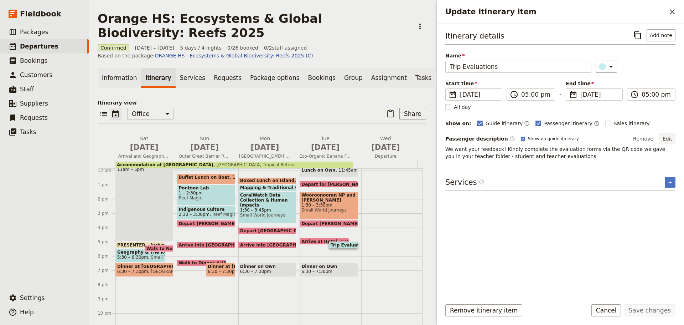
click at [667, 137] on button "Edit" at bounding box center [667, 138] width 16 height 11
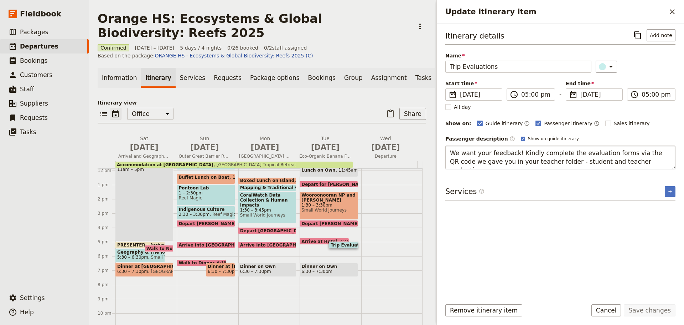
click at [546, 148] on textarea "We want your feedback! Kindly complete the evaluation forms via the QR code we …" at bounding box center [560, 157] width 230 height 24
click at [534, 152] on textarea "We want your feedback! Kindly complete the evaluation forms via the QR code we …" at bounding box center [560, 157] width 230 height 24
click at [515, 152] on textarea "We want your feedback! Kindly complete the evaluation forms via the QR code we …" at bounding box center [560, 157] width 230 height 24
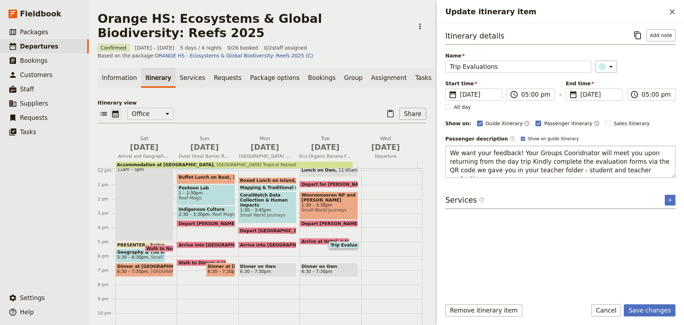
type textarea "We want your feedback! Your Groups Cooridnator will meet you upon returning fro…"
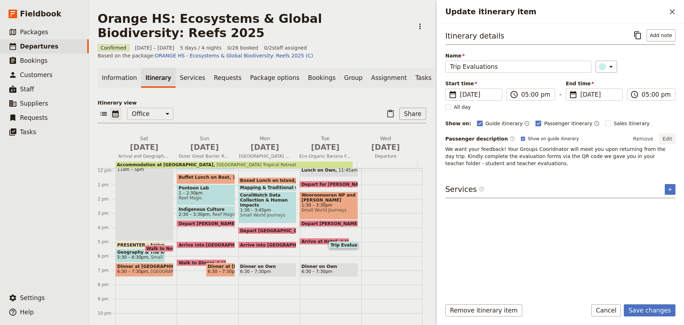
click at [670, 137] on button "Edit" at bounding box center [667, 138] width 16 height 11
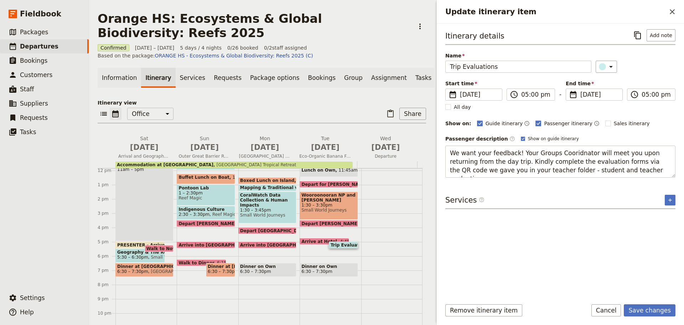
drag, startPoint x: 450, startPoint y: 152, endPoint x: 633, endPoint y: 181, distance: 186.1
click at [633, 181] on div "Itinerary details ​ Add note Name Trip Evaluations ​ Start time ​ 21 Oct 2025 2…" at bounding box center [560, 160] width 230 height 263
click at [597, 154] on textarea "Shuko, your Groups Coordinator, will meet you at Rydges Esplanade to gather you…" at bounding box center [560, 161] width 230 height 32
drag, startPoint x: 585, startPoint y: 152, endPoint x: 631, endPoint y: 155, distance: 46.4
click at [631, 155] on textarea "Shuko, your Groups Coordinator, will meet you at Rydges Esplanade to gather you…" at bounding box center [560, 161] width 230 height 32
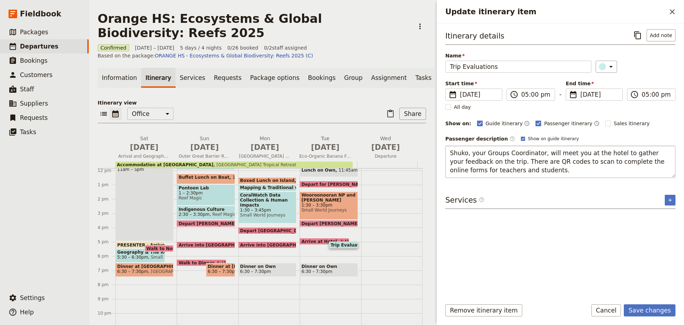
drag, startPoint x: 584, startPoint y: 151, endPoint x: 609, endPoint y: 151, distance: 24.9
click at [609, 151] on textarea "Shuko, your Groups Coordinator, will meet you at the hotel to gather your feedb…" at bounding box center [560, 161] width 230 height 32
click at [586, 149] on textarea "Shuko, your Groups Coordinator, will meet you at bay Village to gather your fee…" at bounding box center [560, 161] width 230 height 32
type textarea "Shuko, your Groups Coordinator, will meet you at Bay Village to gather your fee…"
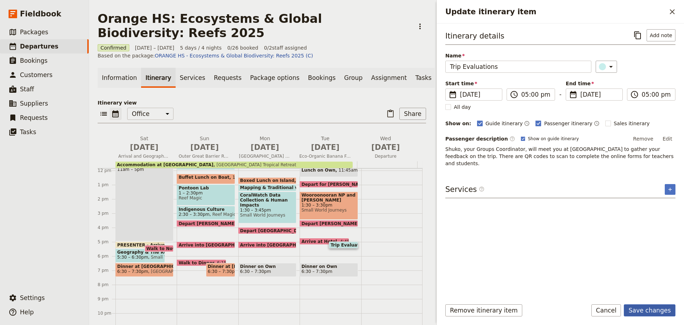
drag, startPoint x: 650, startPoint y: 307, endPoint x: 636, endPoint y: 309, distance: 13.7
click at [649, 307] on button "Save changes" at bounding box center [650, 310] width 52 height 12
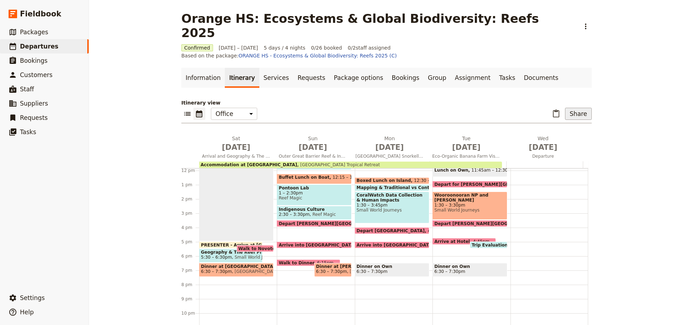
click at [575, 108] on button "Share" at bounding box center [578, 114] width 27 height 12
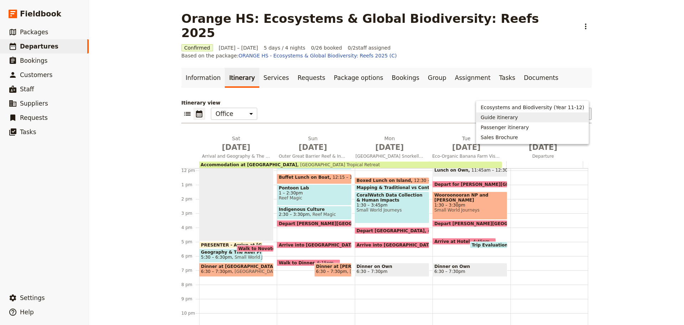
click at [518, 120] on span "Guide itinerary" at bounding box center [499, 117] width 37 height 7
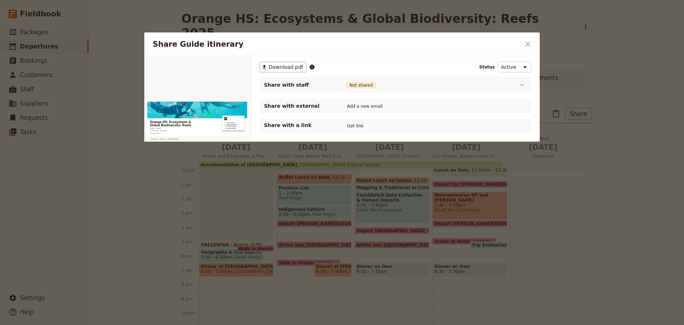
scroll to position [0, 0]
drag, startPoint x: 529, startPoint y: 45, endPoint x: 518, endPoint y: 43, distance: 10.5
click at [528, 45] on icon "Close dialog" at bounding box center [527, 44] width 5 height 5
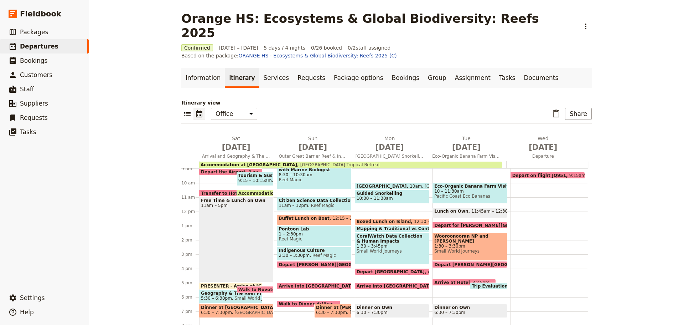
scroll to position [26, 0]
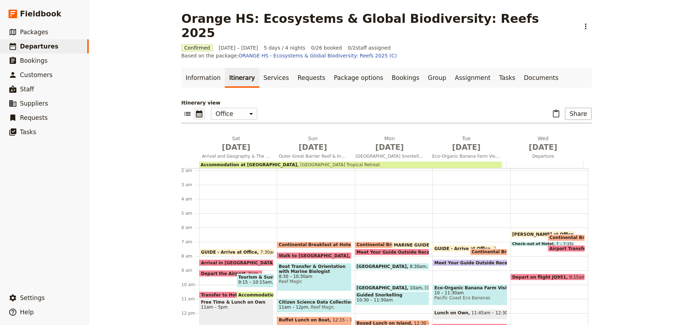
click at [554, 235] on span "Continental Breakfast at Hotel" at bounding box center [587, 237] width 77 height 5
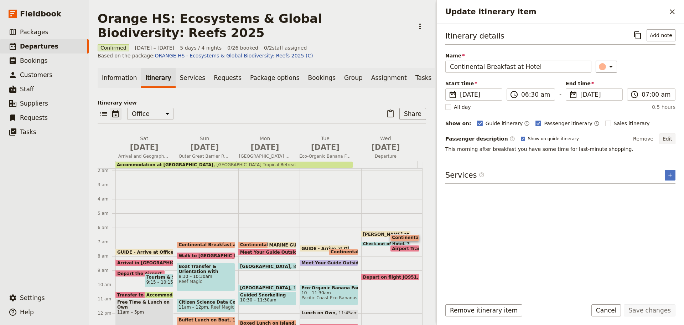
click at [668, 138] on button "Edit" at bounding box center [667, 138] width 16 height 11
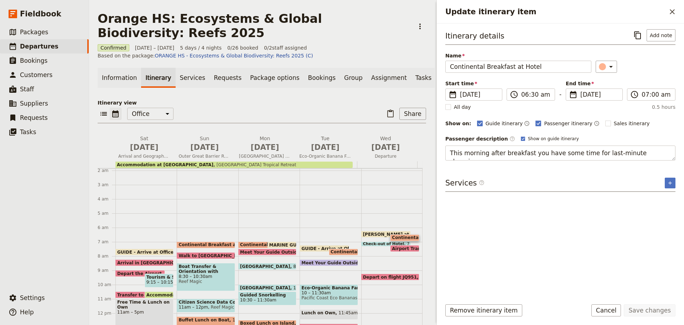
click at [441, 154] on div "Itinerary details ​ Add note Name Continental Breakfast at Hotel ​ Start time ​…" at bounding box center [560, 159] width 247 height 270
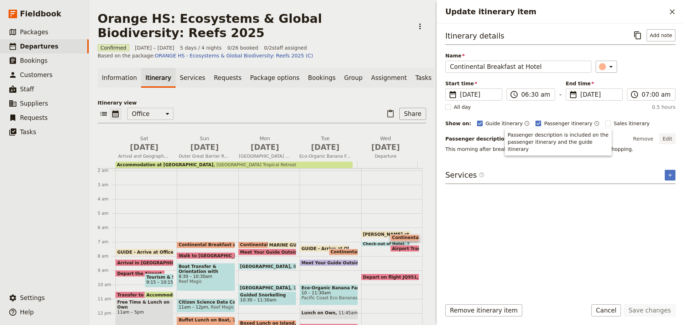
click at [670, 135] on button "Edit" at bounding box center [667, 138] width 16 height 11
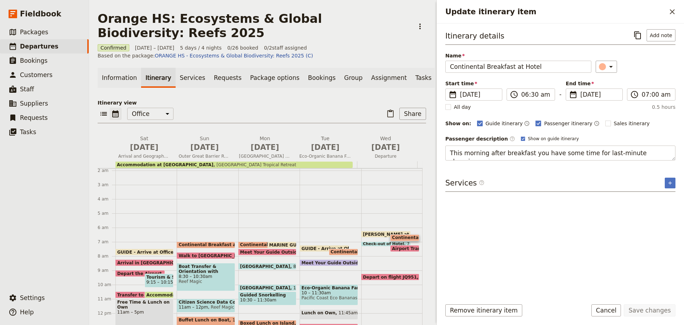
drag, startPoint x: 447, startPoint y: 154, endPoint x: 684, endPoint y: 171, distance: 236.8
click at [684, 171] on div "Itinerary details ​ Add note Name Continental Breakfast at Hotel ​ Start time ​…" at bounding box center [560, 159] width 247 height 270
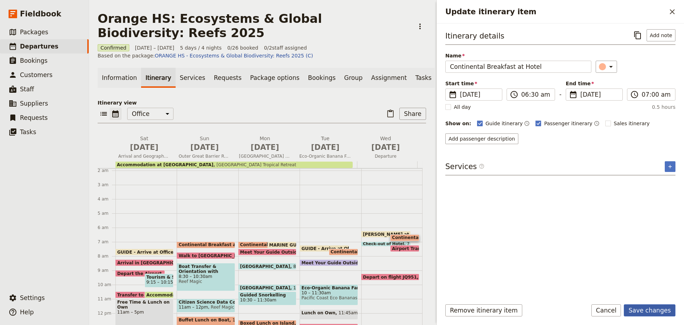
click at [652, 306] on button "Save changes" at bounding box center [650, 310] width 52 height 12
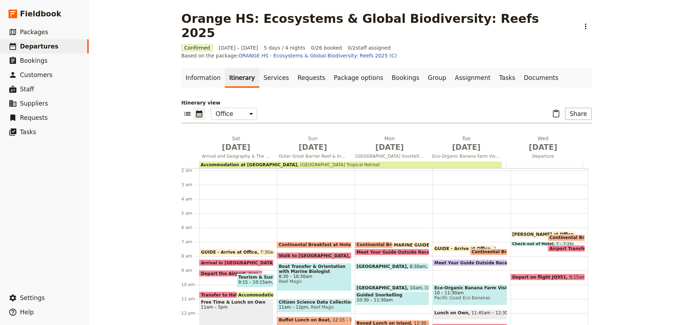
click at [527, 243] on span at bounding box center [542, 244] width 63 height 3
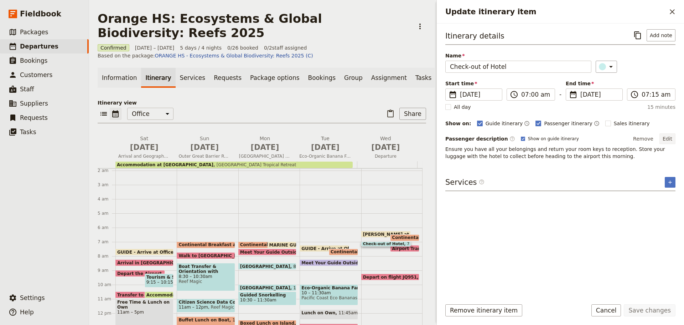
click at [668, 136] on button "Edit" at bounding box center [667, 138] width 16 height 11
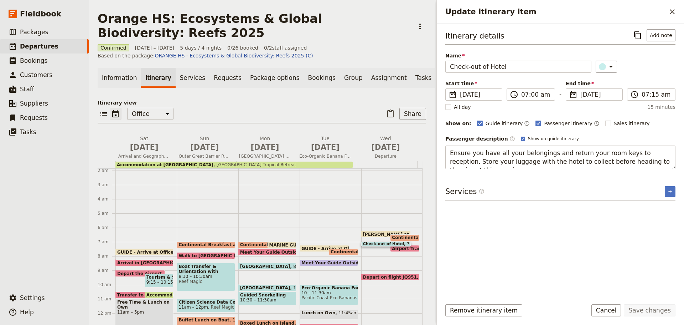
scroll to position [9, 0]
drag, startPoint x: 448, startPoint y: 149, endPoint x: 676, endPoint y: 182, distance: 230.0
click at [676, 182] on div "Itinerary details ​ Add note Name Check-out of Hotel ​ Start time ​ 22 Oct 2025…" at bounding box center [560, 159] width 247 height 270
type textarea "Ensure you have all your belongings, return your room keys to reception and tak…"
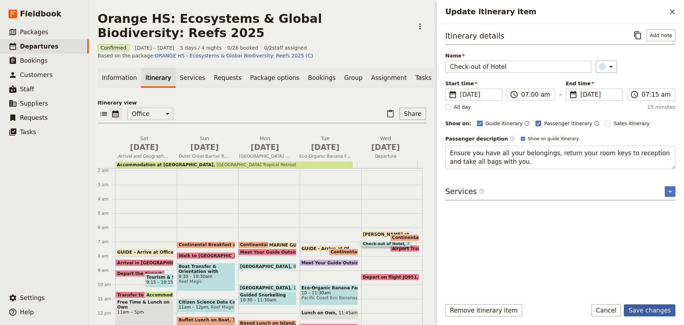
click at [648, 310] on button "Save changes" at bounding box center [650, 310] width 52 height 12
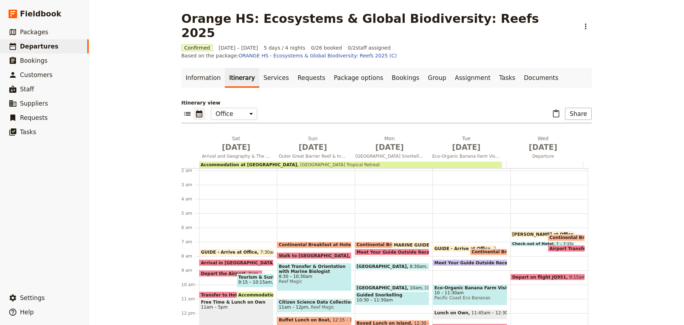
click at [569, 246] on span "Airport Transfer & Depart" at bounding box center [581, 248] width 65 height 5
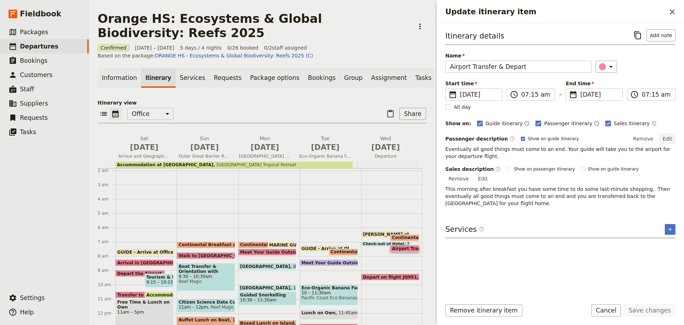
click at [670, 135] on button "Edit" at bounding box center [667, 138] width 16 height 11
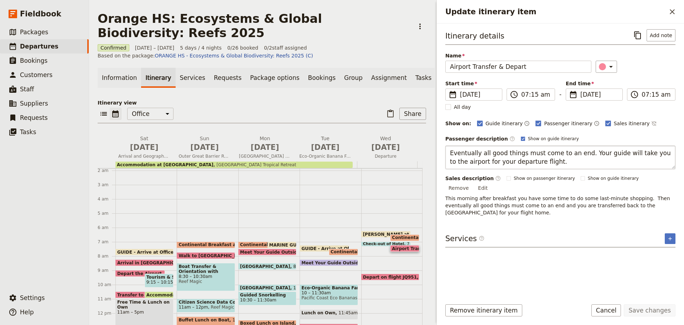
click at [605, 155] on textarea "Eventually all good things must come to an end. Your guide will take you to the…" at bounding box center [560, 157] width 230 height 24
click at [602, 155] on textarea "Eventually all good things must come to an end. Your guide will take you to the…" at bounding box center [560, 157] width 230 height 24
type textarea "Eventually all good things must come to an end. Your driver will take you to th…"
click at [647, 310] on button "Save changes" at bounding box center [650, 310] width 52 height 12
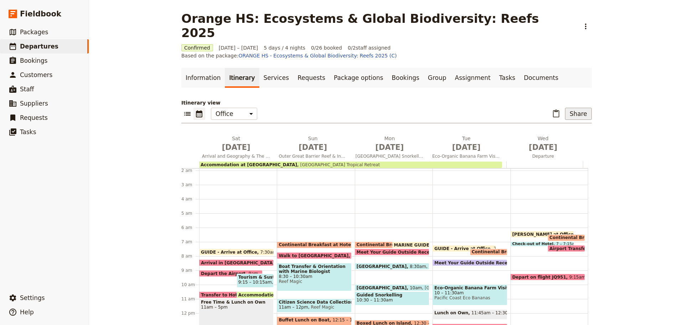
click at [569, 108] on button "Share" at bounding box center [578, 114] width 27 height 12
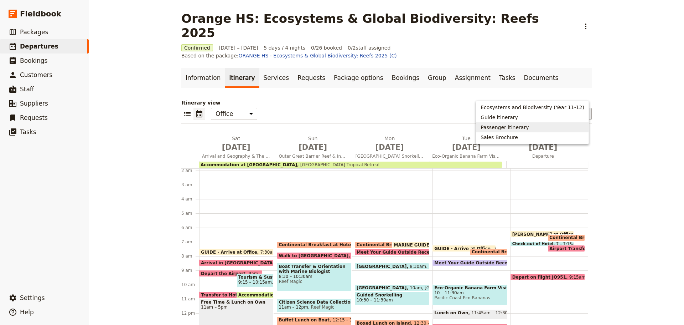
click at [522, 127] on span "Passenger itinerary" at bounding box center [505, 127] width 48 height 7
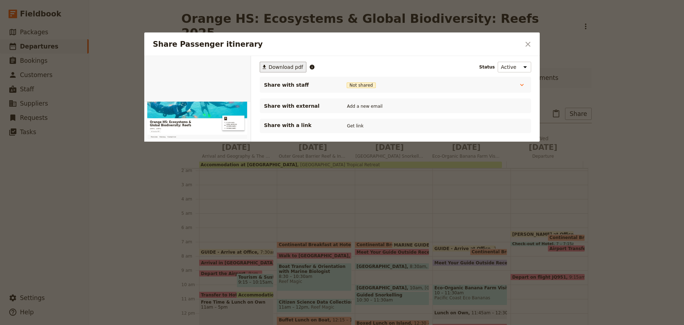
click at [287, 68] on span "Download pdf" at bounding box center [286, 66] width 35 height 7
click at [526, 45] on icon "Close dialog" at bounding box center [528, 44] width 9 height 9
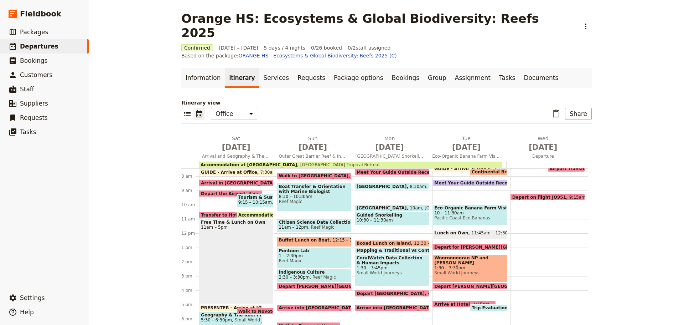
scroll to position [169, 0]
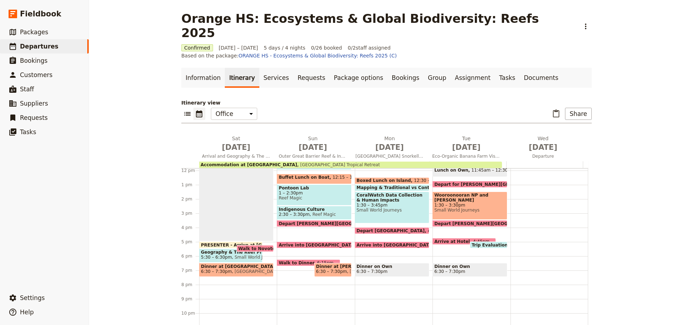
click at [488, 242] on span "Trip Evaluations" at bounding box center [493, 244] width 42 height 5
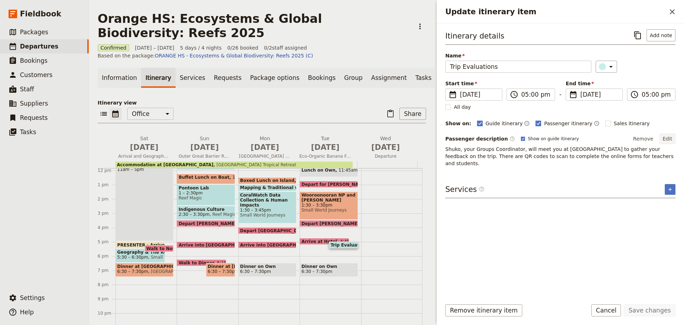
click at [671, 137] on button "Edit" at bounding box center [667, 138] width 16 height 11
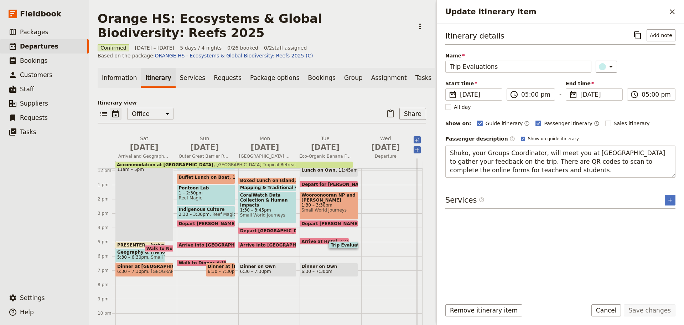
drag, startPoint x: 471, startPoint y: 153, endPoint x: 413, endPoint y: 148, distance: 57.9
click at [413, 148] on div "Orange HS: Ecosystems & Global Biodiversity: Reefs 2025 ​ Confirmed 18 – 22 Oct…" at bounding box center [386, 162] width 595 height 325
click at [516, 155] on textarea "Your Groups Coordinator, will meet you at Bay Village to gather your feedback o…" at bounding box center [560, 161] width 230 height 32
type textarea "Your Groups Coordinator will meet you at Bay Village to gather your feedback on…"
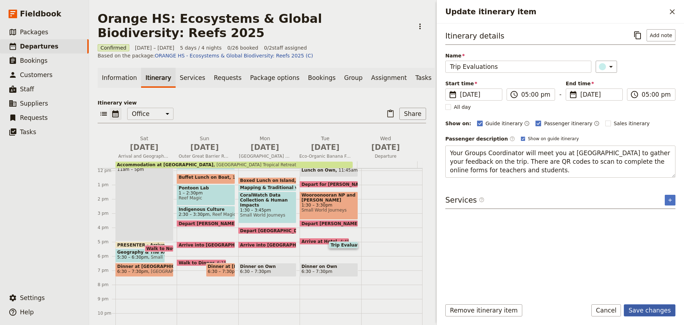
click at [651, 310] on button "Save changes" at bounding box center [650, 310] width 52 height 12
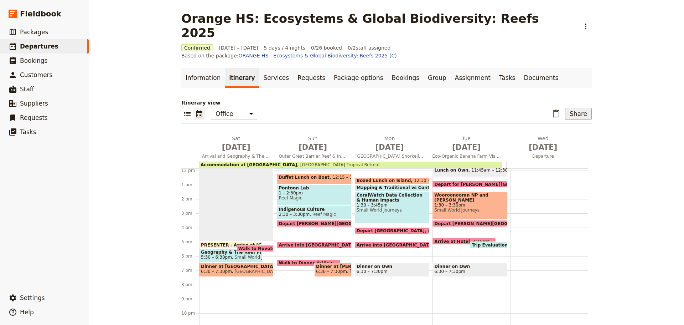
click at [586, 108] on button "Share" at bounding box center [578, 114] width 27 height 12
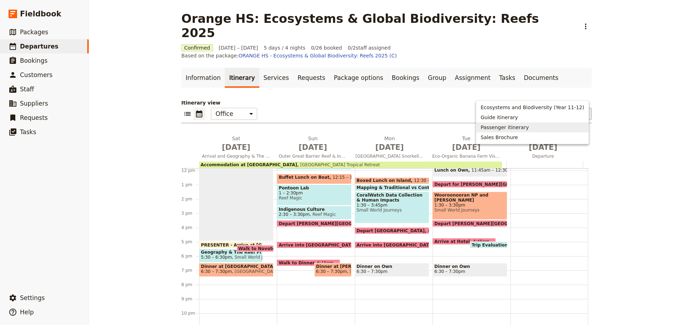
click at [516, 124] on span "Passenger itinerary" at bounding box center [505, 127] width 48 height 7
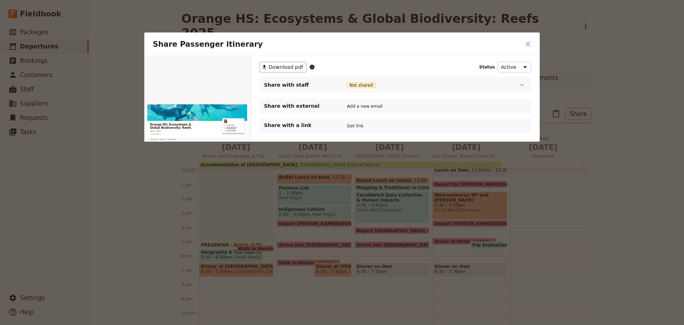
scroll to position [0, 0]
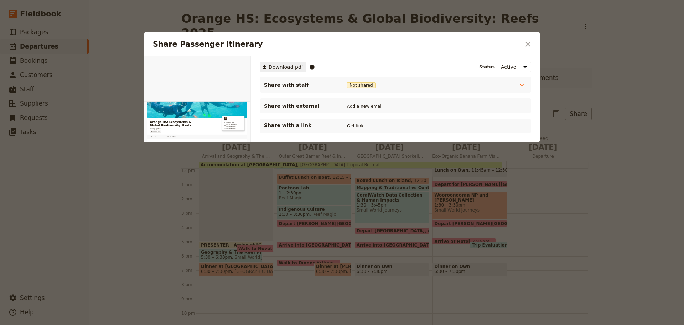
click at [281, 64] on span "Download pdf" at bounding box center [286, 66] width 35 height 7
click at [530, 46] on icon "Close dialog" at bounding box center [528, 44] width 9 height 9
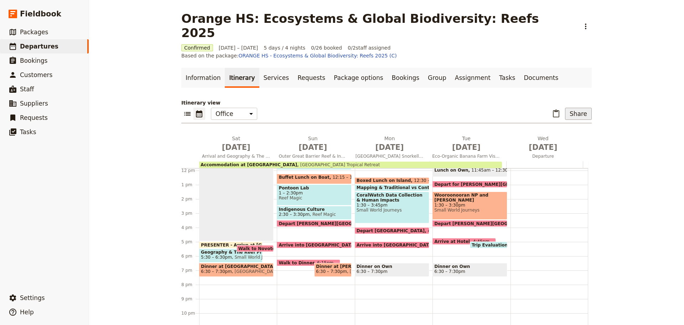
click at [573, 108] on button "Share" at bounding box center [578, 114] width 27 height 12
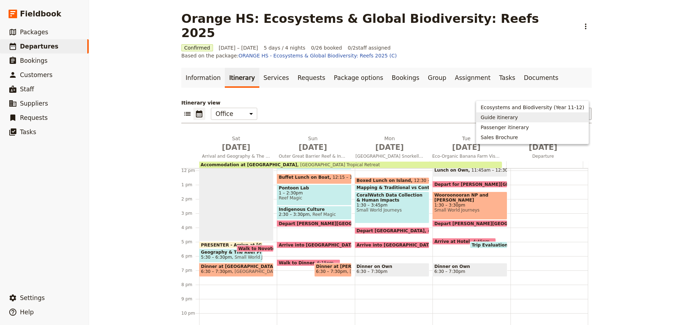
click at [531, 120] on span "Guide itinerary" at bounding box center [533, 117] width 104 height 7
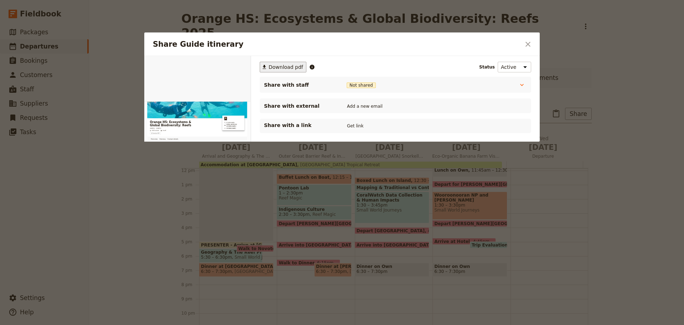
click at [299, 69] on span "Download pdf" at bounding box center [286, 66] width 35 height 7
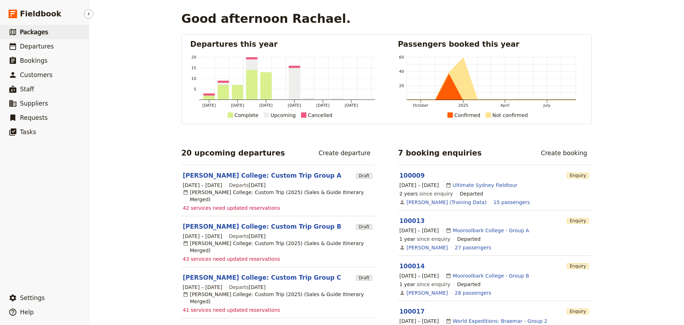
click at [33, 30] on span "Packages" at bounding box center [34, 31] width 28 height 7
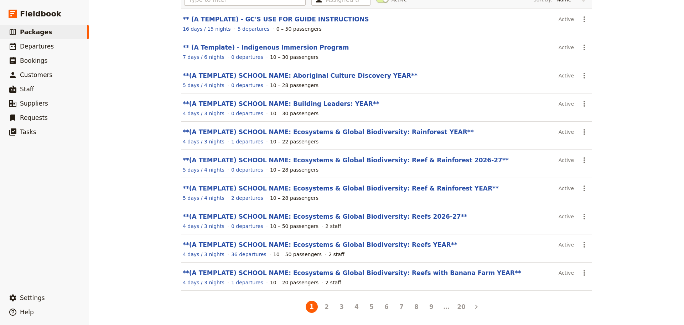
scroll to position [61, 0]
click at [269, 129] on link "**(A TEMPLATE) SCHOOL NAME: Ecosystems & Global Biodiversity: Rainforest YEAR**" at bounding box center [328, 131] width 291 height 7
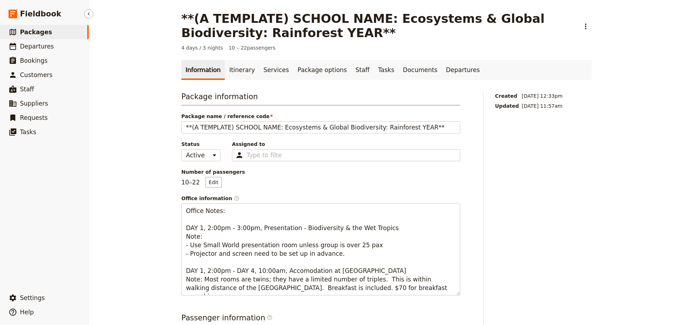
click at [15, 32] on icon at bounding box center [13, 32] width 9 height 9
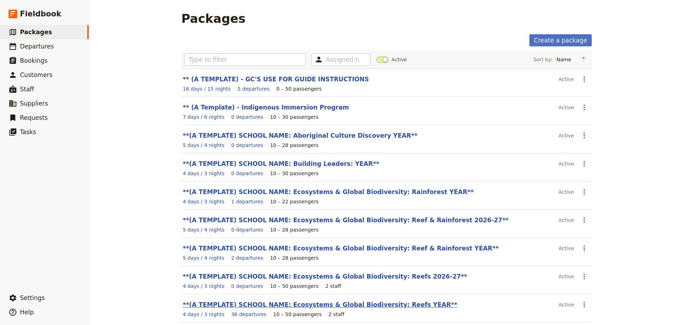
click at [342, 303] on link "**(A TEMPLATE) SCHOOL NAME: Ecosystems & Global Biodiversity: Reefs YEAR**" at bounding box center [320, 304] width 275 height 7
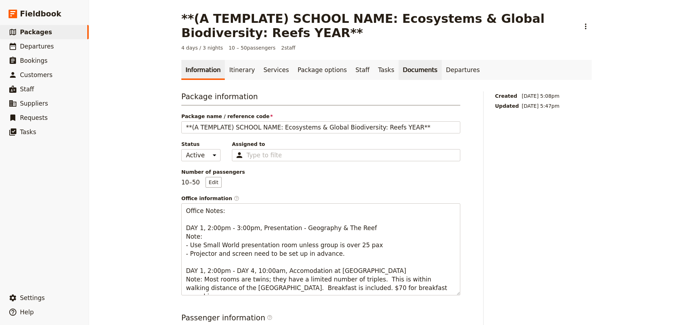
click at [399, 67] on link "Documents" at bounding box center [420, 70] width 43 height 20
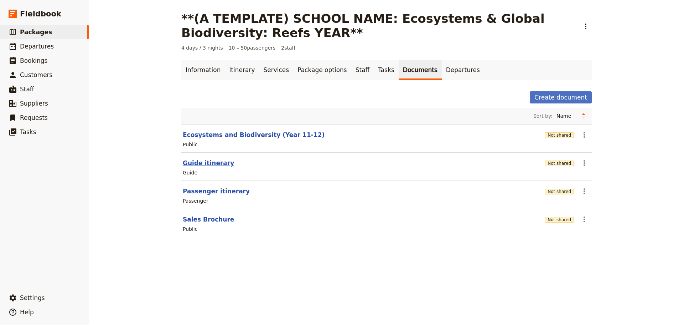
click at [197, 160] on button "Guide itinerary" at bounding box center [208, 163] width 51 height 9
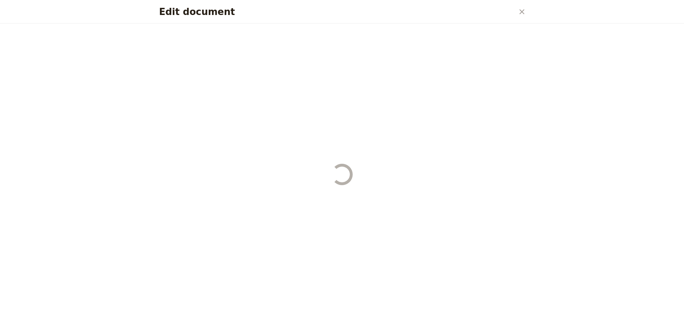
select select "STAFF"
select select "RUN_SHEET"
select select "DEFAULT"
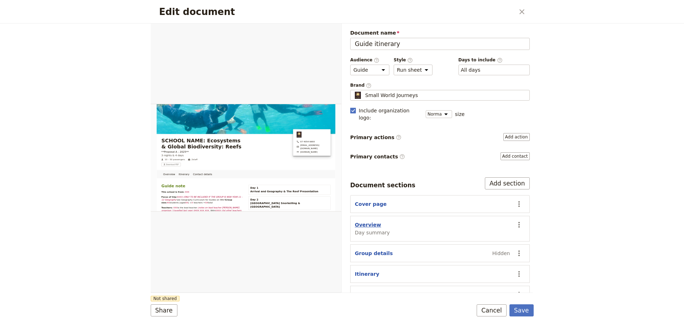
click at [356, 221] on button "Overview" at bounding box center [368, 224] width 26 height 7
select select "DAY_SUMMARY"
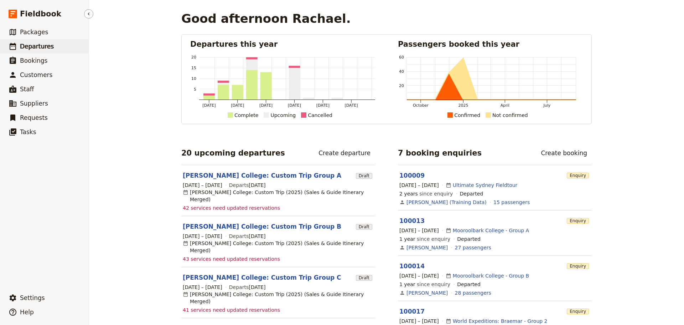
drag, startPoint x: 45, startPoint y: 47, endPoint x: 52, endPoint y: 47, distance: 7.1
click at [45, 47] on span "Departures" at bounding box center [37, 46] width 34 height 7
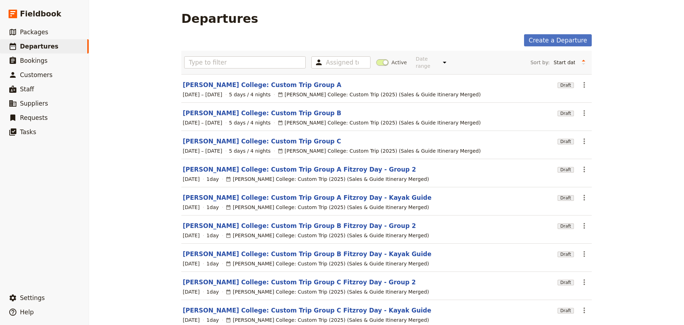
click at [383, 59] on span at bounding box center [382, 62] width 12 height 6
click at [376, 59] on input "Active" at bounding box center [376, 59] width 0 height 0
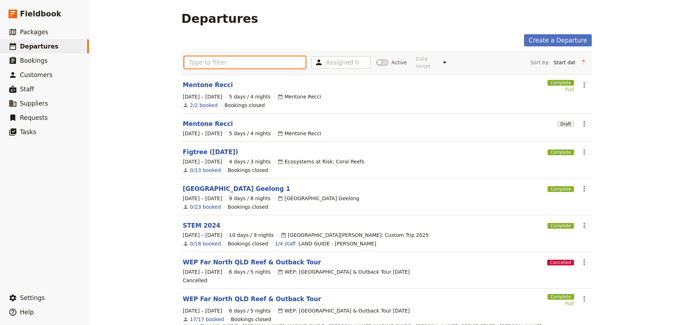
click at [234, 58] on input "text" at bounding box center [244, 62] width 121 height 12
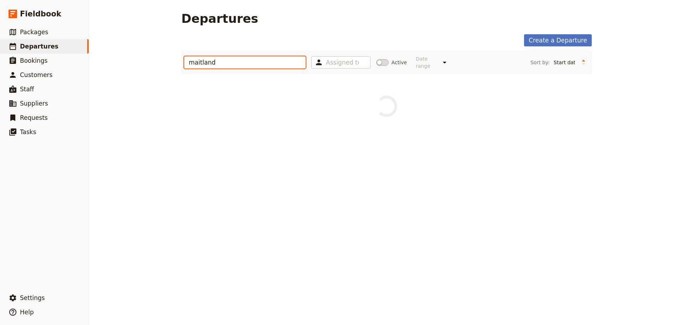
type input "maitland"
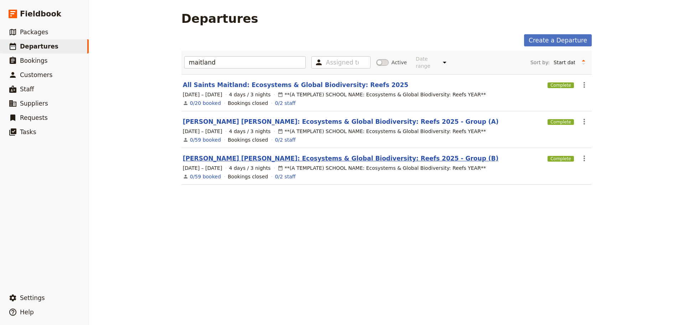
click at [283, 154] on link "Maitland Grossman: Ecosystems & Global Biodiversity: Reefs 2025 - Group (B)" at bounding box center [341, 158] width 316 height 9
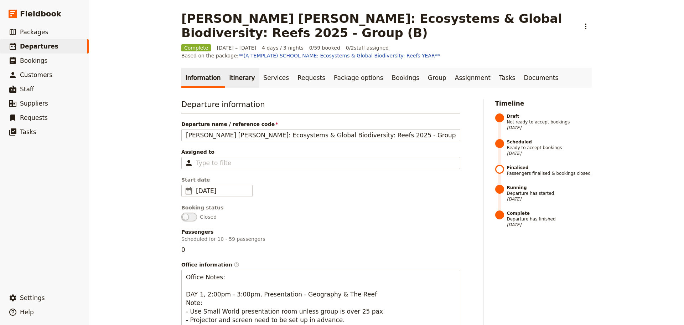
click at [239, 77] on link "Itinerary" at bounding box center [242, 78] width 34 height 20
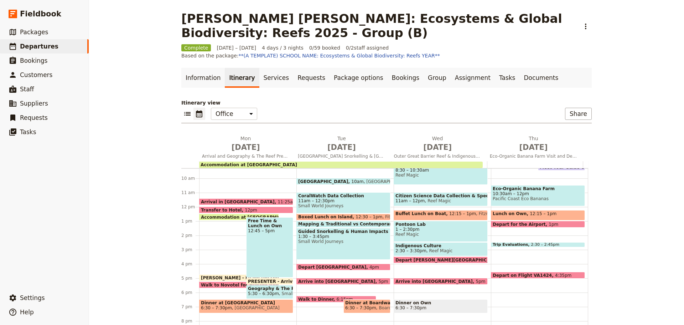
scroll to position [98, 0]
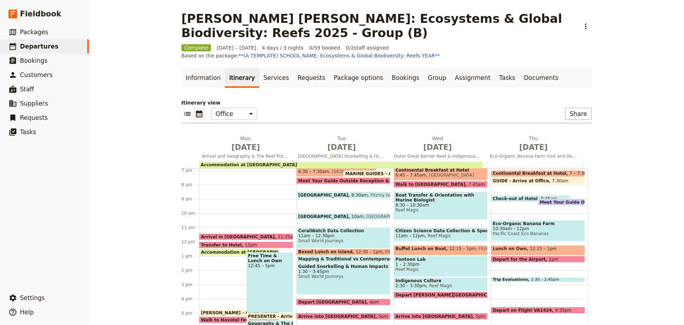
click at [530, 248] on span "12:15 – 1pm" at bounding box center [543, 250] width 27 height 8
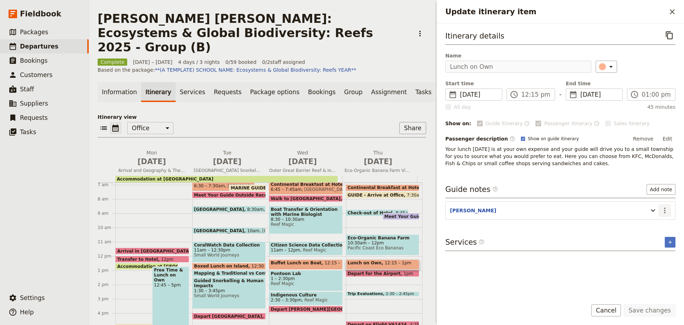
click at [665, 211] on icon "Actions" at bounding box center [664, 210] width 9 height 9
click at [660, 226] on span "Edit note" at bounding box center [649, 225] width 33 height 7
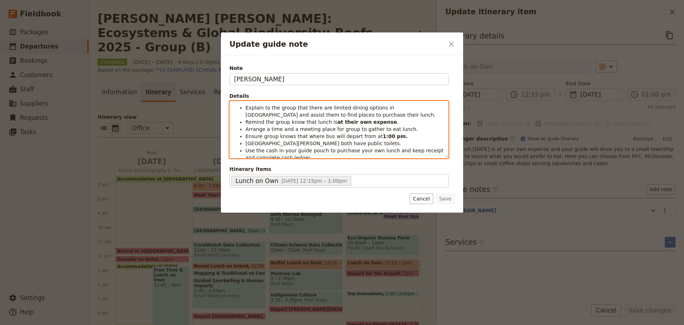
click at [331, 116] on li "Explain to the group that there are limited dining options in [GEOGRAPHIC_DATA]…" at bounding box center [344, 111] width 198 height 14
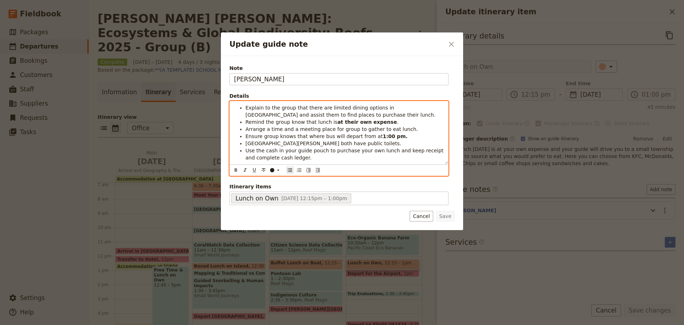
click at [287, 122] on span "Remind the group know that lunch is" at bounding box center [291, 122] width 92 height 6
click at [303, 121] on span "Remind the group know that lunch is" at bounding box center [291, 122] width 92 height 6
click at [275, 119] on span "Remind the group know that lunch is" at bounding box center [291, 122] width 92 height 6
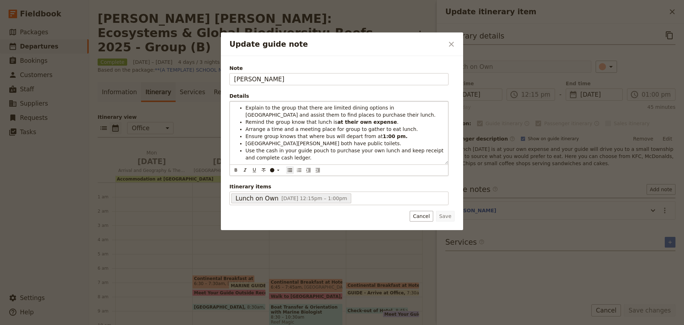
scroll to position [98, 0]
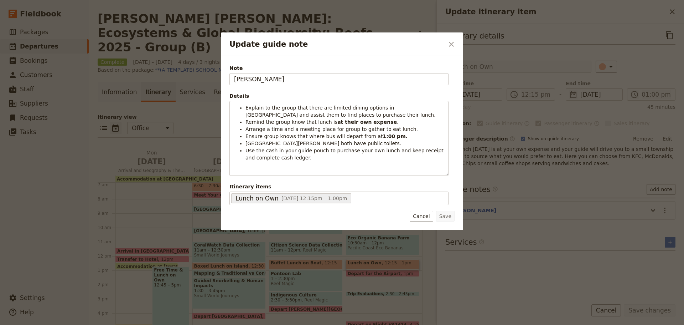
click at [429, 218] on button "Cancel" at bounding box center [421, 216] width 23 height 11
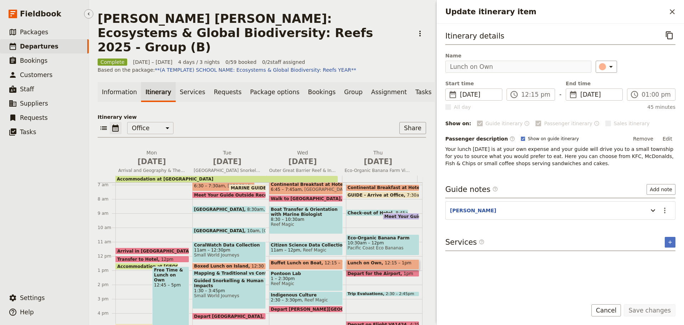
click at [57, 43] on link "​ Departures" at bounding box center [44, 46] width 89 height 14
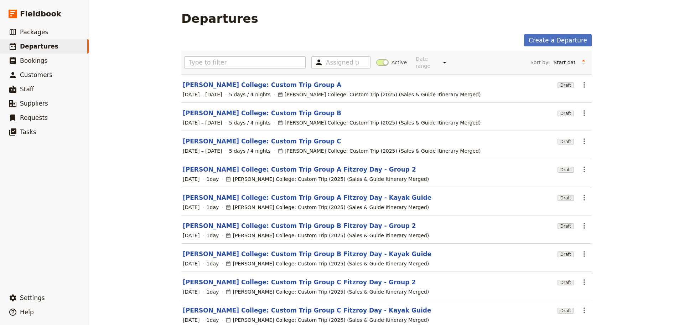
click at [376, 61] on span at bounding box center [382, 62] width 12 height 6
click at [376, 59] on input "Active" at bounding box center [376, 59] width 0 height 0
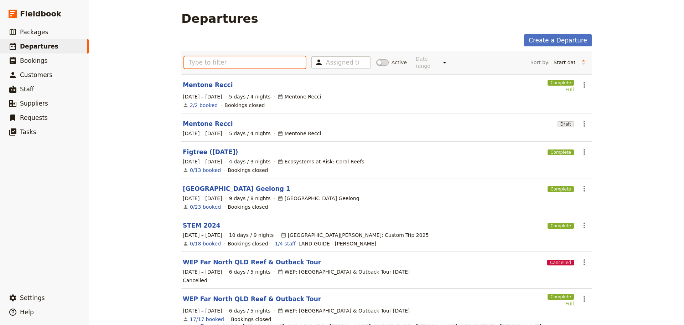
click at [272, 63] on input "text" at bounding box center [244, 62] width 121 height 12
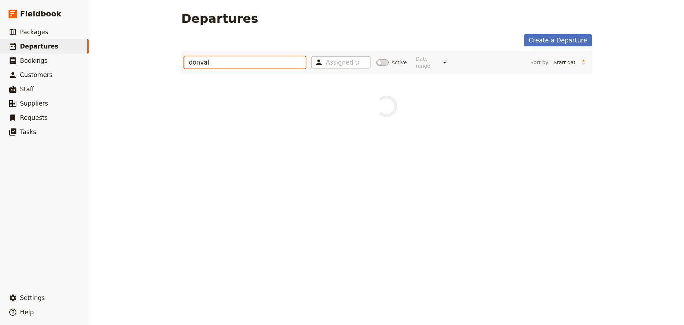
type input "donval"
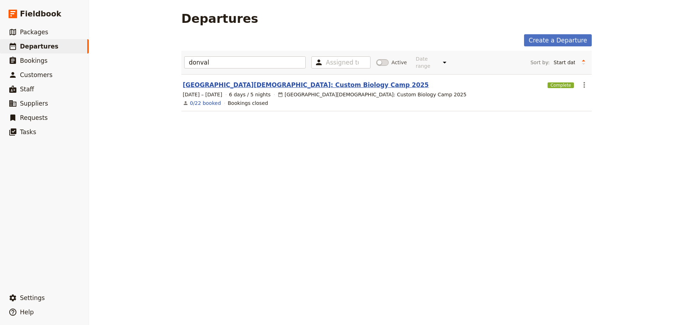
click at [235, 81] on link "Donvale Christian College: Custom Biology Camp 2025" at bounding box center [306, 85] width 246 height 9
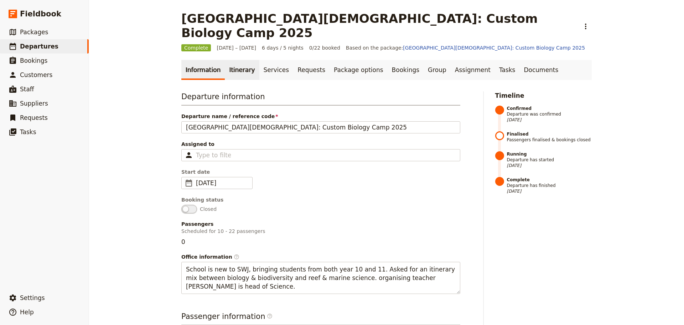
click at [236, 60] on link "Itinerary" at bounding box center [242, 70] width 34 height 20
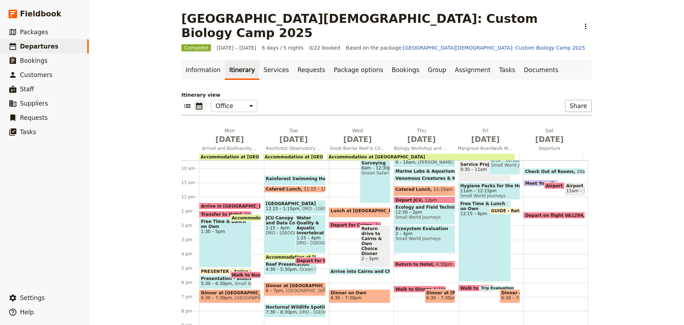
scroll to position [157, 0]
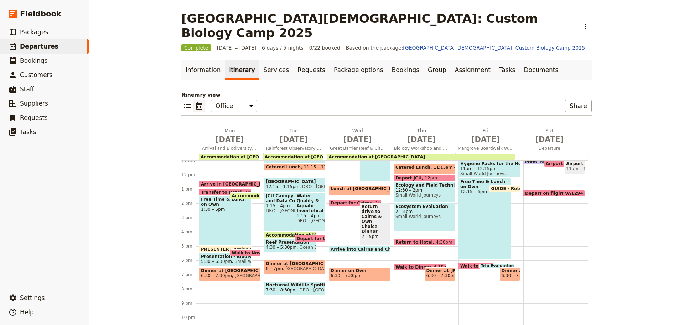
click at [491, 264] on span "Trip Evaluations" at bounding box center [500, 266] width 38 height 4
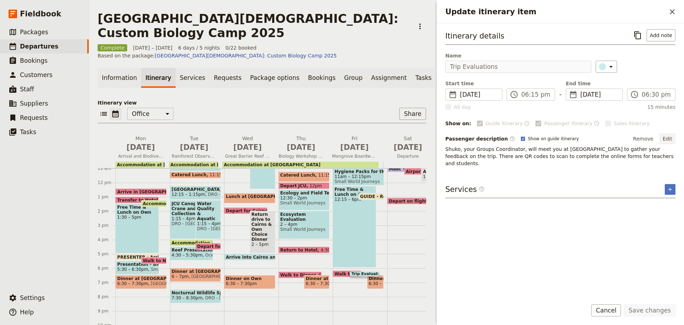
click at [674, 138] on button "Edit" at bounding box center [667, 138] width 16 height 11
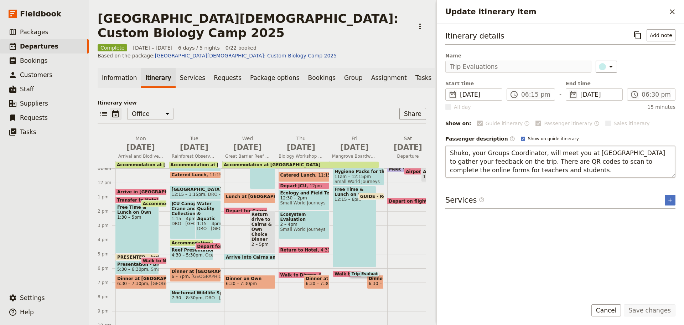
drag, startPoint x: 519, startPoint y: 165, endPoint x: 482, endPoint y: 158, distance: 38.4
click at [519, 165] on textarea "Shuko, your Groups Coordinator, will meet you at Rydges Esplanade to gather you…" at bounding box center [560, 161] width 230 height 32
drag, startPoint x: 450, startPoint y: 151, endPoint x: 682, endPoint y: 176, distance: 233.7
click at [682, 176] on div "Itinerary details ​ Add note Name Trip Evaluations ​ Start time ​ 11 Jul 2025 1…" at bounding box center [560, 159] width 247 height 270
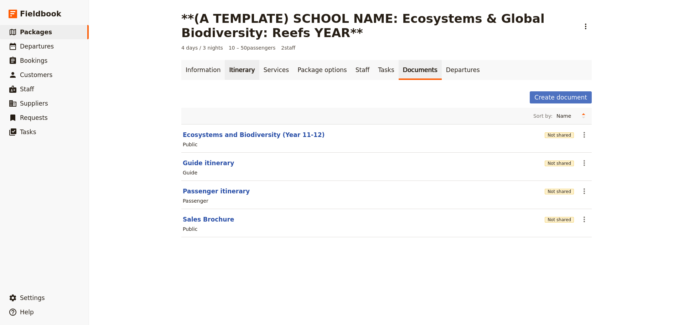
click at [235, 73] on link "Itinerary" at bounding box center [242, 70] width 34 height 20
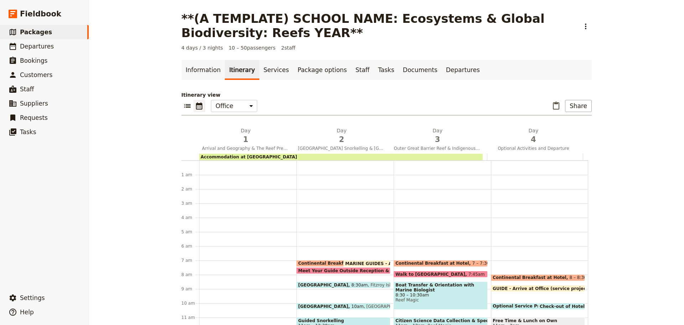
scroll to position [93, 0]
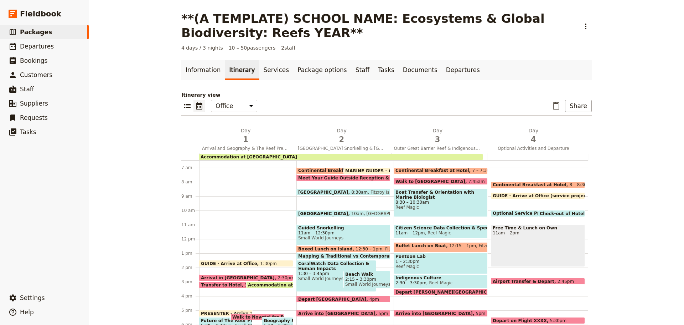
click at [543, 214] on span at bounding box center [561, 214] width 46 height 3
select select "4"
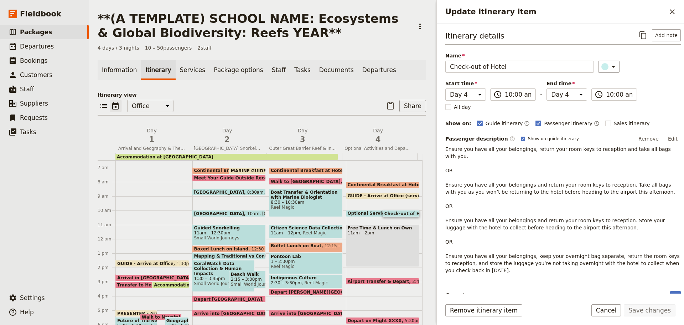
click at [526, 142] on div "Passenger description ​ Show on guide itinerary Remove Edit" at bounding box center [562, 138] width 235 height 11
click at [654, 150] on p "Ensure you have all your belongings, return your room keys to reception and tak…" at bounding box center [562, 209] width 235 height 128
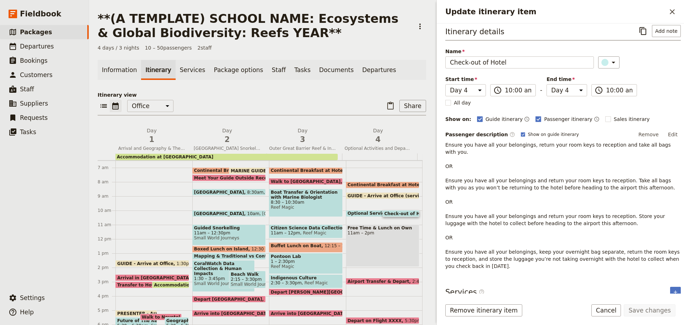
scroll to position [0, 0]
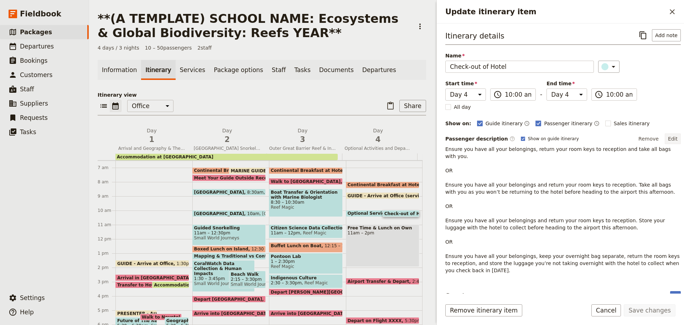
click at [666, 137] on button "Edit" at bounding box center [673, 138] width 16 height 11
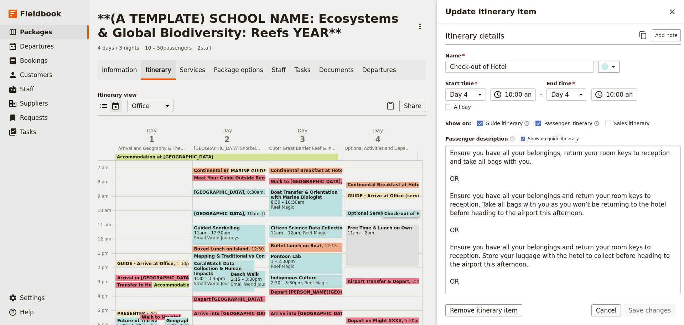
click at [482, 185] on textarea "Ensure you have all your belongings, return your room keys to reception and tak…" at bounding box center [562, 229] width 235 height 169
click at [555, 152] on textarea "Ensure you have all your belongings, return your room keys to reception and tak…" at bounding box center [562, 229] width 235 height 169
drag, startPoint x: 450, startPoint y: 152, endPoint x: 513, endPoint y: 163, distance: 63.7
click at [513, 163] on textarea "Ensure you have all your belongings, return your room keys to reception and tak…" at bounding box center [562, 229] width 235 height 169
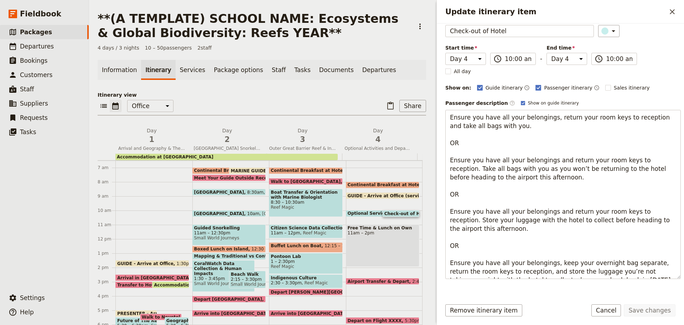
click at [618, 307] on button "Cancel" at bounding box center [606, 310] width 30 height 12
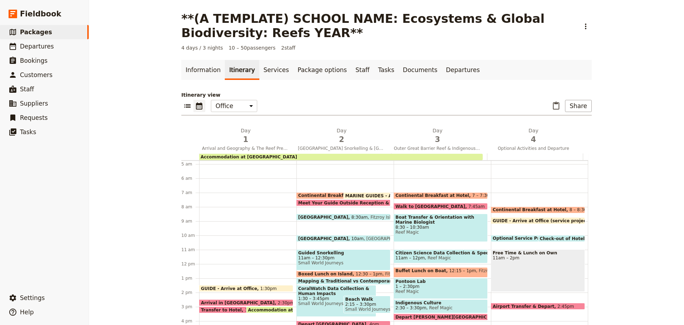
scroll to position [57, 0]
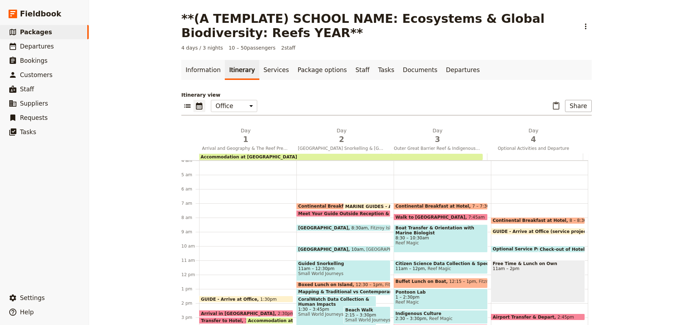
click at [539, 250] on span at bounding box center [561, 250] width 46 height 3
select select "4"
